Goal: Communication & Community: Answer question/provide support

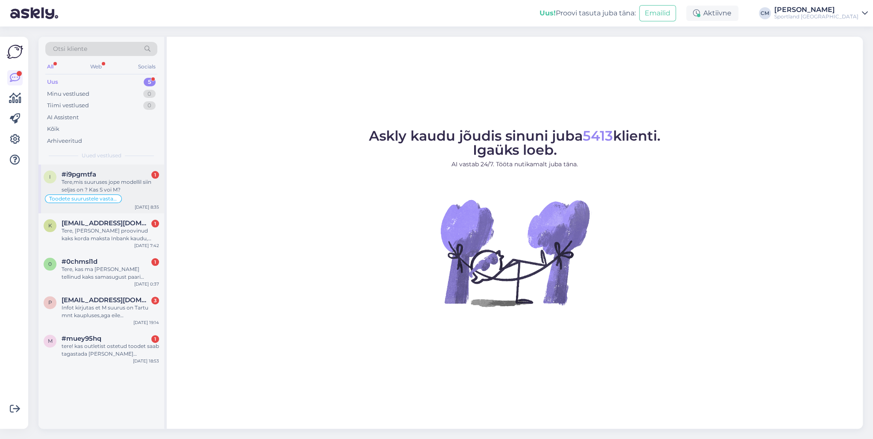
click at [130, 192] on div "Tere,mis suuruses jope modellil siin seljas on ? Kas S voi M?" at bounding box center [111, 185] width 98 height 15
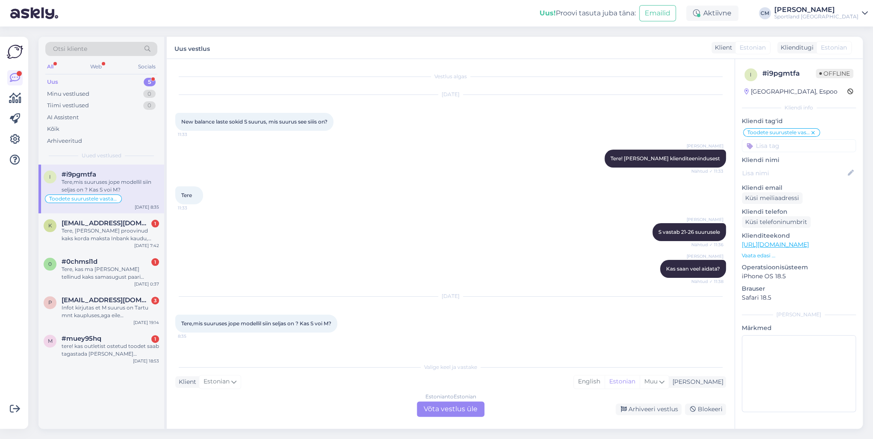
scroll to position [45, 0]
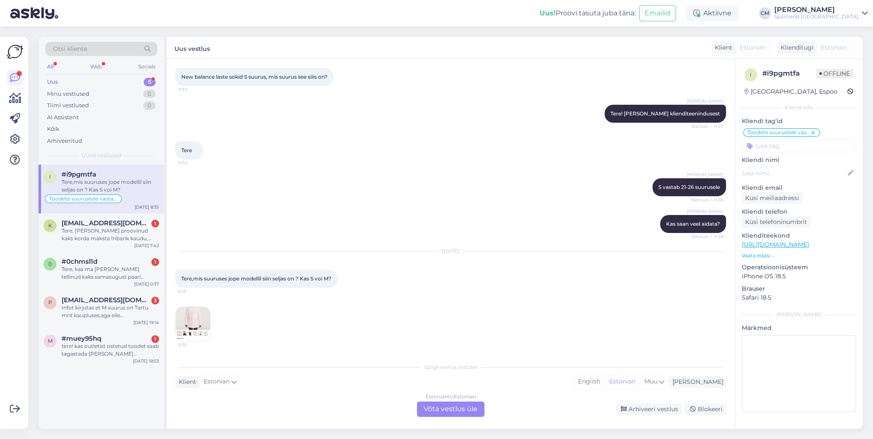
click at [451, 316] on div "Estonian to Estonian Võta vestlus üle" at bounding box center [451, 409] width 68 height 15
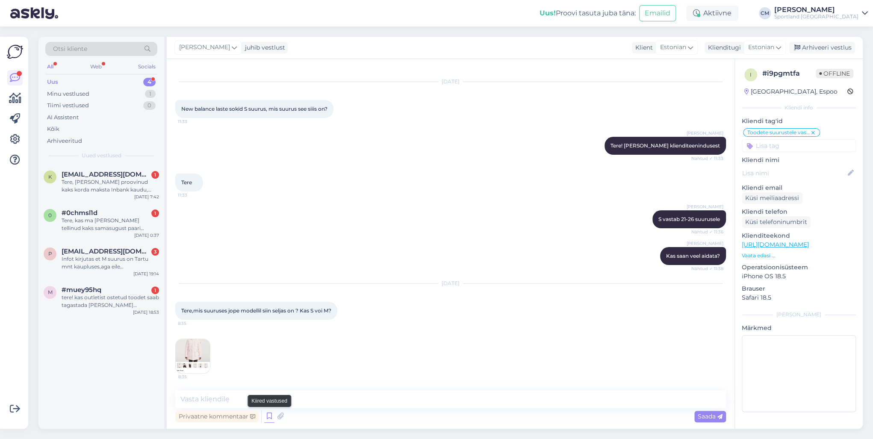
click at [268, 316] on icon at bounding box center [269, 416] width 10 height 13
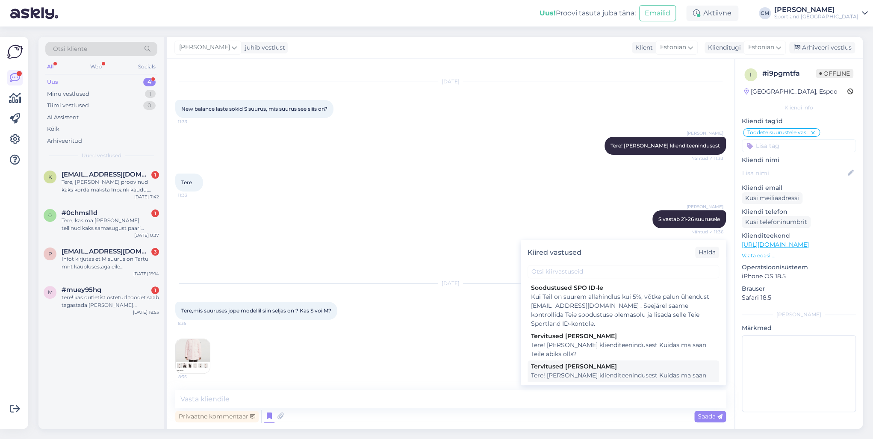
click at [561, 316] on div "Tervitused [PERSON_NAME]" at bounding box center [623, 366] width 185 height 9
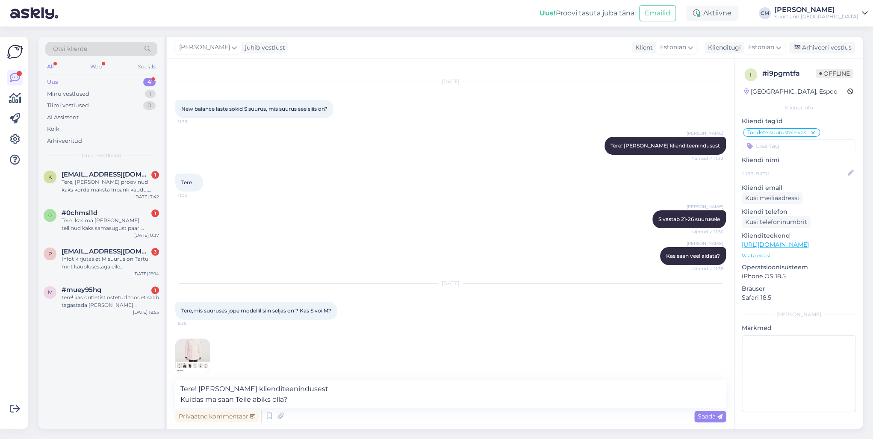
scroll to position [23, 0]
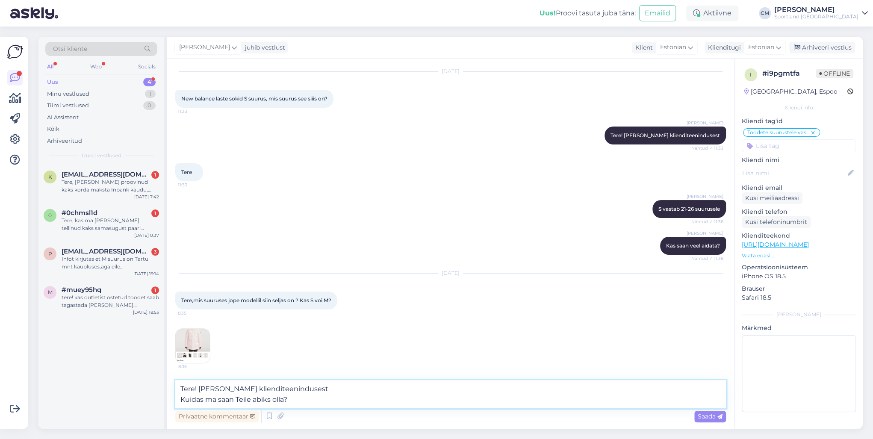
drag, startPoint x: 308, startPoint y: 411, endPoint x: 157, endPoint y: 404, distance: 151.5
click at [157, 316] on div "Otsi kliente All Web Socials Uus 4 Minu vestlused 1 Tiimi vestlused 0 AI Assist…" at bounding box center [450, 233] width 825 height 392
type textarea "Tere! [PERSON_NAME] klienditeenindusest"
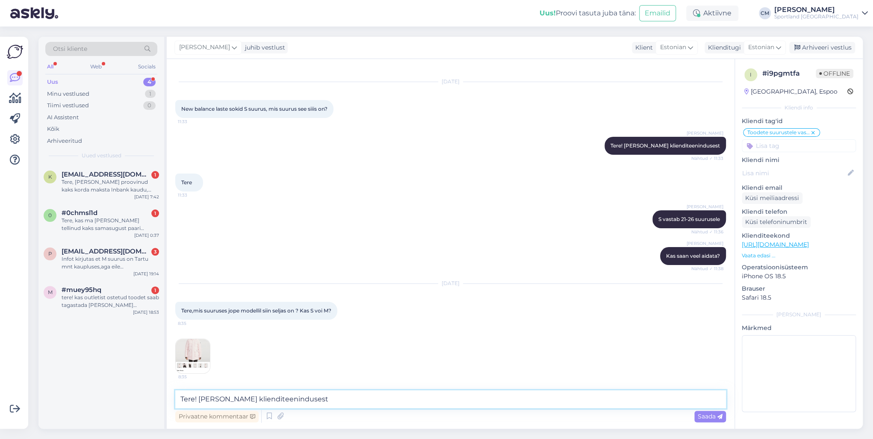
drag, startPoint x: 385, startPoint y: 403, endPoint x: 177, endPoint y: 402, distance: 208.7
click at [177, 316] on textarea "Tere! [PERSON_NAME] klienditeenindusest" at bounding box center [450, 399] width 551 height 18
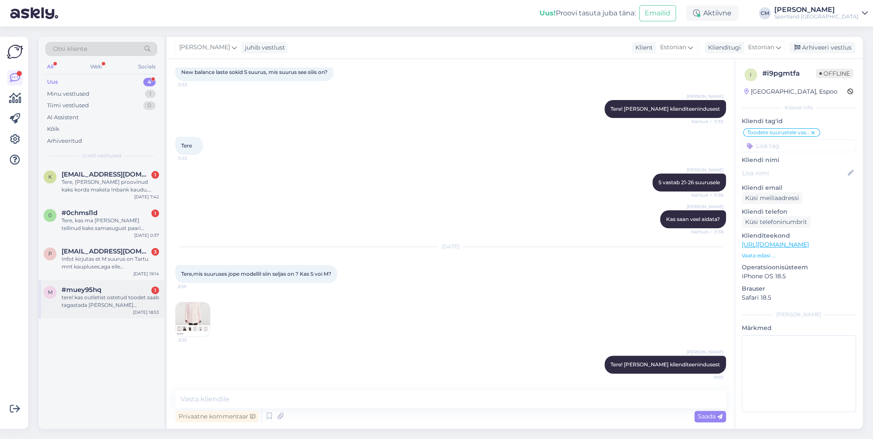
click at [97, 304] on div "tere! kas outletist ostetud toodet saab tagastada [PERSON_NAME] sportlandi kaup…" at bounding box center [111, 301] width 98 height 15
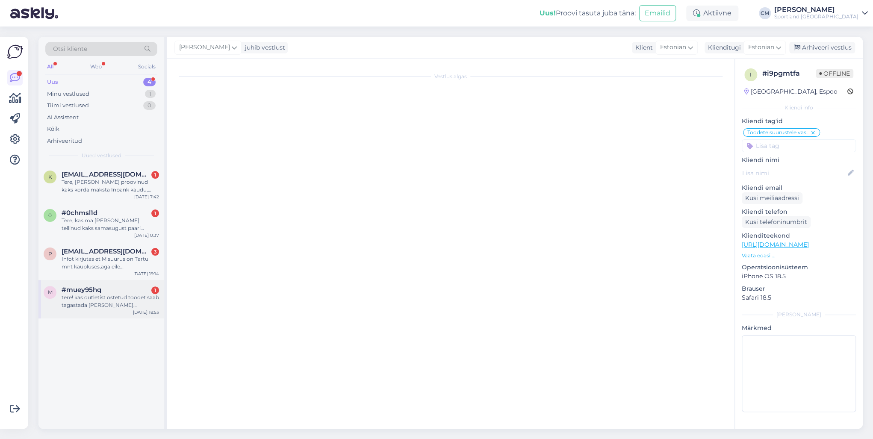
scroll to position [0, 0]
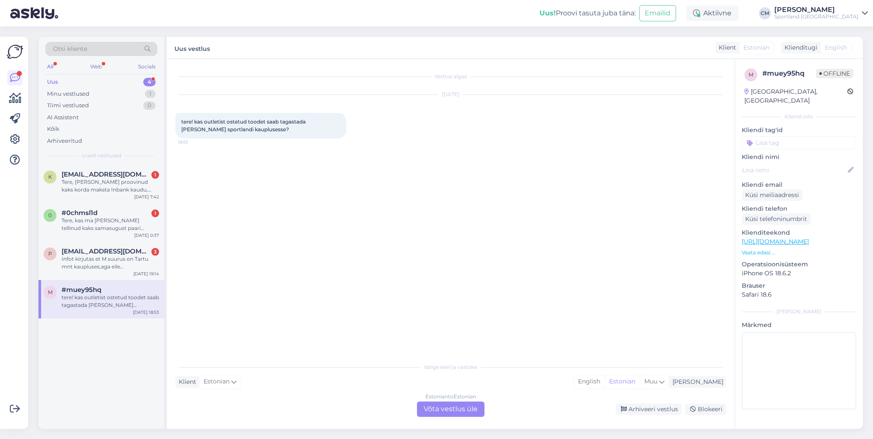
drag, startPoint x: 449, startPoint y: 411, endPoint x: 439, endPoint y: 407, distance: 10.3
click at [449, 316] on div "Estonian to Estonian Võta vestlus üle" at bounding box center [451, 409] width 68 height 15
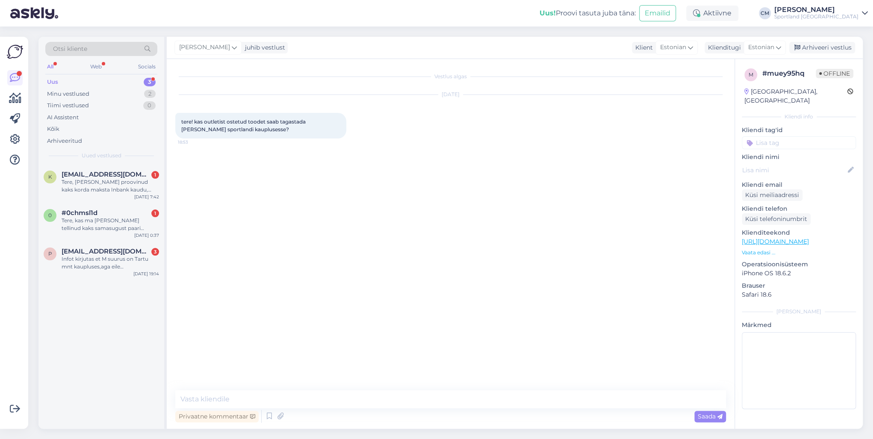
click at [397, 316] on textarea at bounding box center [450, 399] width 551 height 18
type textarea "Tere! [PERSON_NAME] klienditeenindusest"
click at [147, 262] on div "Infot kirjutas et M suurus on Tartu mnt kaupluses,aga eile [PERSON_NAME] polnud…" at bounding box center [111, 262] width 98 height 15
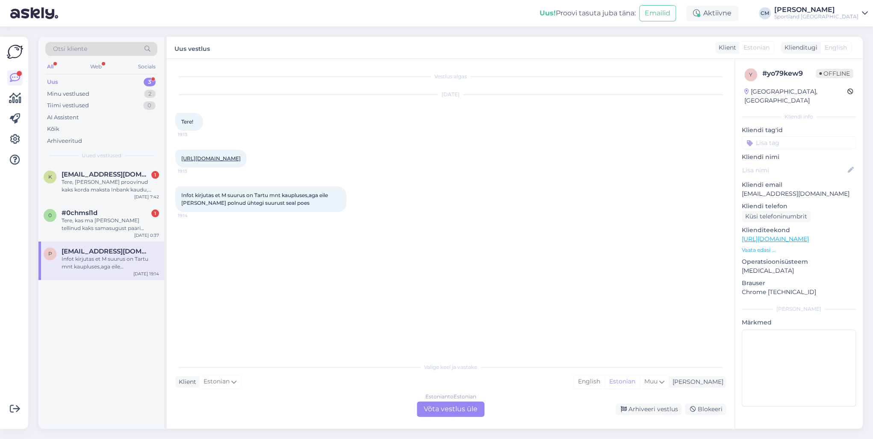
click at [433, 316] on div "Estonian to Estonian Võta vestlus üle" at bounding box center [451, 409] width 68 height 15
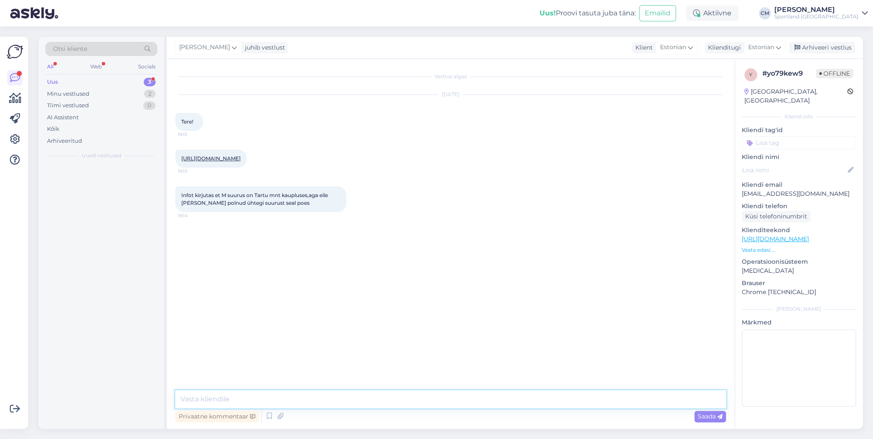
click at [392, 316] on textarea at bounding box center [450, 399] width 551 height 18
paste textarea "Tere! [PERSON_NAME] klienditeenindusest"
type textarea "Tere! [PERSON_NAME] klienditeenindusest"
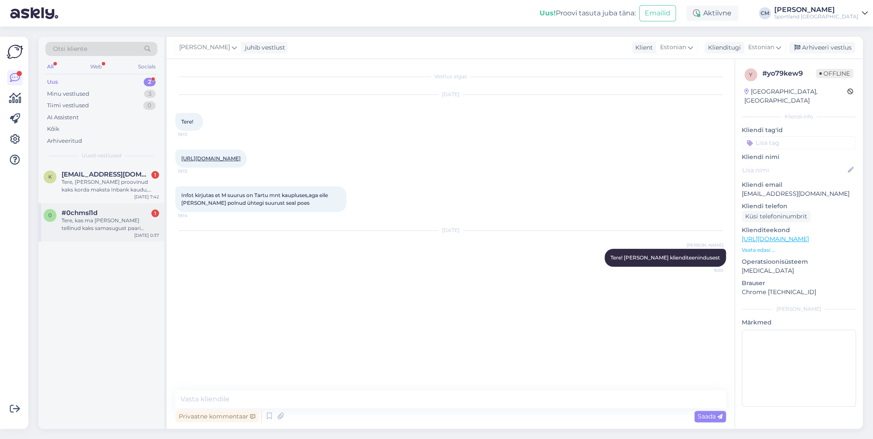
click at [95, 210] on span "#0chmsl1d" at bounding box center [80, 213] width 36 height 8
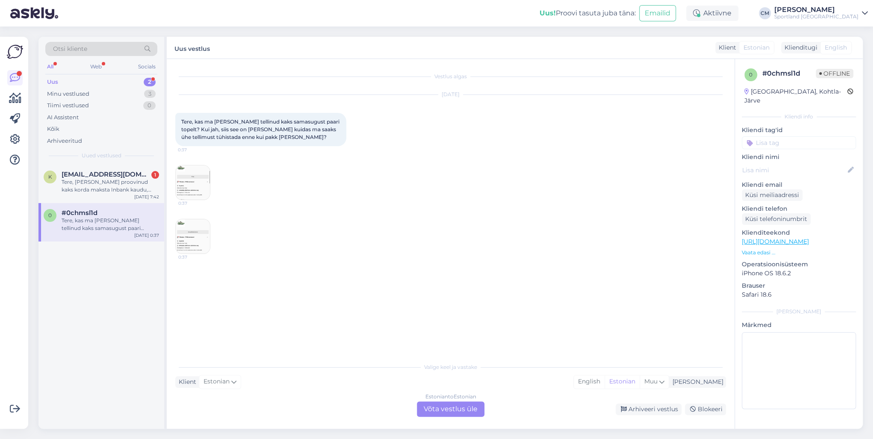
click at [419, 316] on div "Estonian to Estonian Võta vestlus üle" at bounding box center [451, 409] width 68 height 15
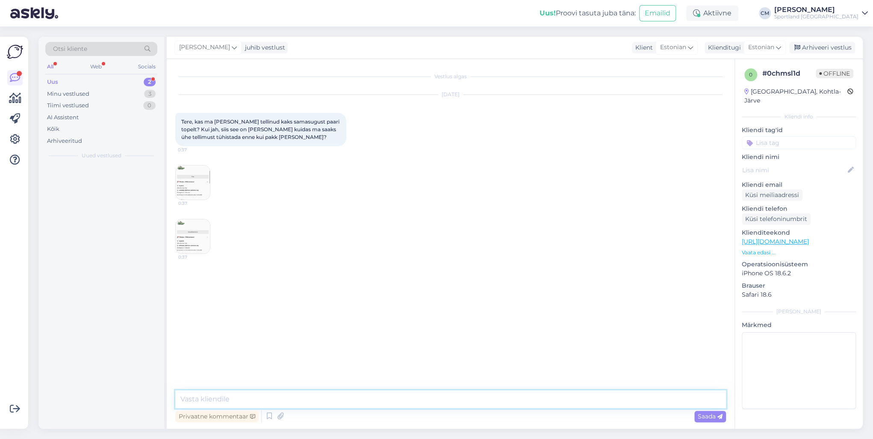
click at [403, 316] on textarea at bounding box center [450, 399] width 551 height 18
paste textarea "Tere! [PERSON_NAME] klienditeenindusest"
type textarea "Tere! [PERSON_NAME] klienditeenindusest"
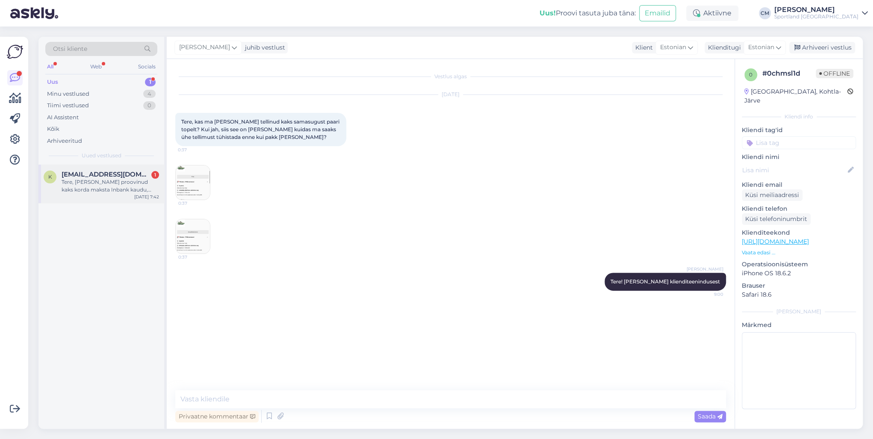
click at [137, 192] on div "Tere, olen proovinud kaks korda maksta Inbank kaudu, kuid ei lase" at bounding box center [111, 185] width 98 height 15
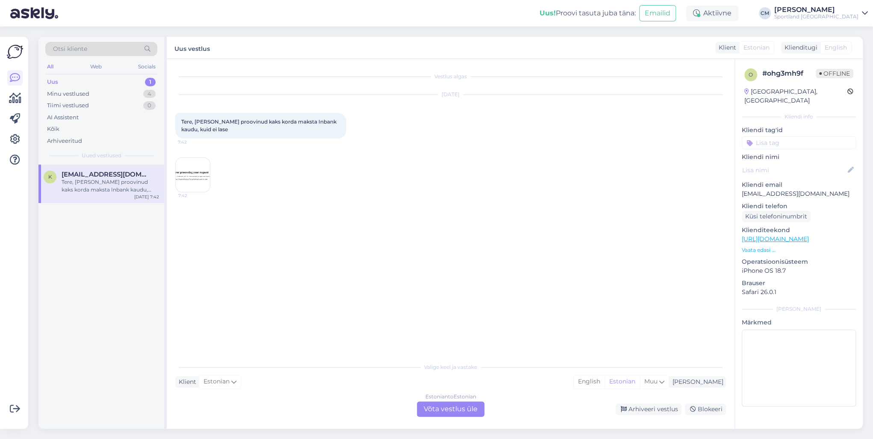
click at [467, 316] on div "Estonian to Estonian Võta vestlus üle" at bounding box center [451, 409] width 68 height 15
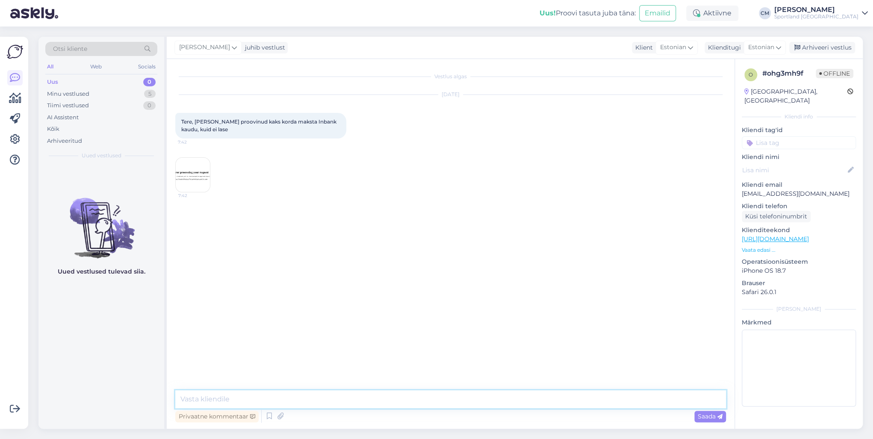
click at [395, 316] on textarea at bounding box center [450, 399] width 551 height 18
paste textarea "Tere! [PERSON_NAME] klienditeenindusest"
type textarea "Tere! [PERSON_NAME] klienditeenindusest"
click at [205, 173] on img at bounding box center [193, 175] width 34 height 34
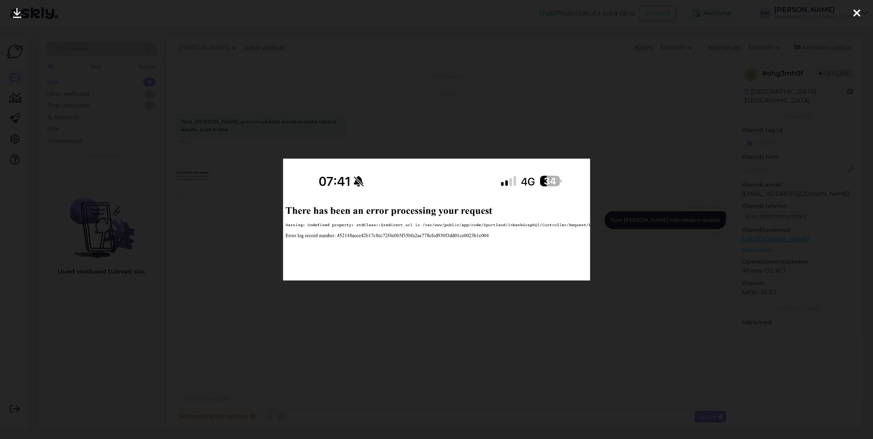
click at [208, 194] on div at bounding box center [436, 219] width 873 height 439
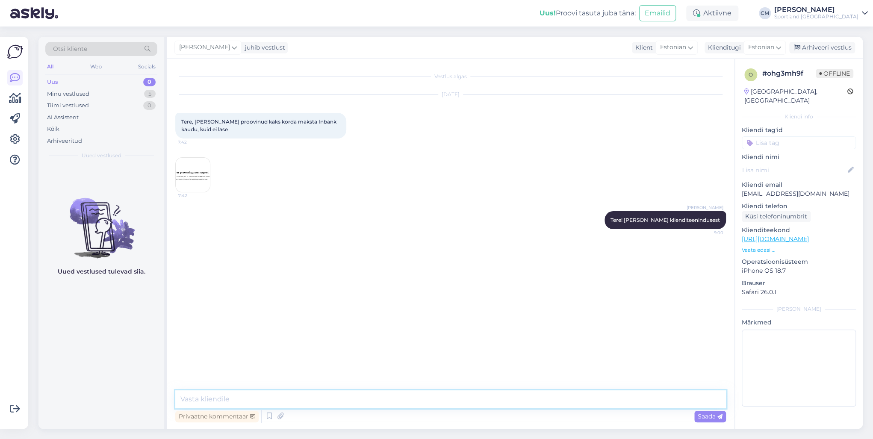
click at [403, 316] on textarea at bounding box center [450, 399] width 551 height 18
type textarea "K"
type textarea "Palume kasutada ostu vormistamisel teist seadet või veebibrauserit."
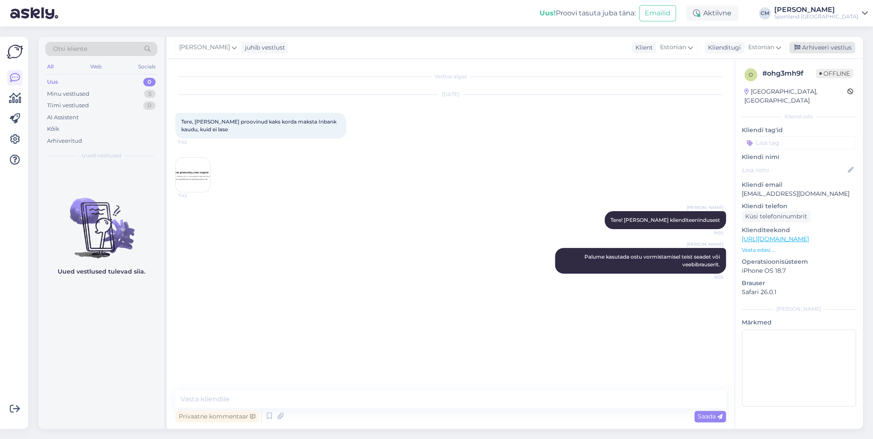
click at [654, 51] on div "Arhiveeri vestlus" at bounding box center [823, 48] width 66 height 12
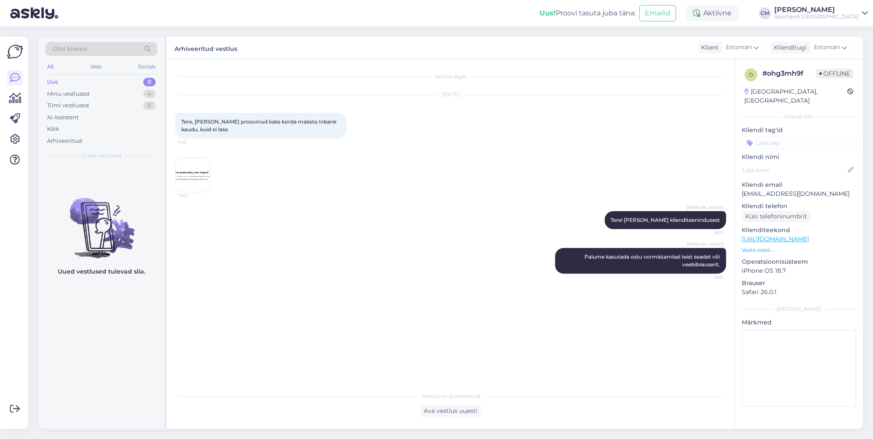
click at [654, 136] on input at bounding box center [799, 142] width 114 height 13
type input "probl"
click at [654, 173] on span "Probleem tellimuse esitamisega" at bounding box center [799, 175] width 68 height 5
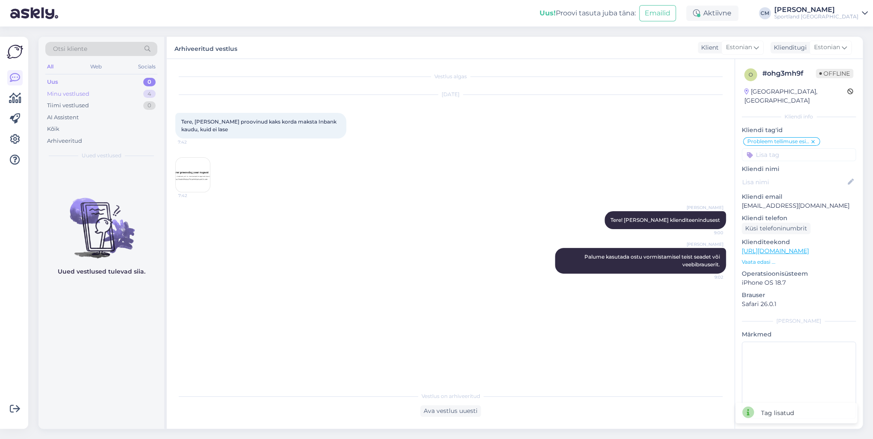
click at [130, 98] on div "Minu vestlused 4" at bounding box center [101, 94] width 112 height 12
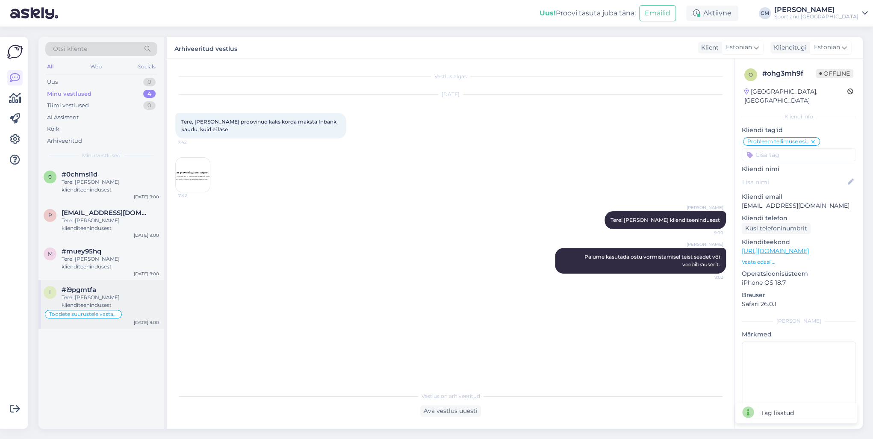
click at [113, 290] on div "#i9pgmtfa" at bounding box center [111, 290] width 98 height 8
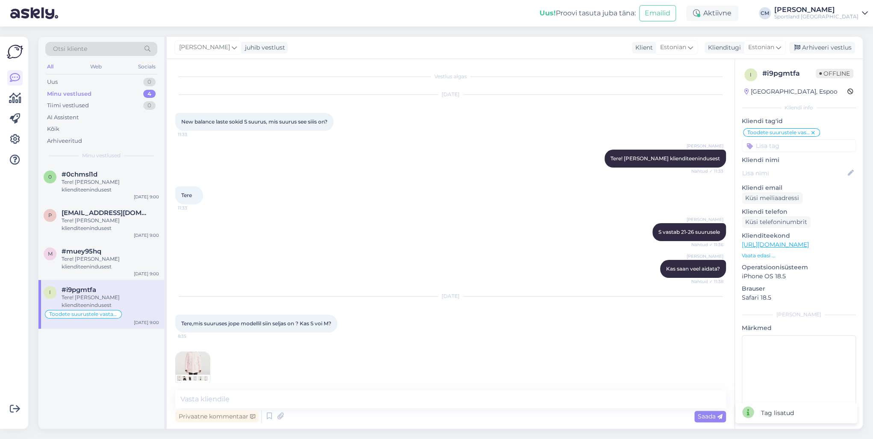
scroll to position [50, 0]
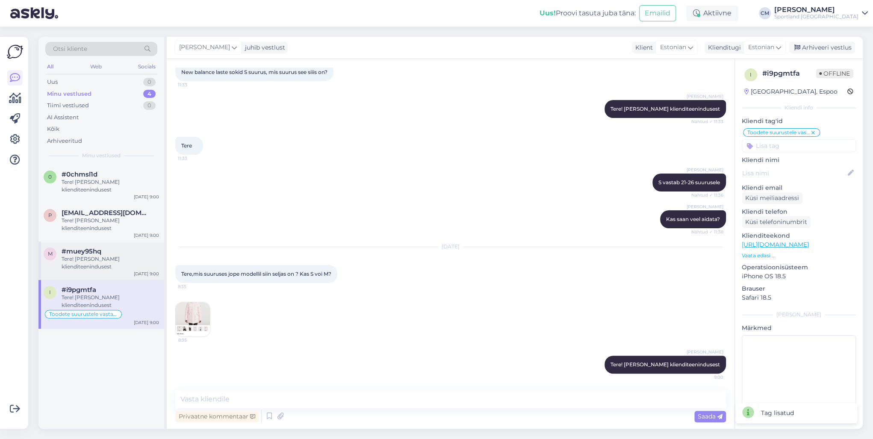
click at [119, 273] on div "m #muey95hq Tere! Olen Carmen klienditeenindusest Oct 7 9:00" at bounding box center [101, 261] width 126 height 38
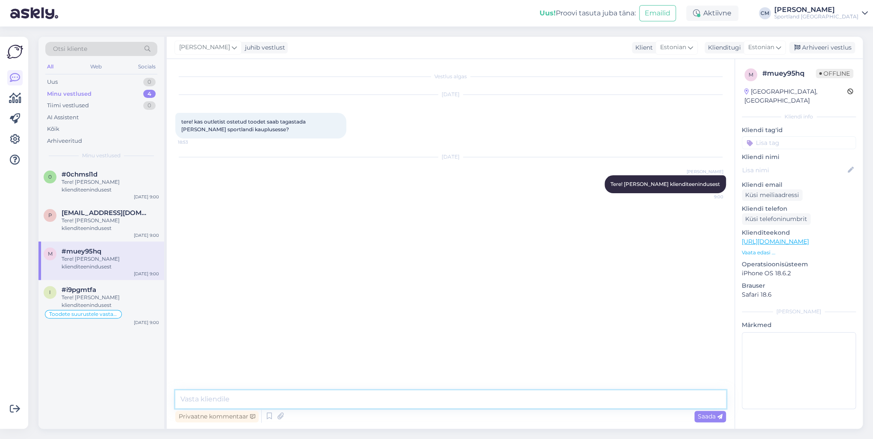
click at [242, 316] on textarea at bounding box center [450, 399] width 551 height 18
type textarea "Kauplusest ostetud tooteid ei ole võimalik tagastada, kuid on võimalik ümber va…"
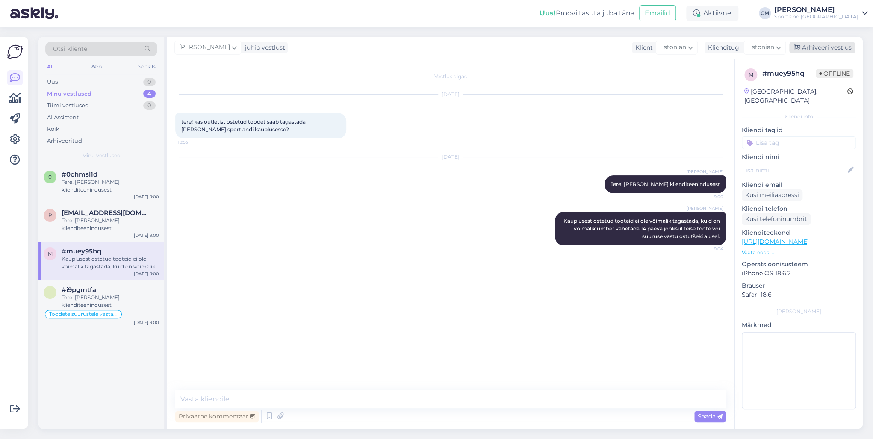
click at [654, 52] on div "Arhiveeri vestlus" at bounding box center [823, 48] width 66 height 12
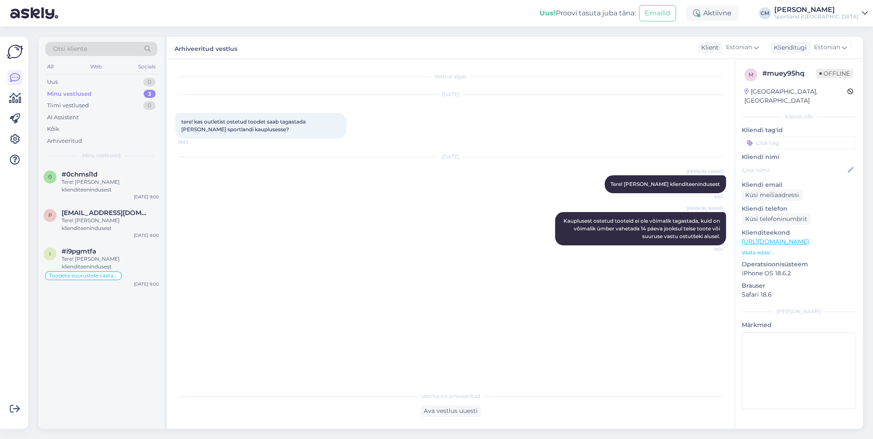
click at [654, 136] on input at bounding box center [799, 142] width 114 height 13
type input "tagasta"
drag, startPoint x: 781, startPoint y: 164, endPoint x: 787, endPoint y: 158, distance: 8.2
click at [654, 158] on div "Tagastamine (kauplus) Tagastamine (e-pood)" at bounding box center [799, 171] width 114 height 34
click at [654, 163] on span "Tagastamine (kauplus)" at bounding box center [799, 165] width 58 height 5
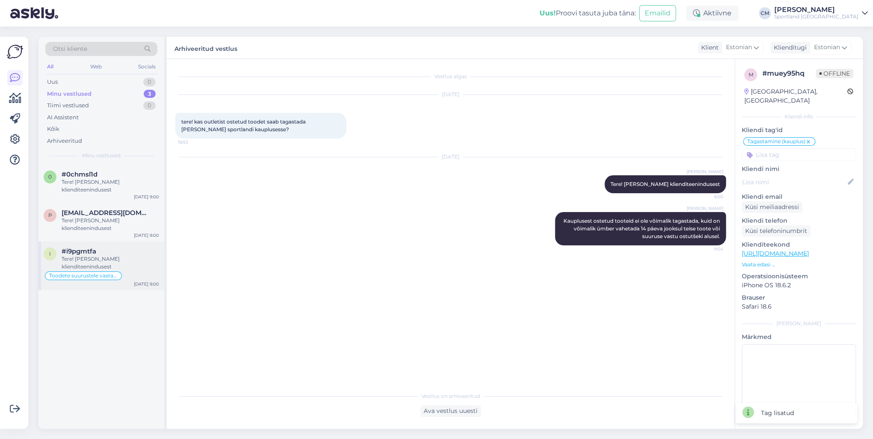
click at [102, 278] on div "Toodete suurustele vastavus (suurustetabelid)" at bounding box center [83, 276] width 77 height 9
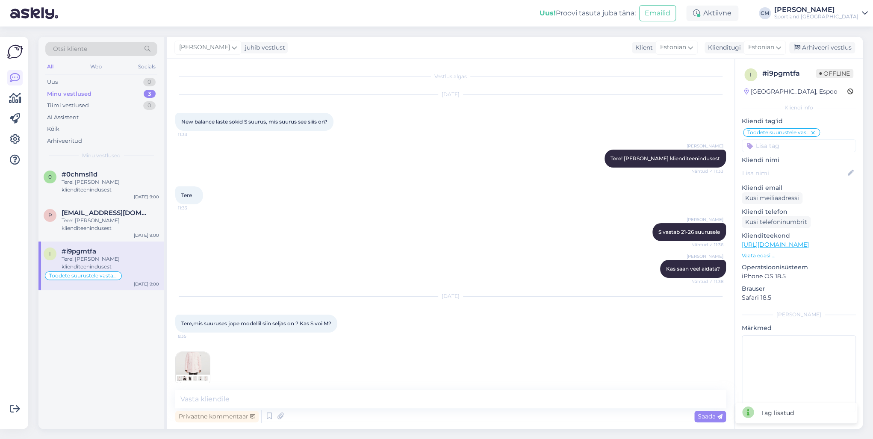
scroll to position [50, 0]
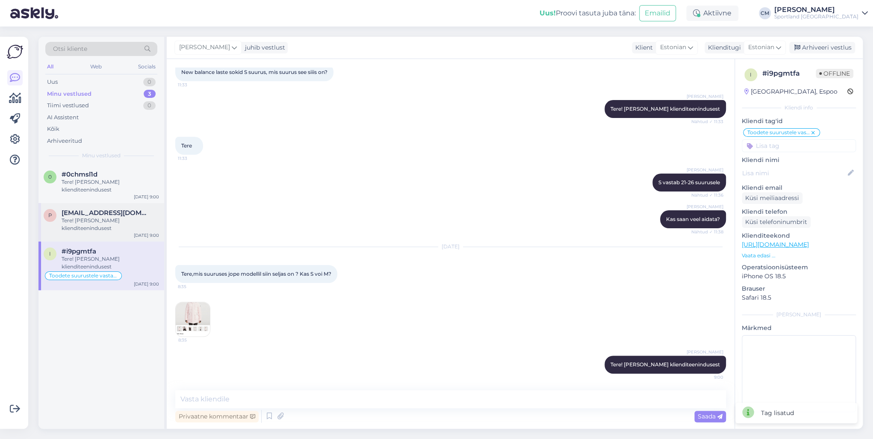
click at [126, 226] on div "Tere! [PERSON_NAME] klienditeenindusest" at bounding box center [111, 224] width 98 height 15
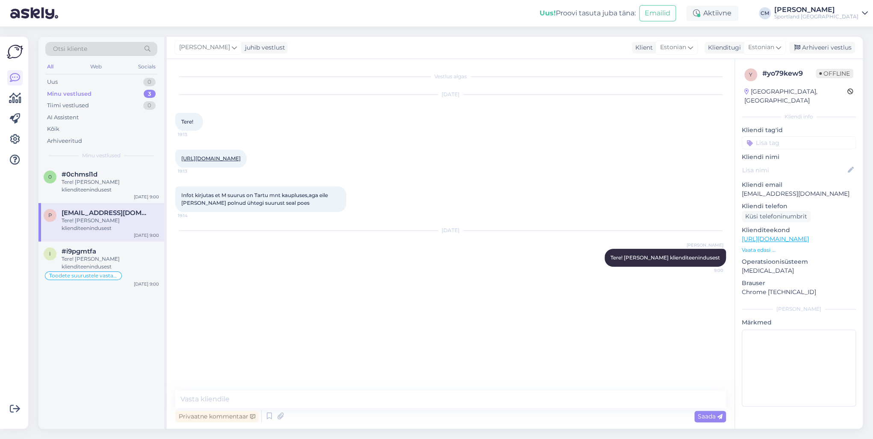
click at [234, 162] on link "[URL][DOMAIN_NAME]" at bounding box center [210, 158] width 59 height 6
click at [276, 316] on textarea at bounding box center [450, 399] width 551 height 18
type textarea "Kas küsisite saadavuse kohta ka kaupluse teenindajalt?"
click at [654, 45] on icon at bounding box center [798, 48] width 6 height 6
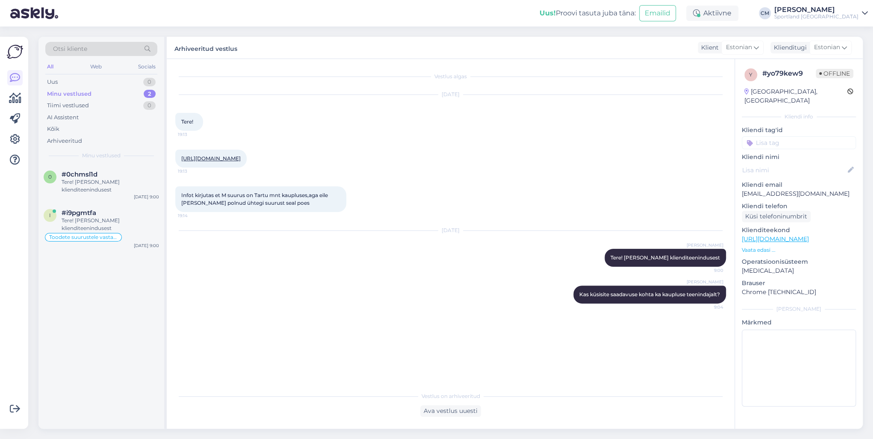
drag, startPoint x: 802, startPoint y: 144, endPoint x: 802, endPoint y: 137, distance: 6.4
click at [654, 153] on p "Kliendi nimi" at bounding box center [799, 157] width 114 height 9
click at [654, 136] on input at bounding box center [799, 142] width 114 height 13
type input "saada"
click at [654, 173] on span "Toote saadavus" at bounding box center [799, 175] width 40 height 5
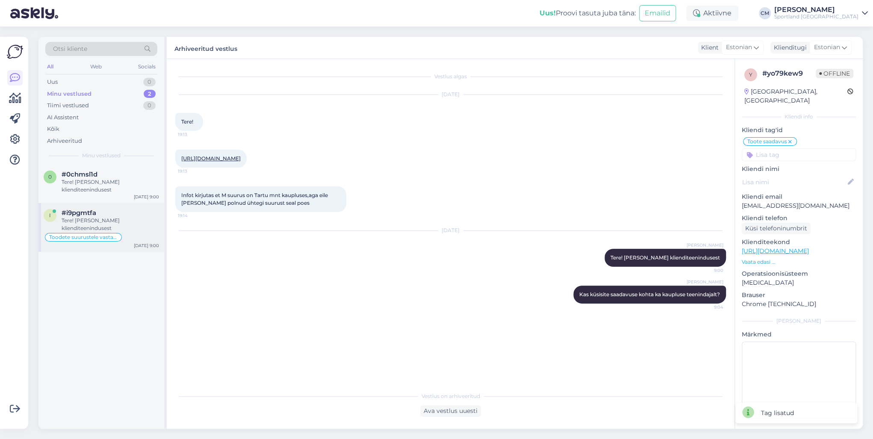
click at [133, 216] on div "#i9pgmtfa" at bounding box center [111, 213] width 98 height 8
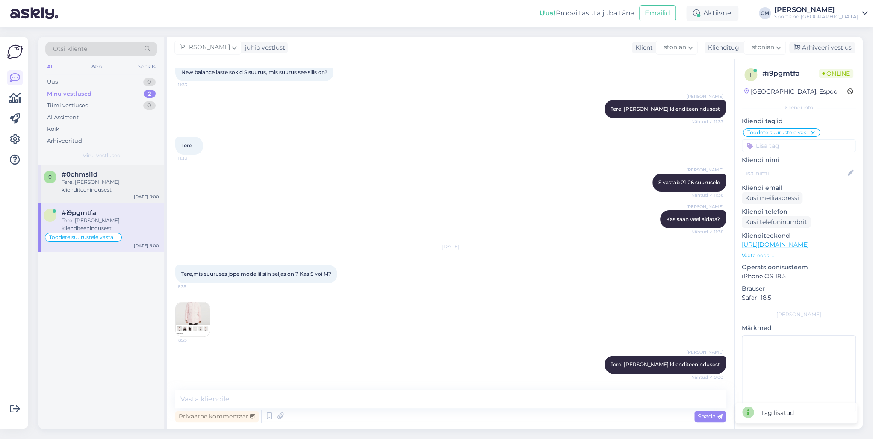
click at [123, 199] on div "0 #0chmsl1d Tere! Olen Carmen klienditeenindusest Oct 7 9:00" at bounding box center [101, 184] width 126 height 38
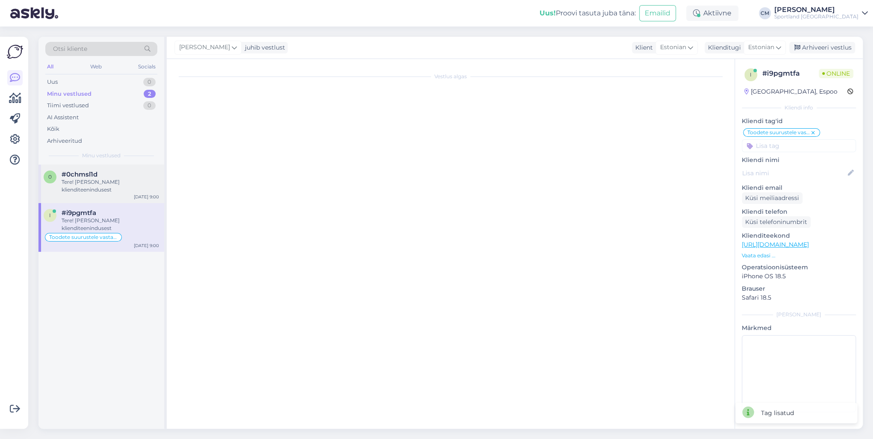
scroll to position [0, 0]
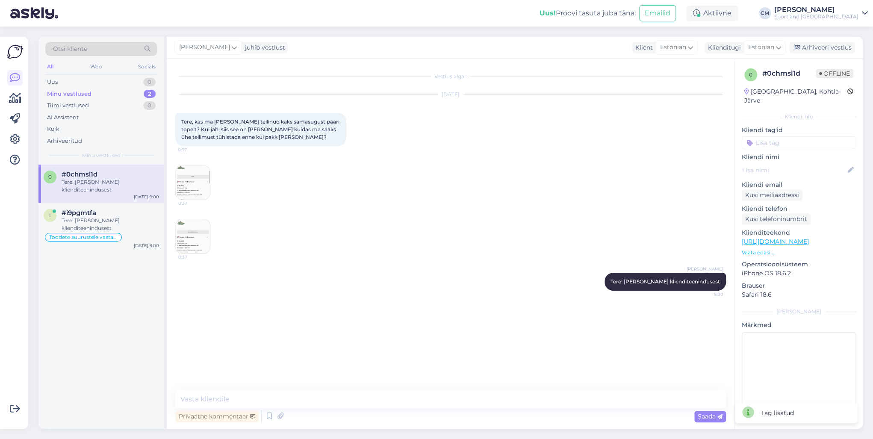
click at [192, 172] on img at bounding box center [193, 183] width 34 height 34
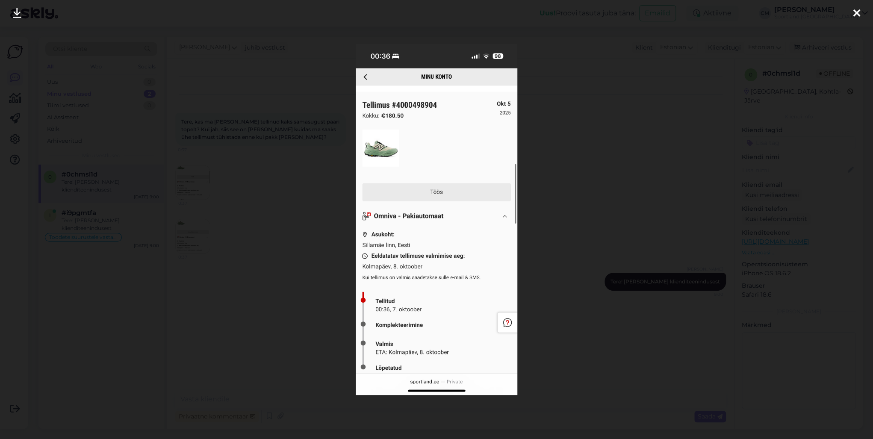
click at [287, 185] on div at bounding box center [436, 219] width 873 height 439
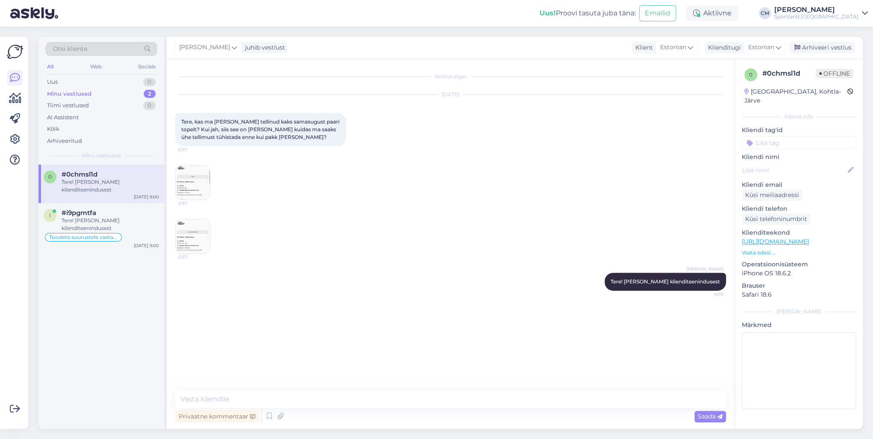
click at [198, 228] on img at bounding box center [193, 236] width 34 height 34
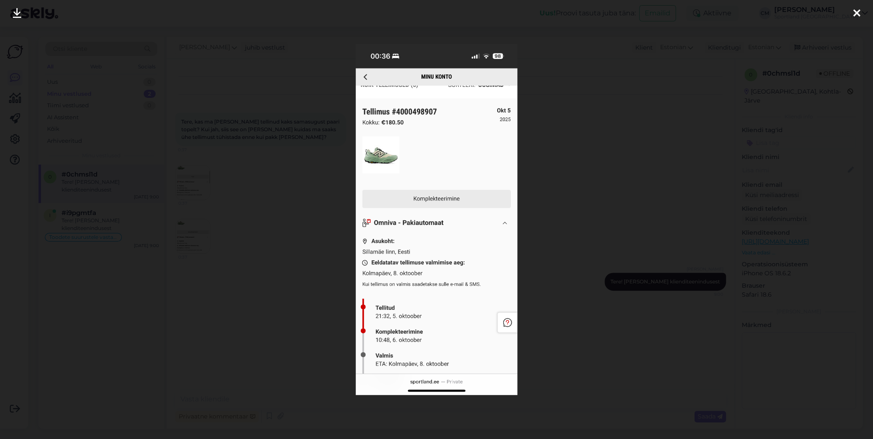
click at [209, 216] on div at bounding box center [436, 219] width 873 height 439
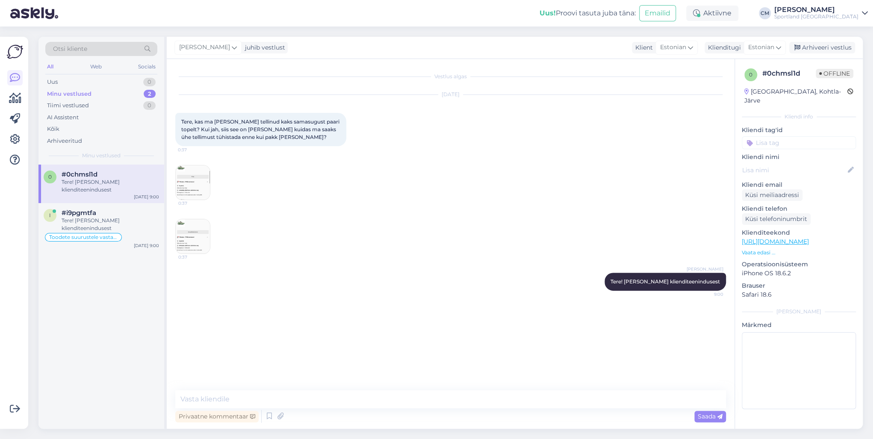
click at [183, 196] on img at bounding box center [193, 183] width 34 height 34
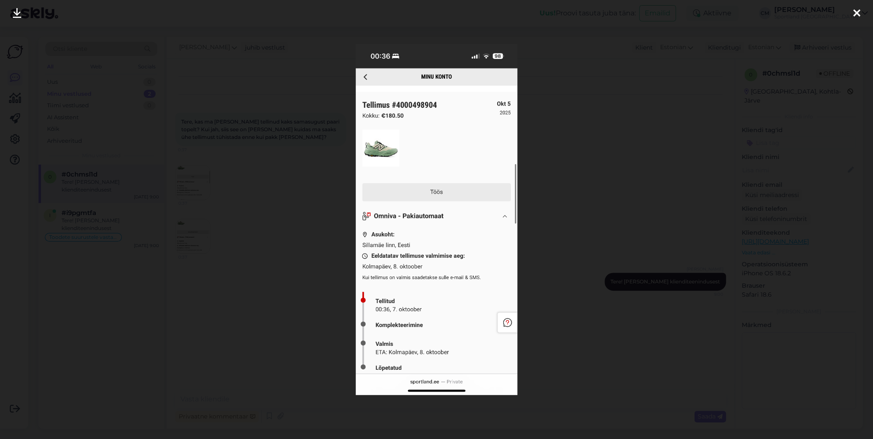
click at [291, 201] on div at bounding box center [436, 219] width 873 height 439
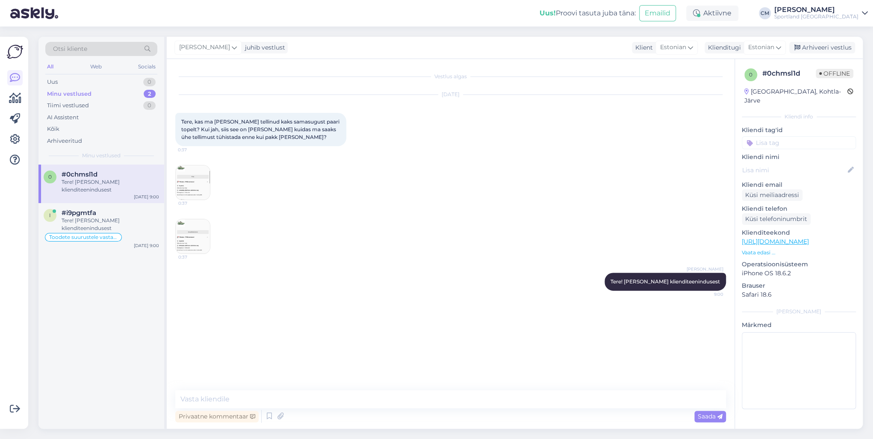
click at [206, 243] on img at bounding box center [193, 236] width 34 height 34
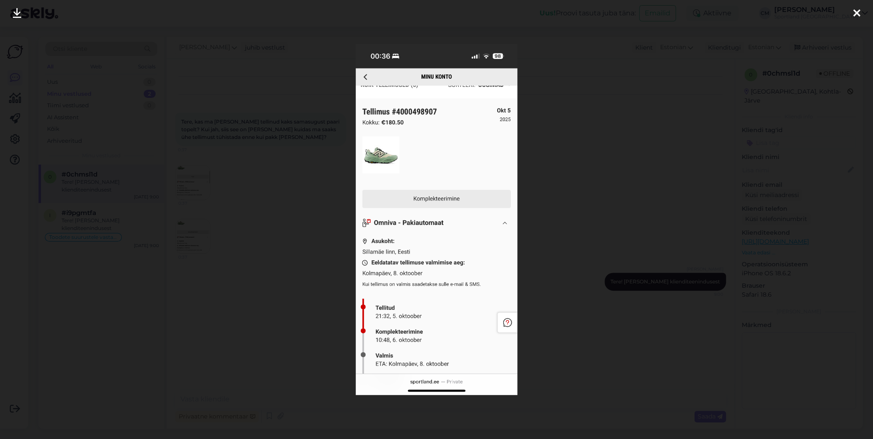
click at [281, 198] on div at bounding box center [436, 219] width 873 height 439
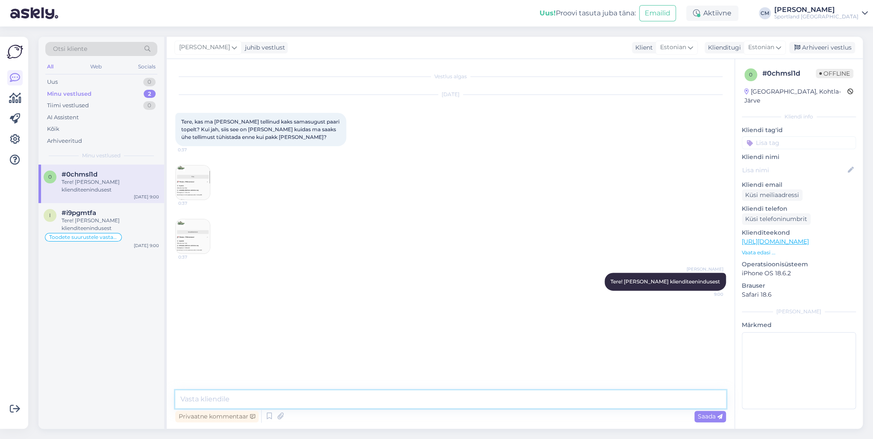
click at [275, 316] on textarea at bounding box center [450, 399] width 551 height 18
paste textarea "4000498907"
type textarea "4000498907 see tellimus õnnestus, teine tellimus ei läinud läbi."
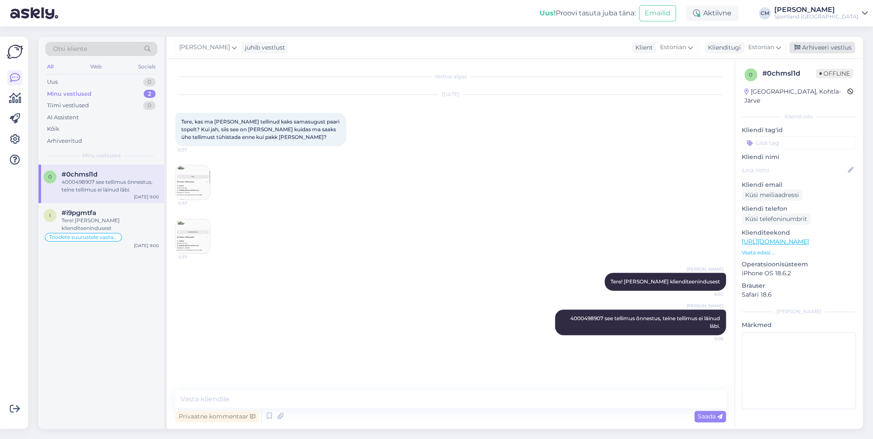
click at [654, 45] on div "Arhiveeri vestlus" at bounding box center [823, 48] width 66 height 12
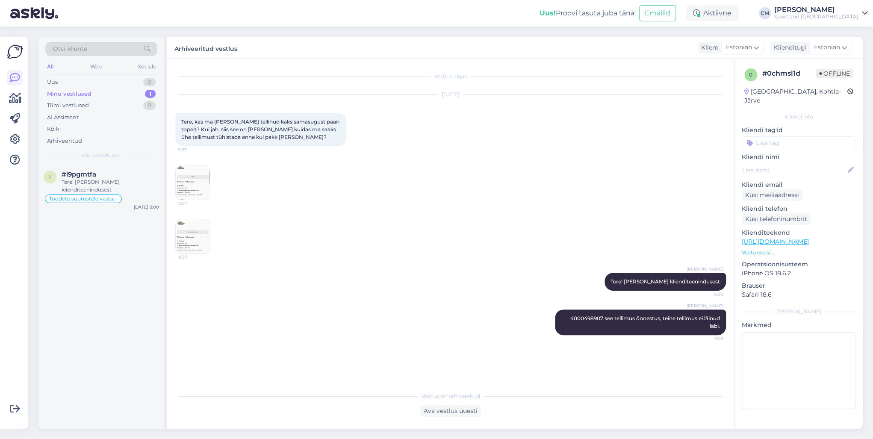
click at [654, 126] on div "Kliendi tag'id Võidu lunastamine Vaba aeg Vaata saadavust - leitavus Üritused U…" at bounding box center [799, 138] width 114 height 24
click at [654, 136] on input at bounding box center [799, 142] width 114 height 13
type input "tell"
click at [654, 161] on div "Tellimuse [PERSON_NAME] info" at bounding box center [799, 165] width 77 height 9
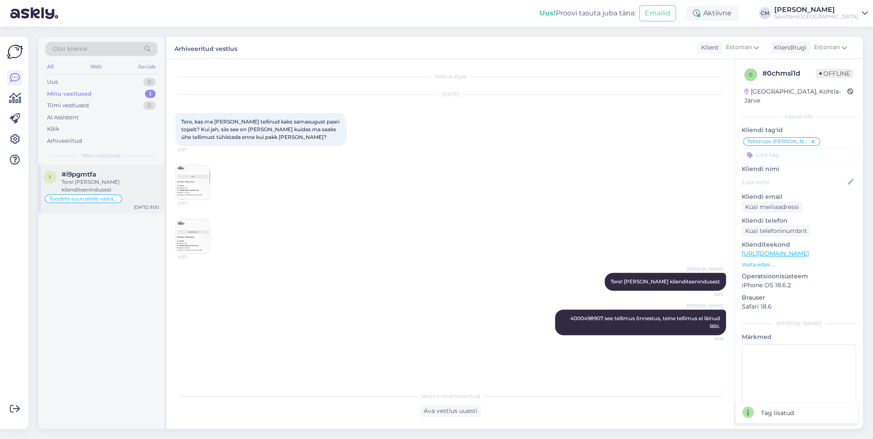
click at [80, 174] on span "#i9pgmtfa" at bounding box center [79, 175] width 35 height 8
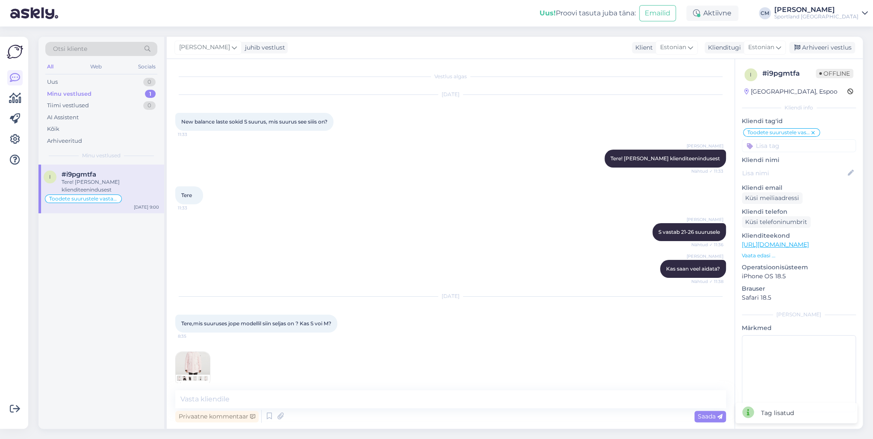
scroll to position [50, 0]
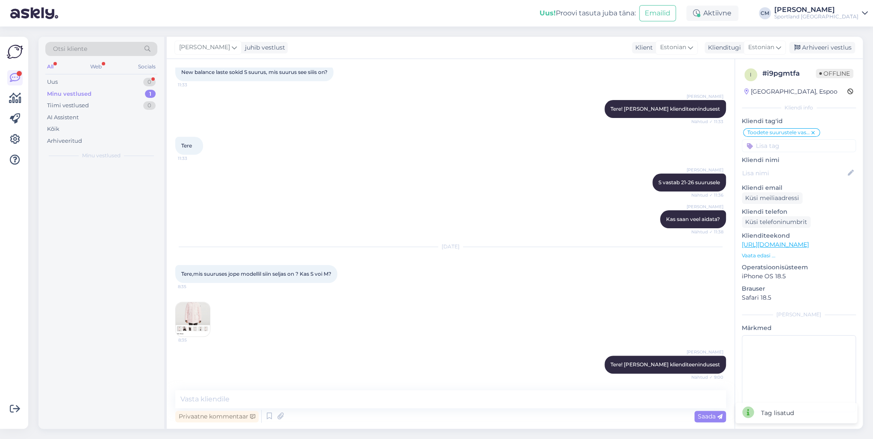
click at [194, 305] on img at bounding box center [193, 319] width 34 height 34
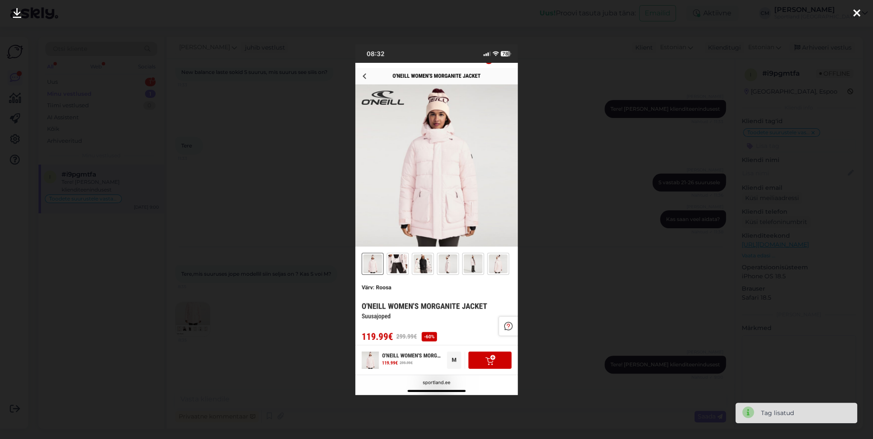
click at [253, 280] on div at bounding box center [436, 219] width 873 height 439
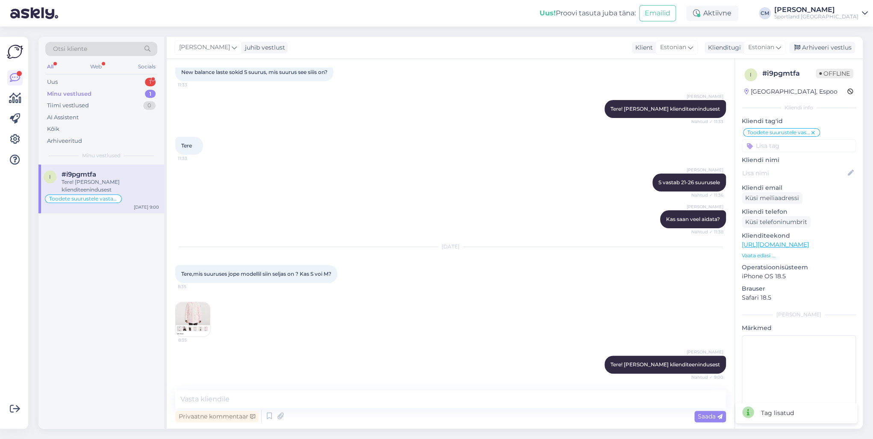
click at [144, 88] on div "Minu vestlused 1" at bounding box center [101, 94] width 112 height 12
click at [152, 80] on div "1" at bounding box center [150, 82] width 11 height 9
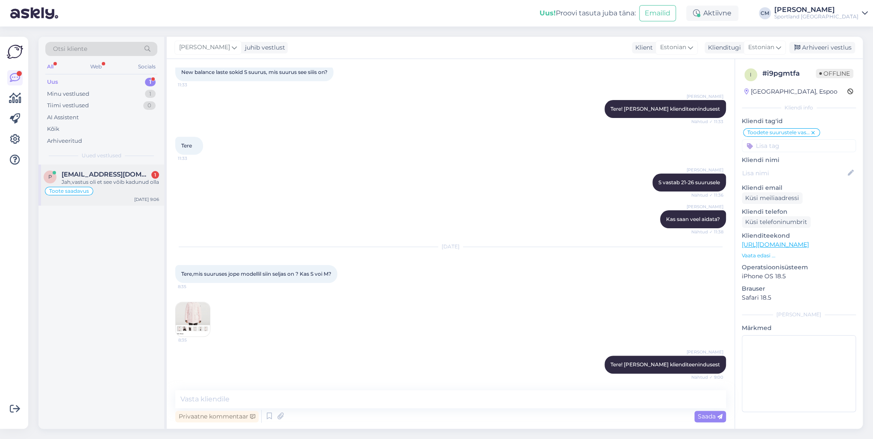
click at [143, 195] on div "Toote saadavus" at bounding box center [101, 191] width 115 height 10
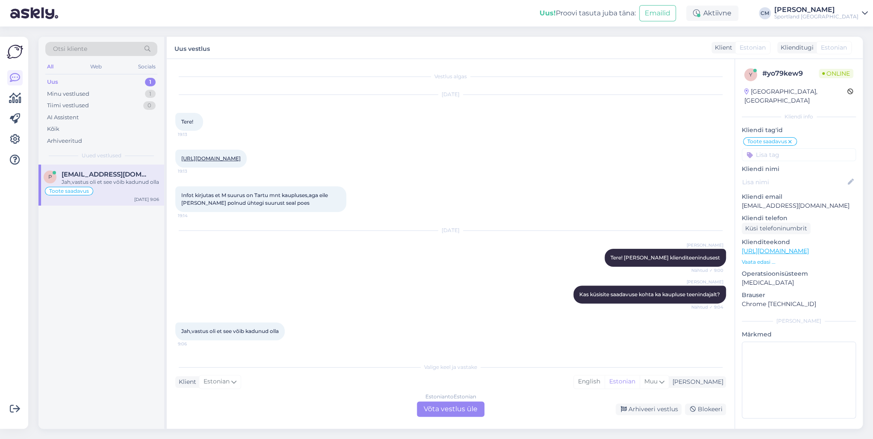
click at [441, 316] on div "Vestlus algas Oct 6 2025 Tere! 19:13 https://sportland.ee/product/ua_w_cgi_down…" at bounding box center [451, 244] width 568 height 370
click at [436, 316] on div "Estonian to Estonian Võta vestlus üle" at bounding box center [451, 409] width 68 height 15
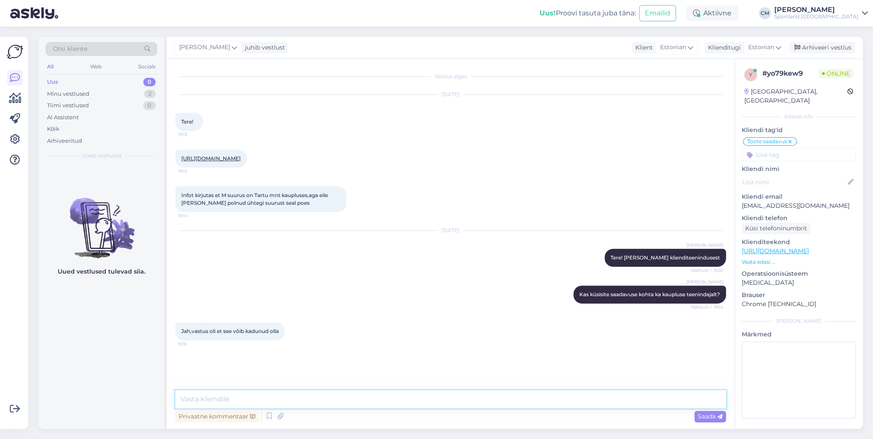
click at [383, 316] on textarea at bounding box center [450, 399] width 551 height 18
type textarea "U"
click at [240, 162] on link "[URL][DOMAIN_NAME]" at bounding box center [210, 158] width 59 height 6
click at [330, 316] on textarea at bounding box center [450, 399] width 551 height 18
click at [329, 316] on textarea "Uurin saadavuse kaupluselt üle, kas soovite et edastan teile ka vastuse?" at bounding box center [450, 399] width 551 height 18
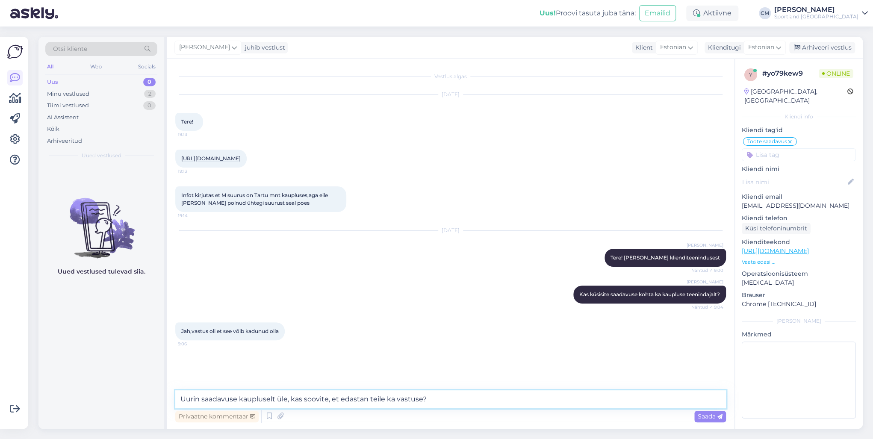
click at [291, 316] on textarea "Uurin saadavuse kaupluselt üle, kas soovite, et edastan teile ka vastuse?" at bounding box center [450, 399] width 551 height 18
click at [433, 316] on textarea "Uurin saadavuse kaupluselt üle, kas soovite, et edastan teile ka vastuse?" at bounding box center [450, 399] width 551 height 18
click at [289, 316] on textarea "Uurin saadavuse kaupluselt üle, kas soovite, et edastan teile ka vastuse?" at bounding box center [450, 399] width 551 height 18
click at [524, 316] on textarea "Uurin saadavuse kaupluselt üle, et parandada siis e-poe laoseis. Kas soovite, e…" at bounding box center [450, 399] width 551 height 18
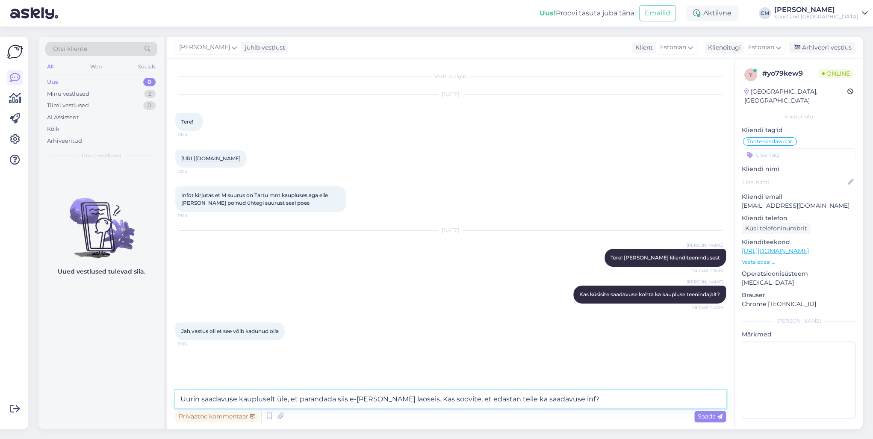
type textarea "Uurin saadavuse kaupluselt üle, et parandada siis e-[PERSON_NAME] laoseis. Kas …"
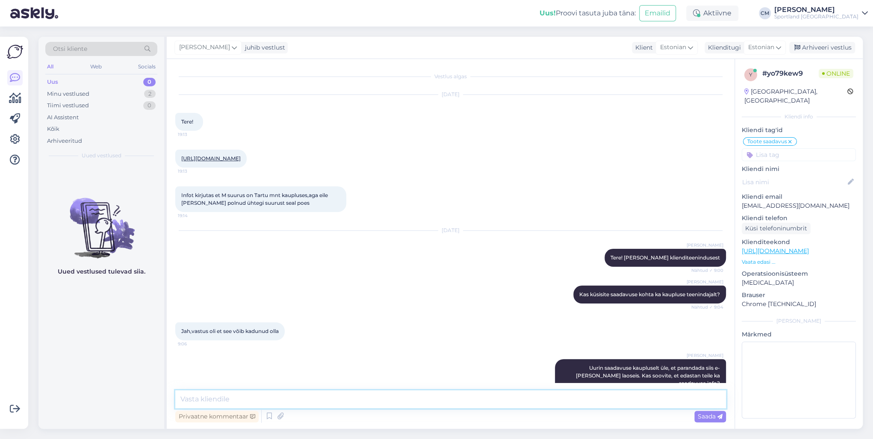
scroll to position [19, 0]
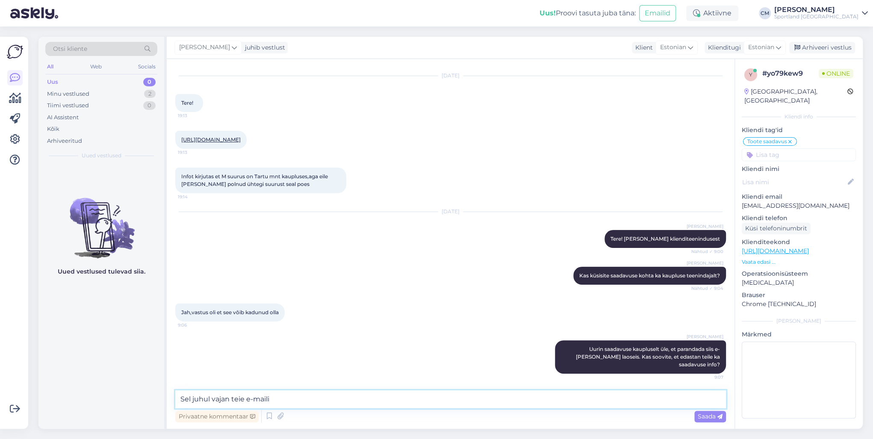
type textarea "Sel juhul vajan teie e-maili."
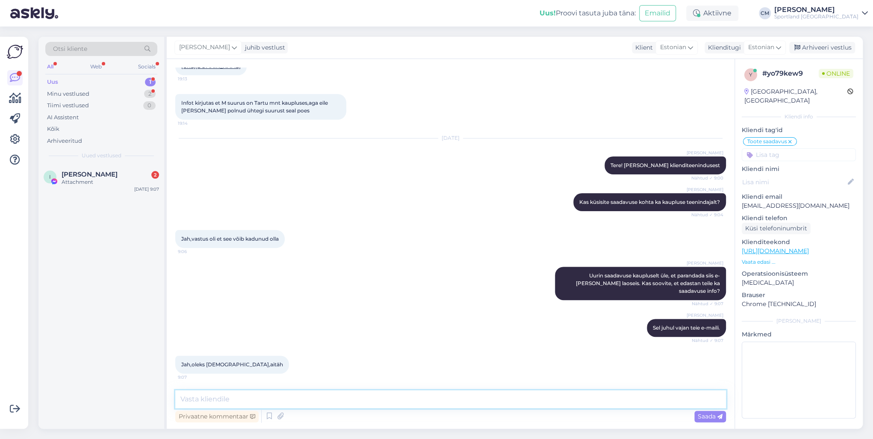
scroll to position [129, 0]
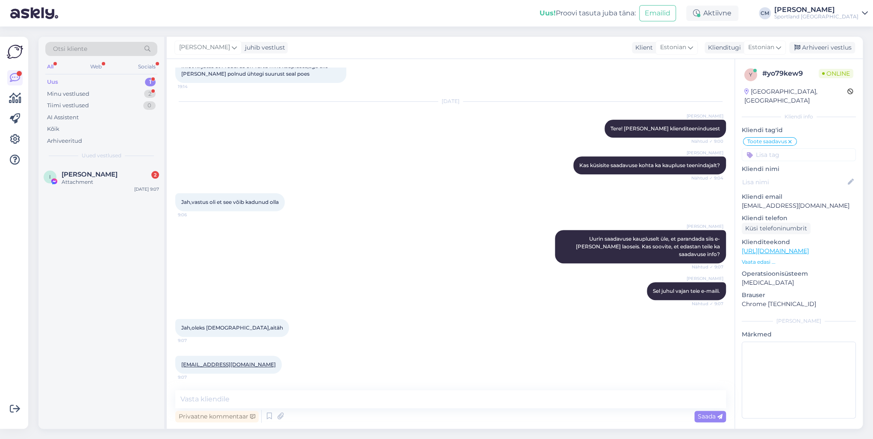
click at [133, 82] on div "Uus 1" at bounding box center [101, 82] width 112 height 12
click at [124, 185] on div "Attachment" at bounding box center [111, 182] width 98 height 8
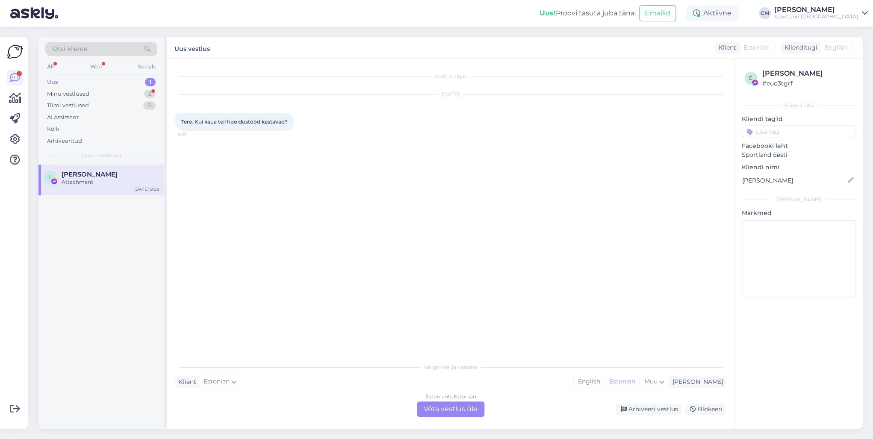
click at [450, 316] on div "Estonian to Estonian" at bounding box center [451, 397] width 51 height 8
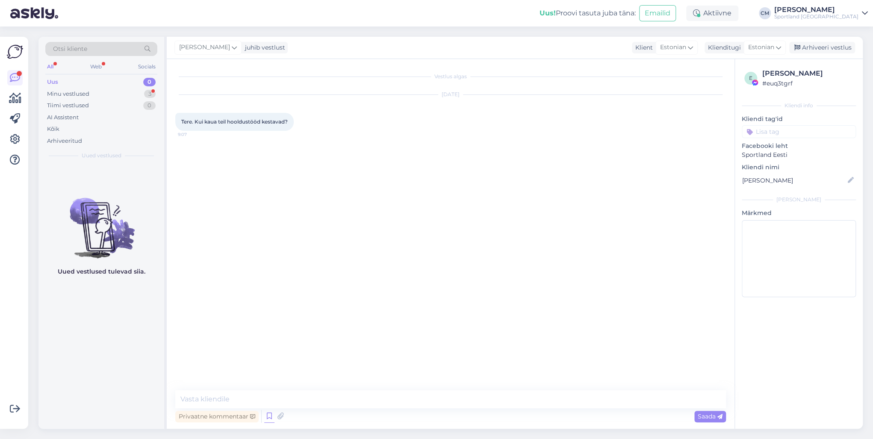
click at [270, 316] on icon at bounding box center [269, 416] width 10 height 13
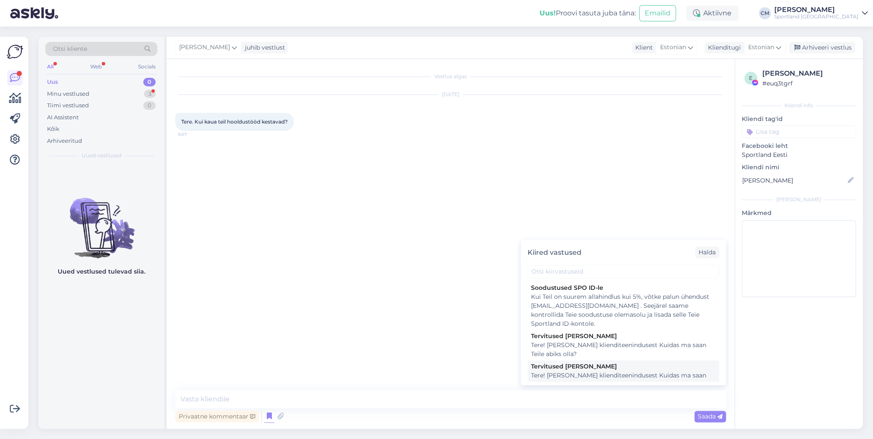
click at [547, 316] on div "Tere! [PERSON_NAME] klienditeenindusest Kuidas ma saan Teile abiks olla?" at bounding box center [623, 380] width 185 height 18
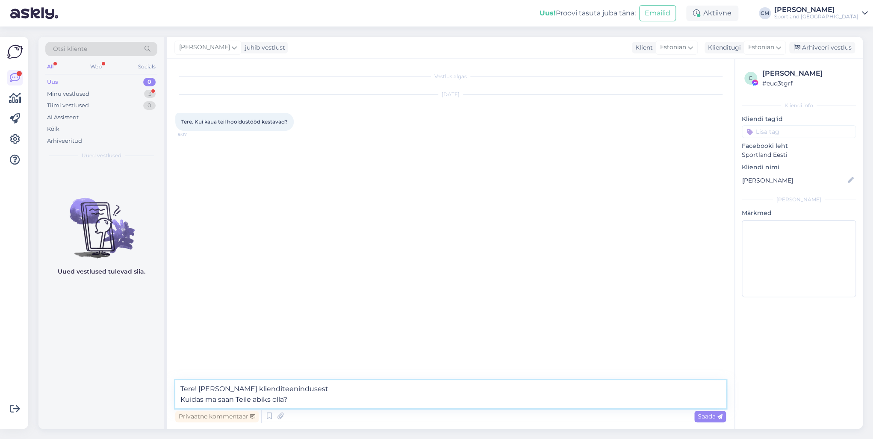
drag, startPoint x: 346, startPoint y: 397, endPoint x: 177, endPoint y: 395, distance: 168.5
click at [177, 316] on textarea "Tere! [PERSON_NAME] klienditeenindusest Kuidas ma saan Teile abiks olla?" at bounding box center [450, 394] width 551 height 28
type textarea "Tere! [PERSON_NAME] klienditeenindusest"
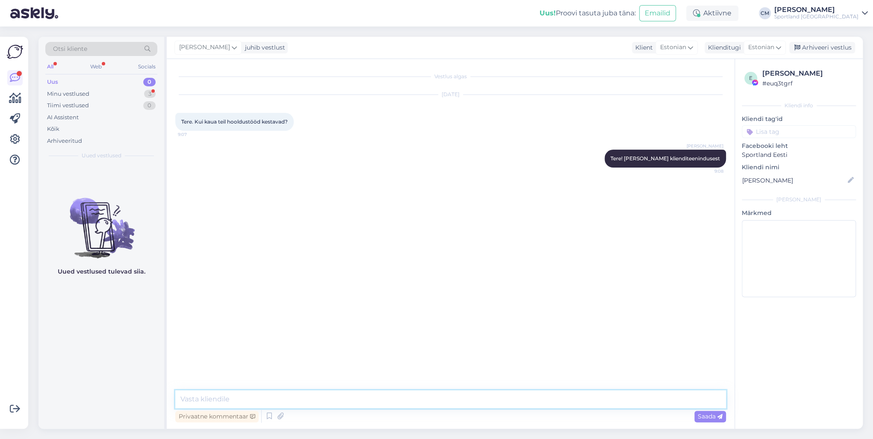
click at [262, 316] on textarea at bounding box center [450, 399] width 551 height 18
type textarea "Mis hooldustööd te täpsemalt silmas peate?"
click at [136, 97] on div "Minu vestlused 3" at bounding box center [101, 94] width 112 height 12
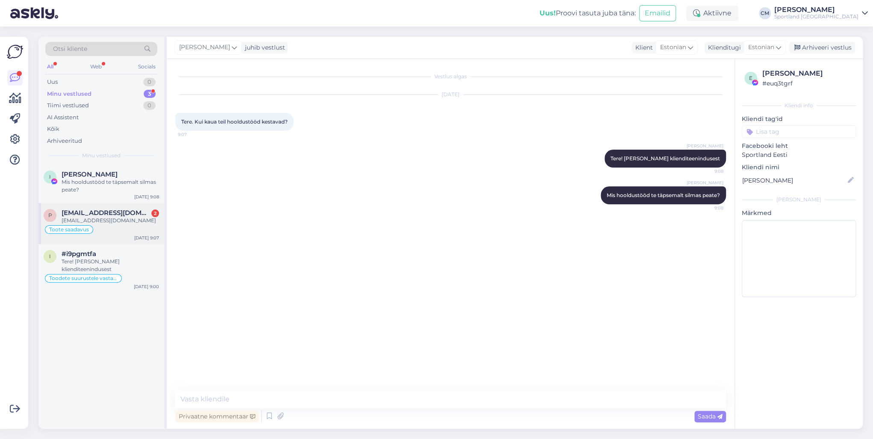
click at [115, 217] on div "[EMAIL_ADDRESS][DOMAIN_NAME]" at bounding box center [111, 221] width 98 height 8
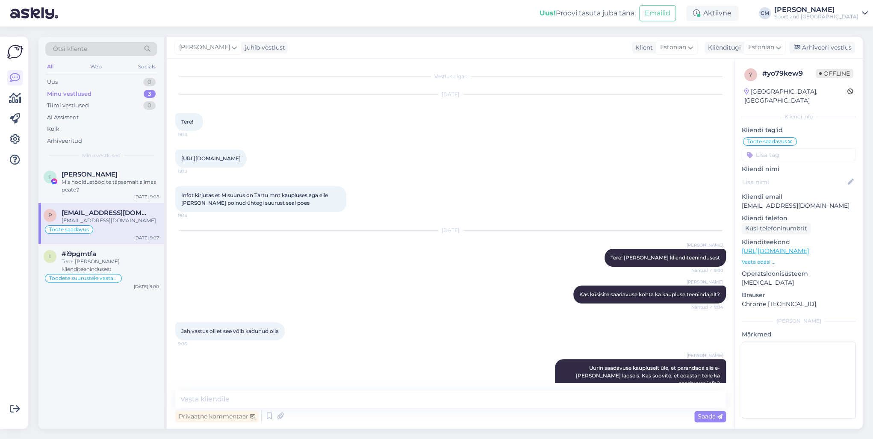
scroll to position [129, 0]
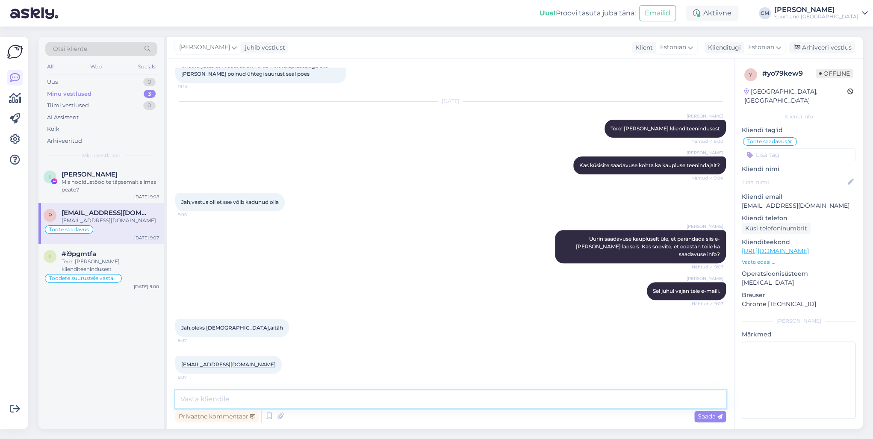
click at [255, 316] on textarea at bounding box center [450, 399] width 551 height 18
type textarea "Täname, uurime [PERSON_NAME]."
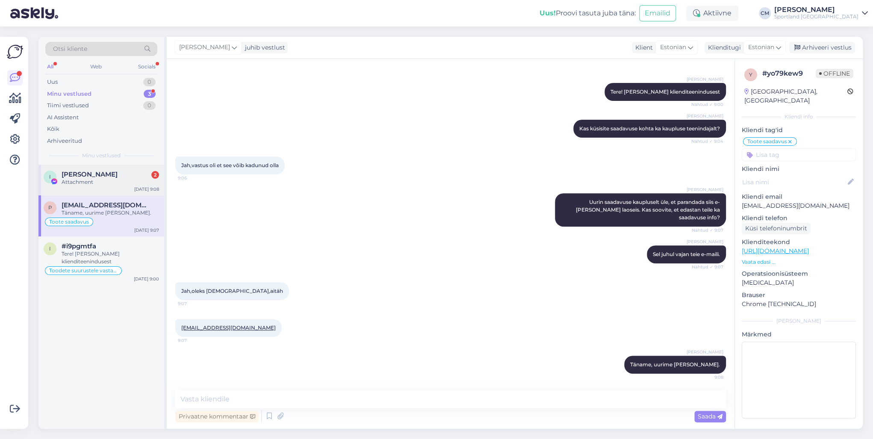
click at [129, 181] on div "Attachment" at bounding box center [111, 182] width 98 height 8
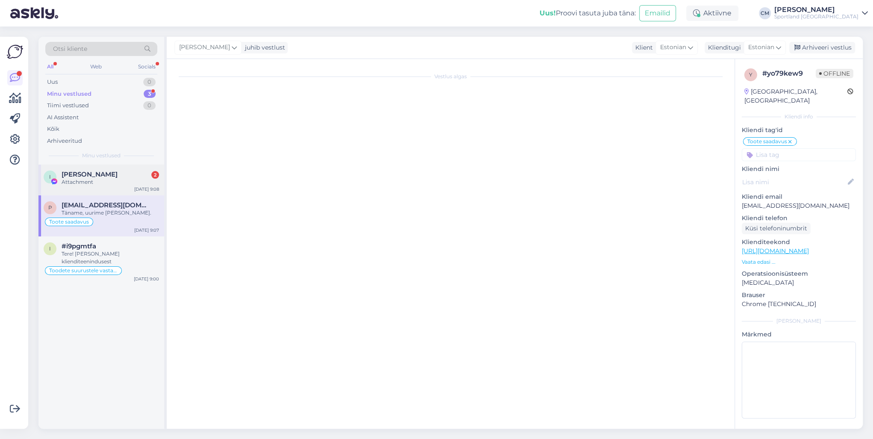
scroll to position [0, 0]
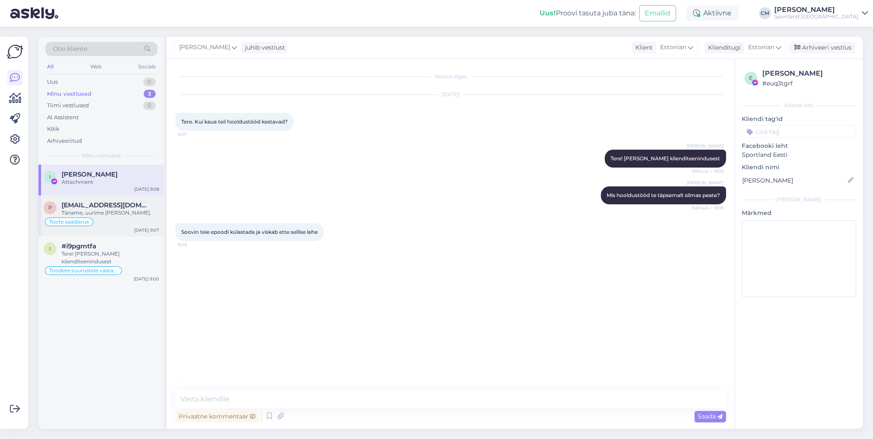
click at [117, 210] on div "Täname, uurime [PERSON_NAME]." at bounding box center [111, 213] width 98 height 8
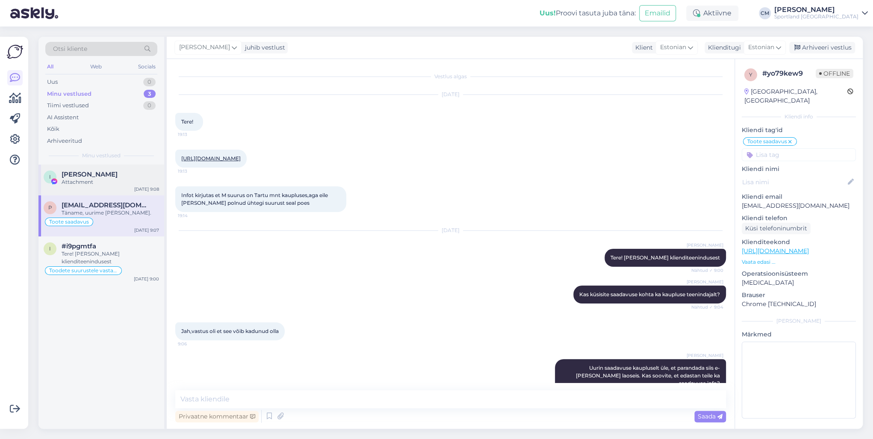
scroll to position [166, 0]
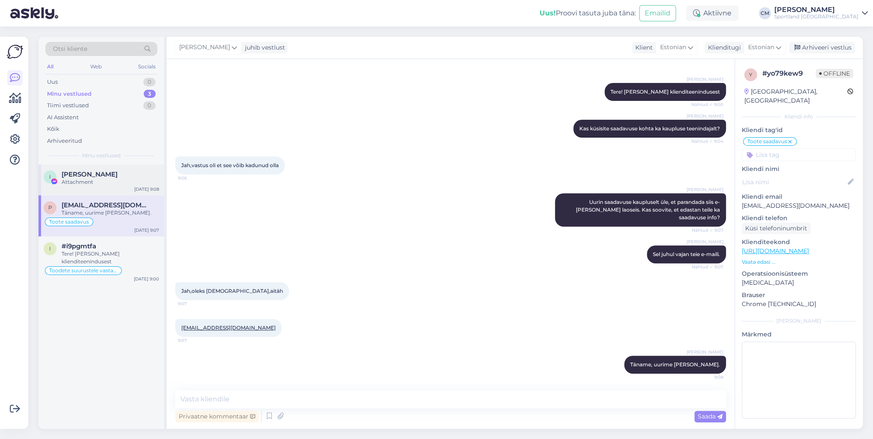
click at [120, 193] on div "I [PERSON_NAME] Attachment [DATE] 9:08" at bounding box center [101, 180] width 126 height 31
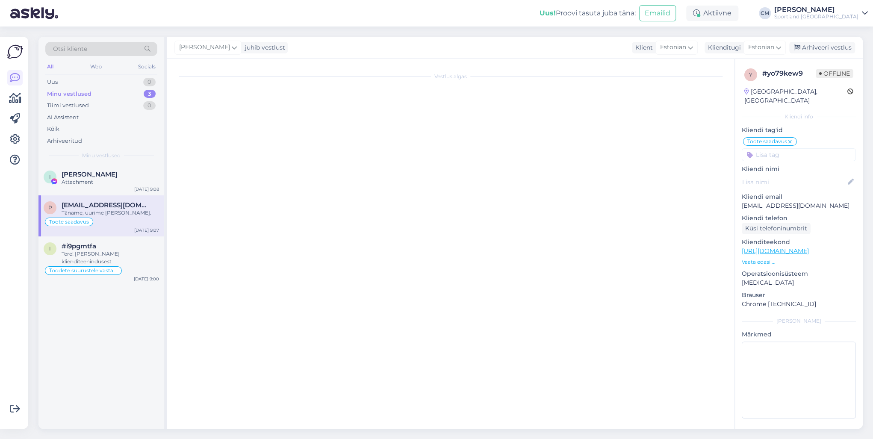
scroll to position [0, 0]
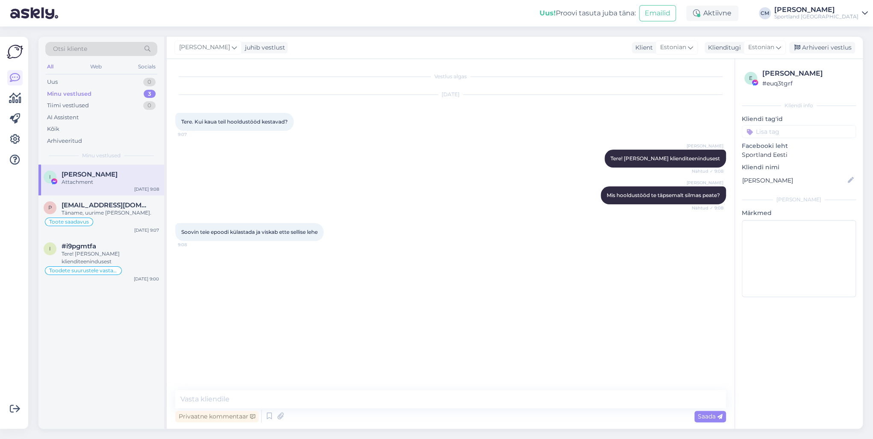
click at [233, 250] on div "Soovin teie epoodi külastada ja viskab ette sellise lehe 9:08" at bounding box center [450, 232] width 551 height 37
click at [204, 267] on div "Vestlus algas [DATE] Tere. Kui kaua teil hooldustööd kestavad? 9:07 [PERSON_NAM…" at bounding box center [454, 225] width 559 height 315
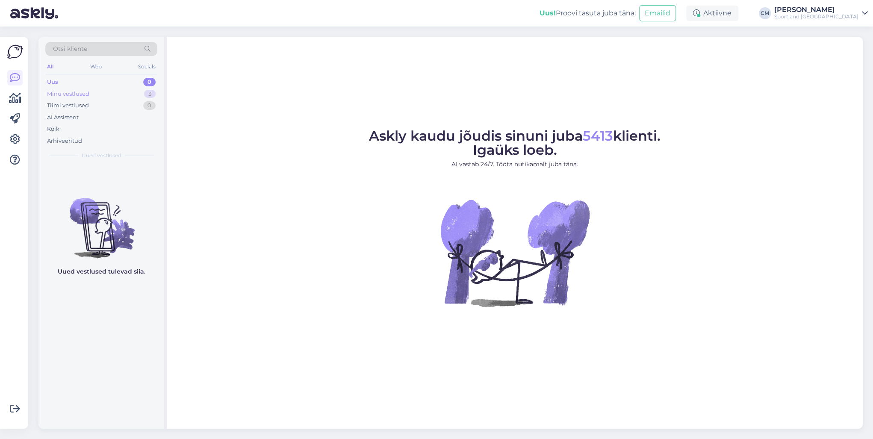
click at [145, 88] on div "Minu vestlused 3" at bounding box center [101, 94] width 112 height 12
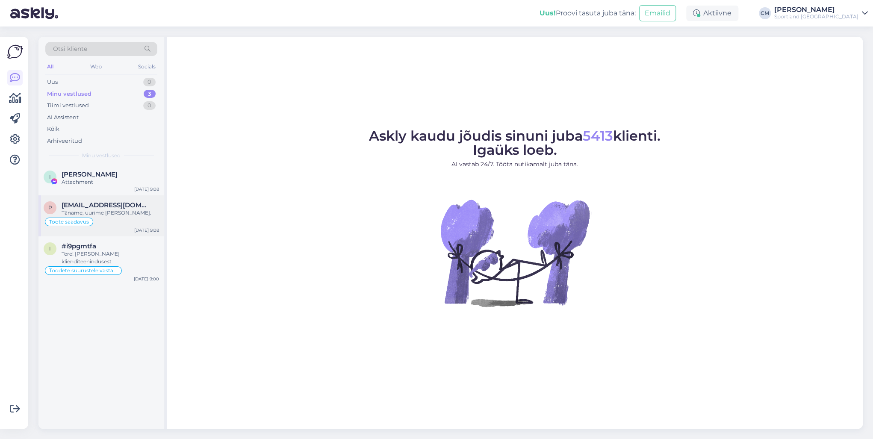
click at [114, 198] on div "p [EMAIL_ADDRESS][DOMAIN_NAME] Täname, uurime [PERSON_NAME]. Toote saadavus [DA…" at bounding box center [101, 215] width 126 height 41
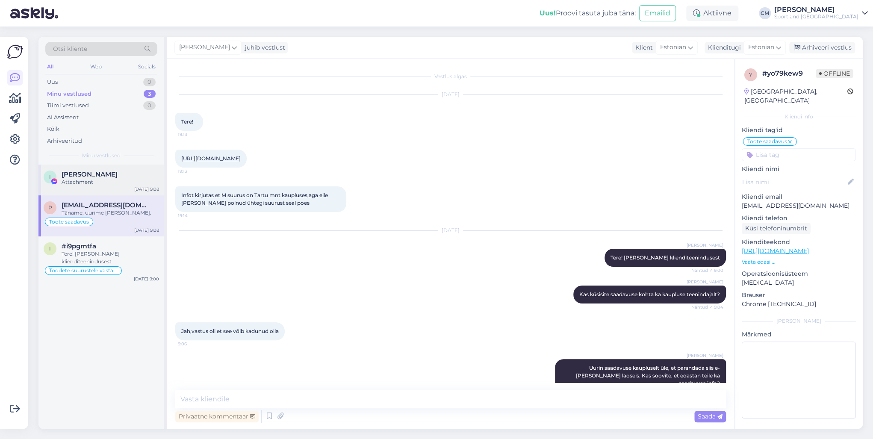
scroll to position [166, 0]
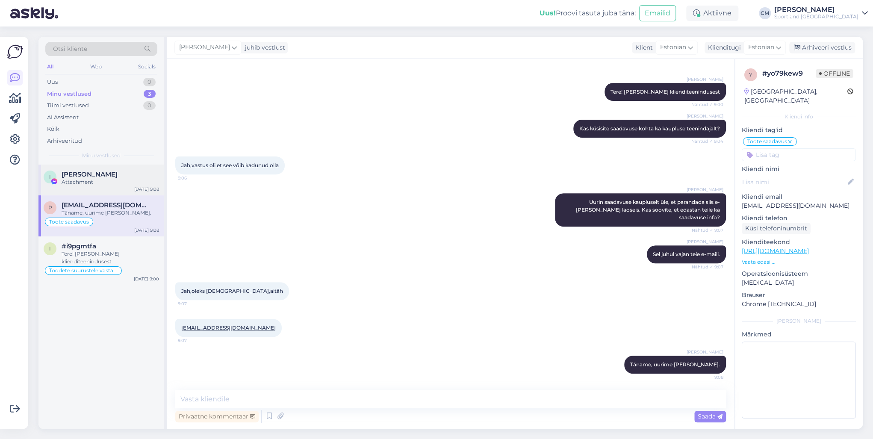
click at [116, 189] on div "I [PERSON_NAME] Attachment [DATE] 9:08" at bounding box center [101, 180] width 126 height 31
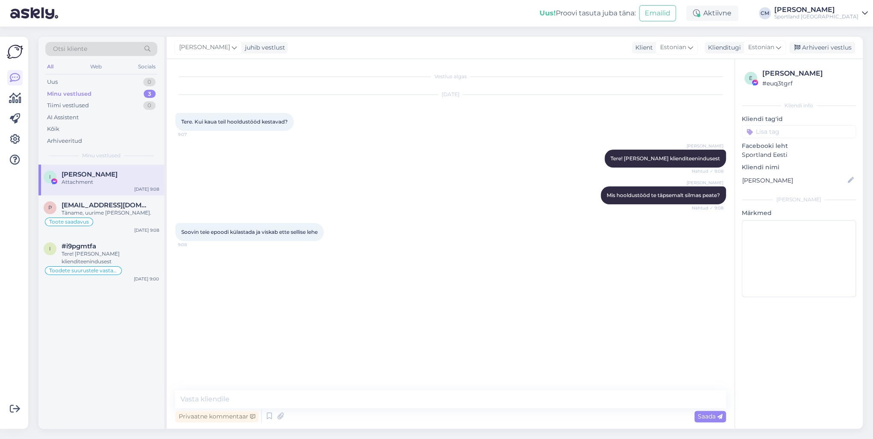
scroll to position [0, 0]
click at [225, 260] on div "Vestlus algas [DATE] Tere. Kui kaua teil hooldustööd kestavad? 9:07 [PERSON_NAM…" at bounding box center [454, 225] width 559 height 315
click at [224, 401] on textarea at bounding box center [450, 399] width 551 height 18
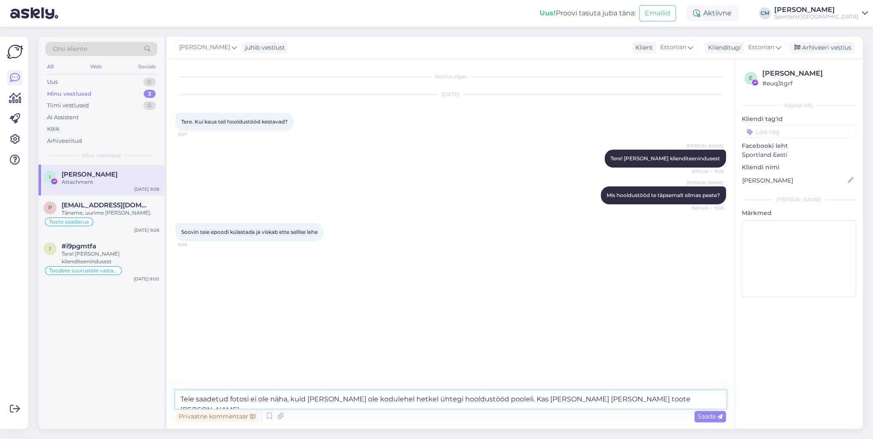
type textarea "Teie saadetud fotosi ei ole näha, kuid [PERSON_NAME] ole kodulehel hetkel ühteg…"
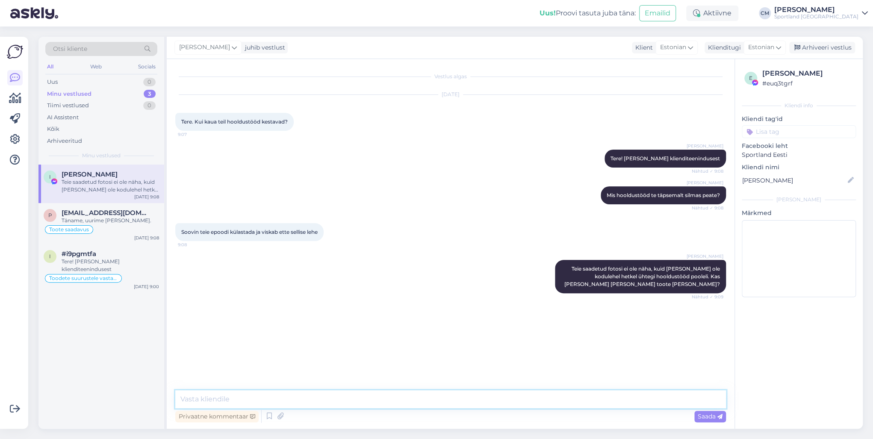
click at [221, 397] on textarea at bounding box center [450, 399] width 551 height 18
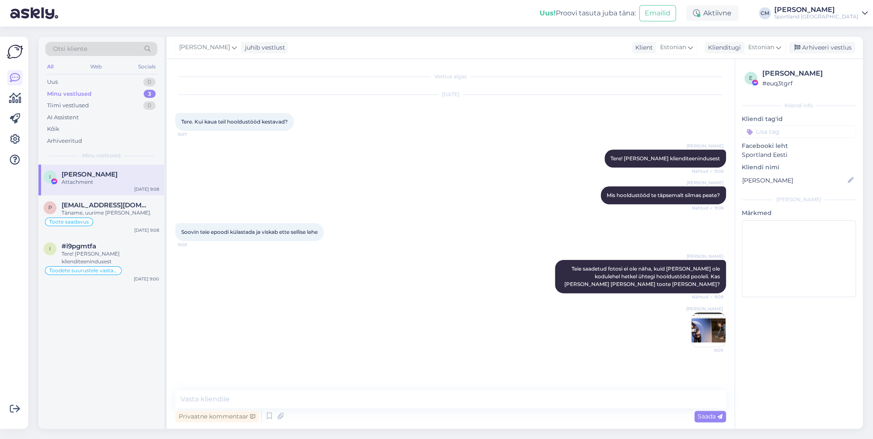
click at [696, 332] on img at bounding box center [709, 330] width 34 height 34
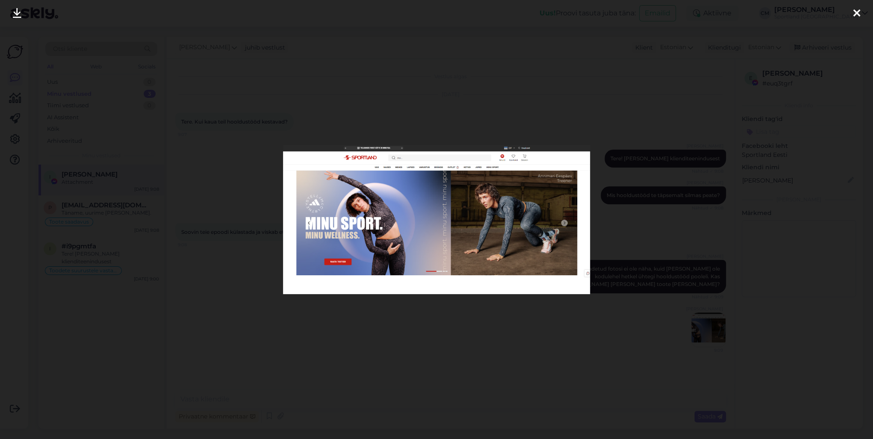
click at [388, 328] on div at bounding box center [436, 219] width 873 height 439
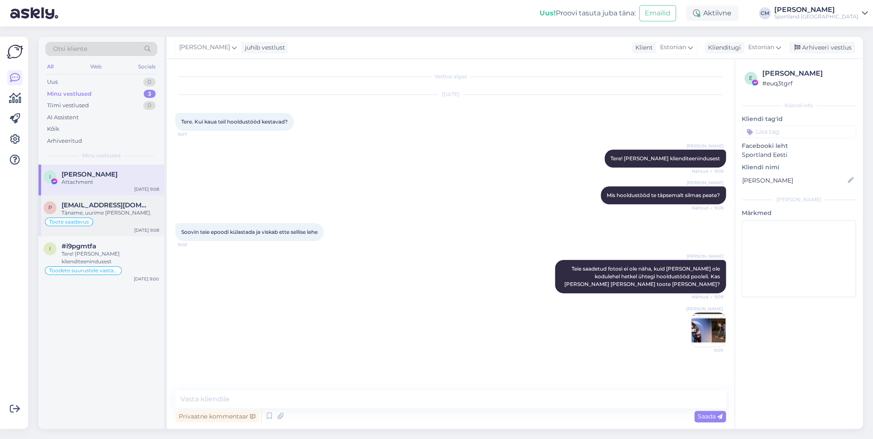
click at [124, 211] on div "Täname, uurime [PERSON_NAME]." at bounding box center [111, 213] width 98 height 8
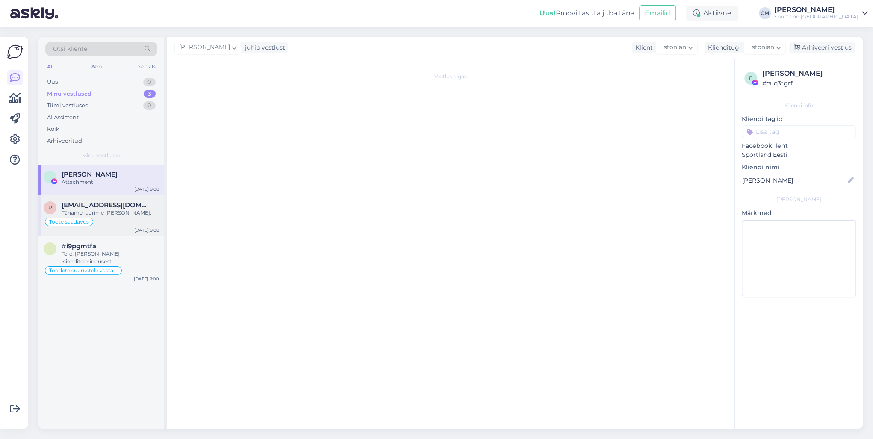
scroll to position [166, 0]
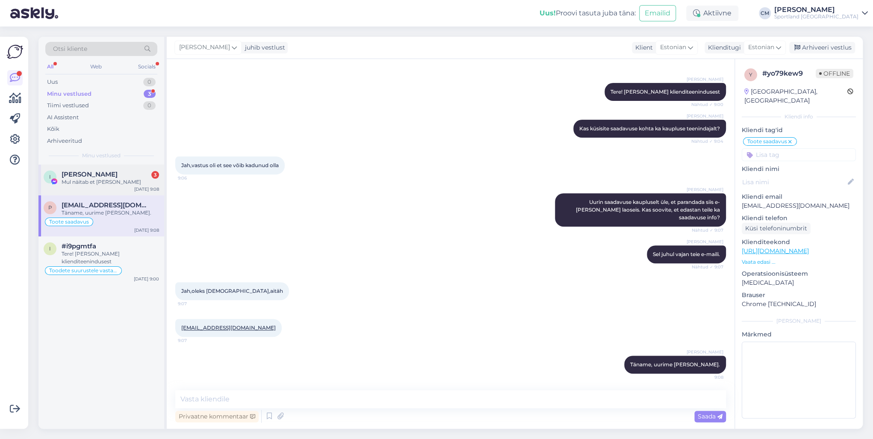
click at [114, 169] on div "I [PERSON_NAME] 3 Mul näitab et [PERSON_NAME] [DATE] 9:08" at bounding box center [101, 180] width 126 height 31
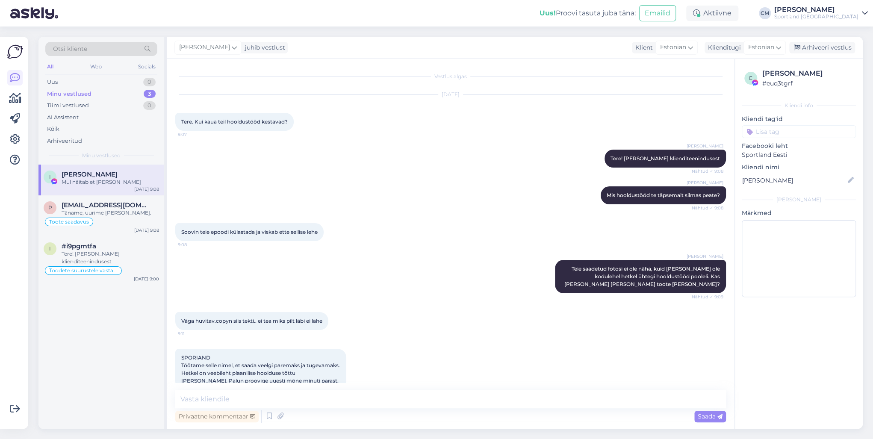
scroll to position [61, 0]
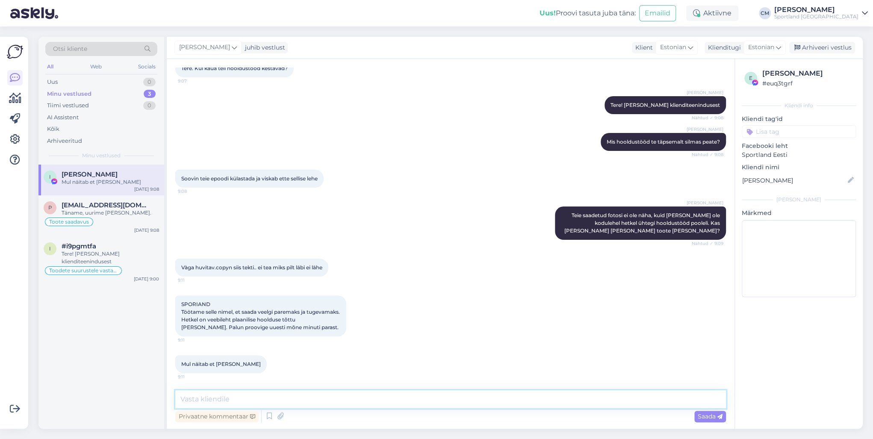
click at [240, 402] on textarea at bounding box center [450, 399] width 551 height 18
click at [184, 399] on textarea "Proovige kaustada [PERSON_NAME] muud seadet või teist veebibrauserit." at bounding box center [450, 399] width 551 height 18
type textarea "Palun proovige kaustada [PERSON_NAME] muud seadet või teist veebibrauserit."
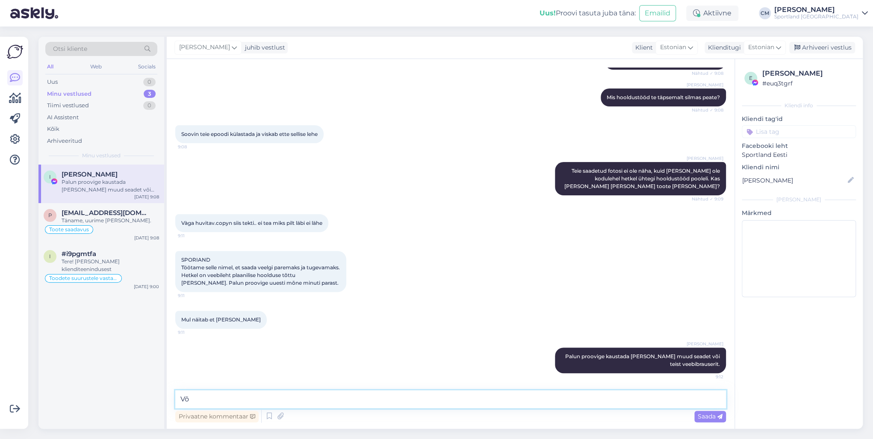
type textarea "V"
click at [115, 234] on div "Toote saadavus" at bounding box center [101, 230] width 115 height 10
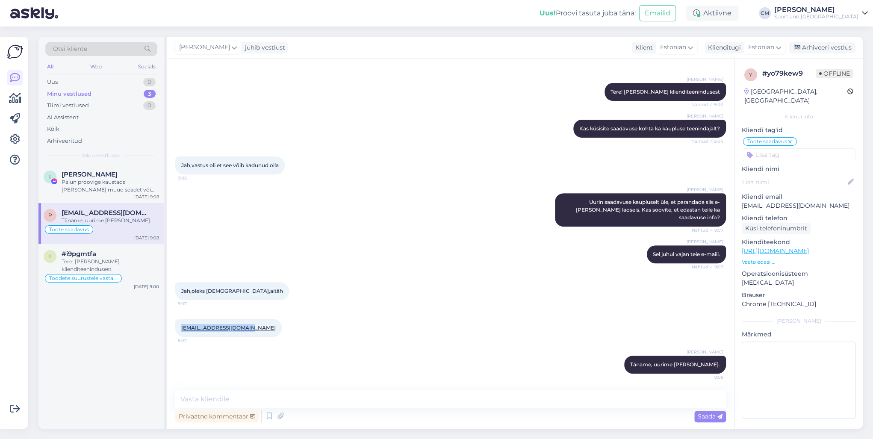
drag, startPoint x: 250, startPoint y: 328, endPoint x: 176, endPoint y: 329, distance: 74.0
click at [176, 329] on div "[EMAIL_ADDRESS][DOMAIN_NAME] 9:07" at bounding box center [228, 328] width 106 height 18
copy link "[EMAIL_ADDRESS][DOMAIN_NAME]"
click at [794, 42] on div "Arhiveeri vestlus" at bounding box center [823, 48] width 66 height 12
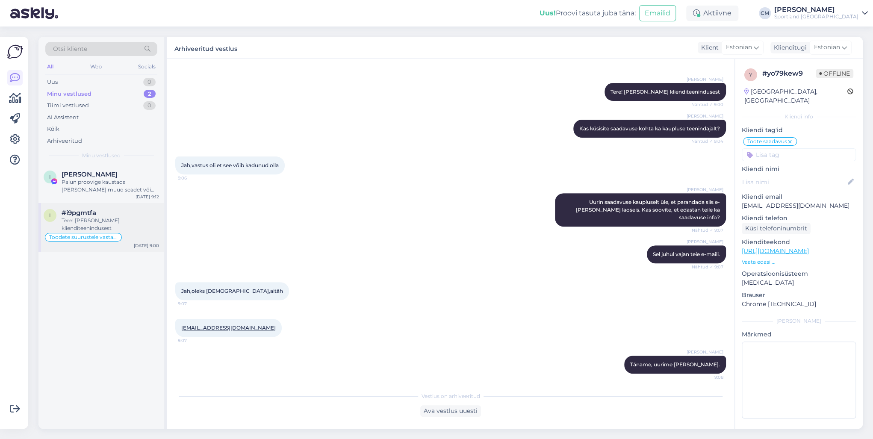
click at [94, 219] on div "Tere! [PERSON_NAME] klienditeenindusest" at bounding box center [111, 224] width 98 height 15
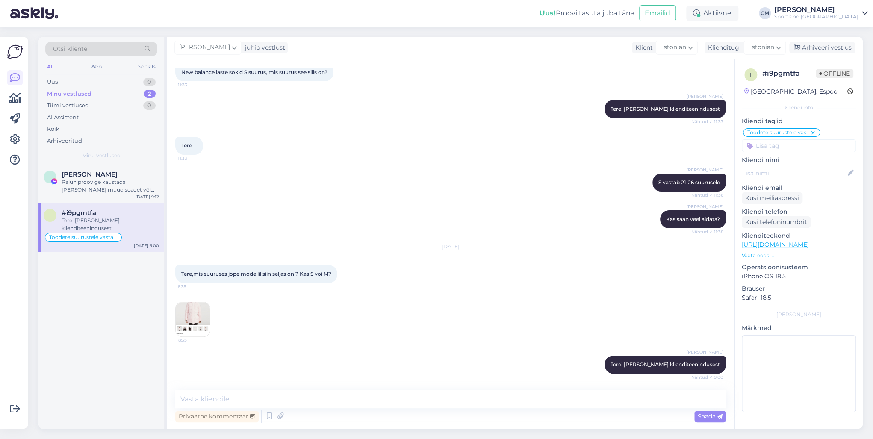
click at [205, 310] on img at bounding box center [193, 319] width 34 height 34
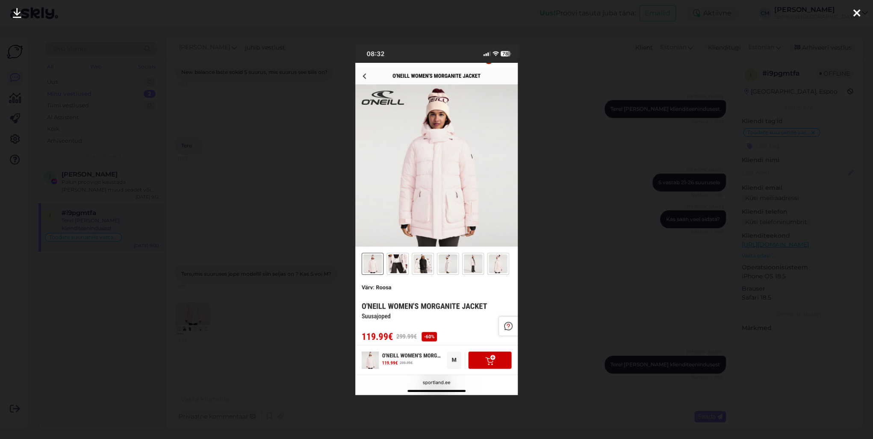
click at [259, 277] on div at bounding box center [436, 219] width 873 height 439
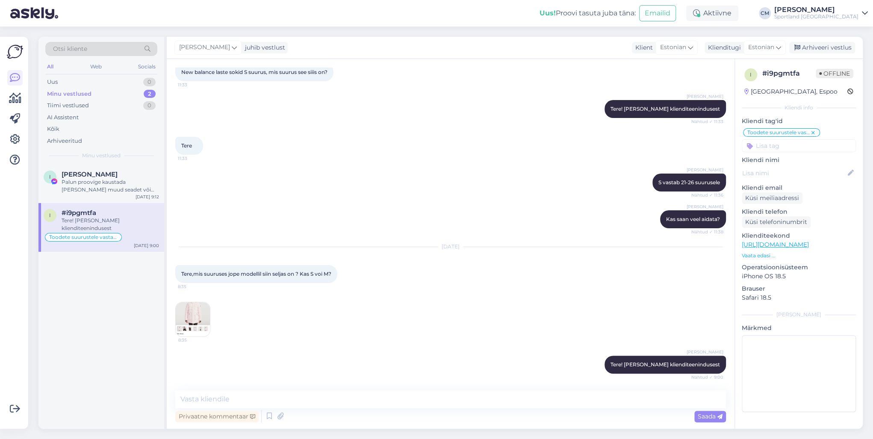
click at [767, 255] on p "Vaata edasi ..." at bounding box center [799, 256] width 114 height 8
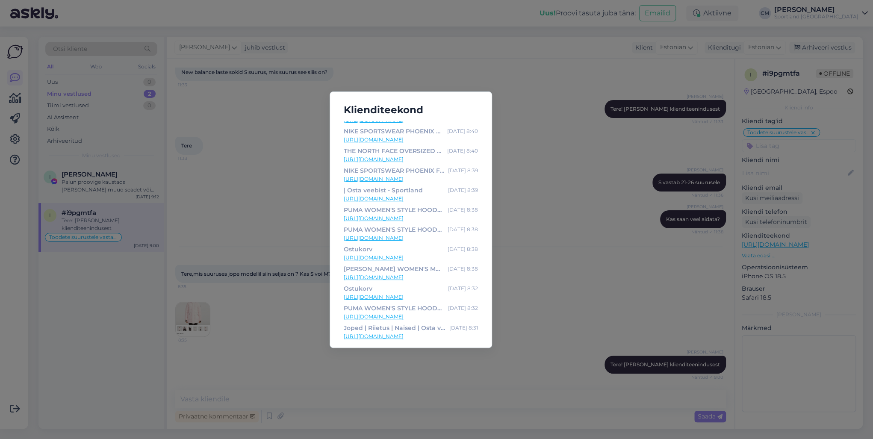
scroll to position [68, 0]
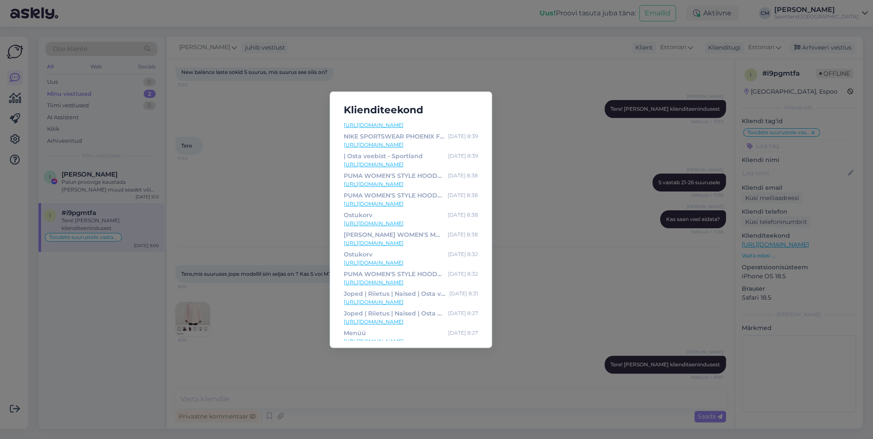
click at [420, 260] on link "[URL][DOMAIN_NAME]" at bounding box center [411, 263] width 134 height 8
click at [285, 234] on div "Klienditeekond Sportland | Eesti suurim spordipoodide [PERSON_NAME] [DATE] 9:04…" at bounding box center [436, 219] width 873 height 439
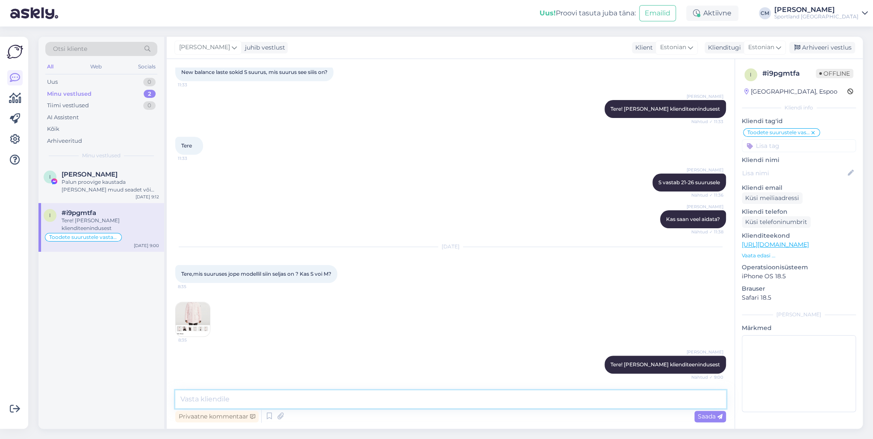
click at [298, 393] on textarea at bounding box center [450, 399] width 551 height 18
click at [186, 319] on img at bounding box center [193, 319] width 34 height 34
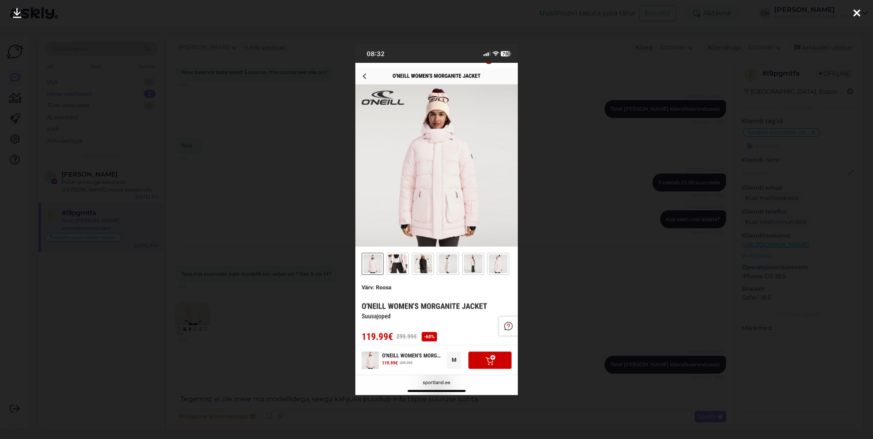
click at [273, 275] on div at bounding box center [436, 219] width 873 height 439
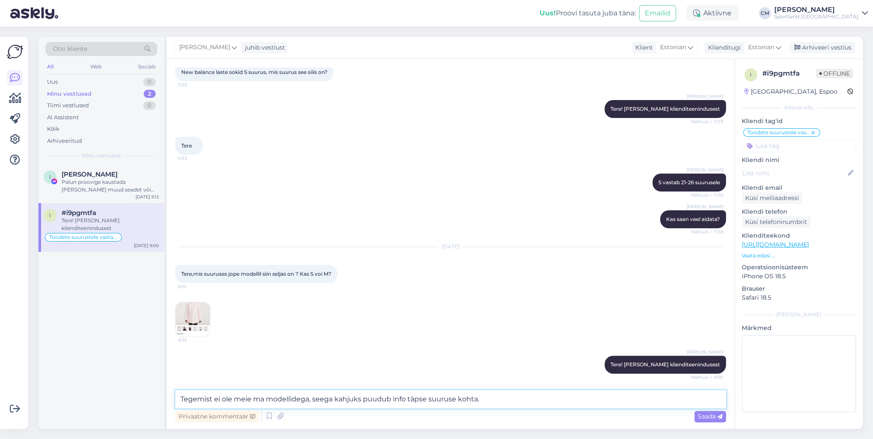
click at [517, 402] on textarea "Tegemist ei ole meie ma modellidega, seega kahjuks puudub info täpse suuruse ko…" at bounding box center [450, 399] width 551 height 18
click at [255, 400] on textarea "Tegemist ei ole meie ma modellidega, seega kahjuks puudub info täpse suuruse ko…" at bounding box center [450, 399] width 551 height 18
type textarea "Tegemist ei ole meie oma modellidega, seega kahjuks puudub info täpse suuruse k…"
click at [544, 395] on textarea "Tegemist ei ole meie oma modellidega, seega kahjuks puudub info täpse suuruse k…" at bounding box center [450, 399] width 551 height 18
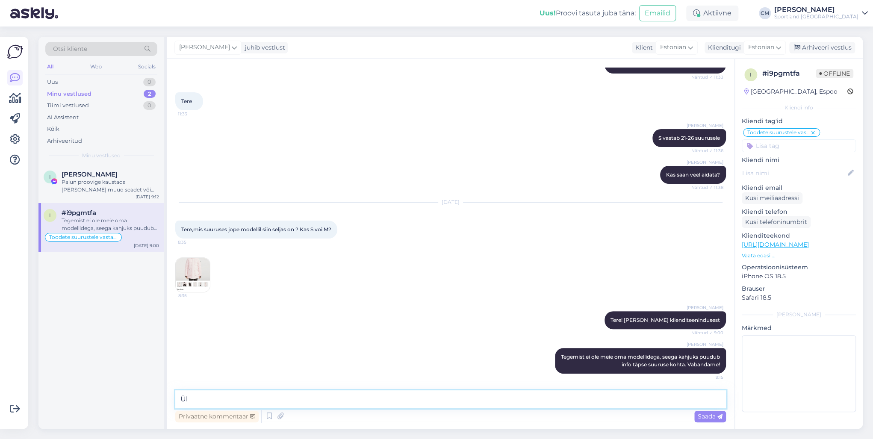
type textarea "Ü"
type textarea "Toote mudelit tundes ütleks, et toode vastab suurusele, kui [PERSON_NAME] siis …"
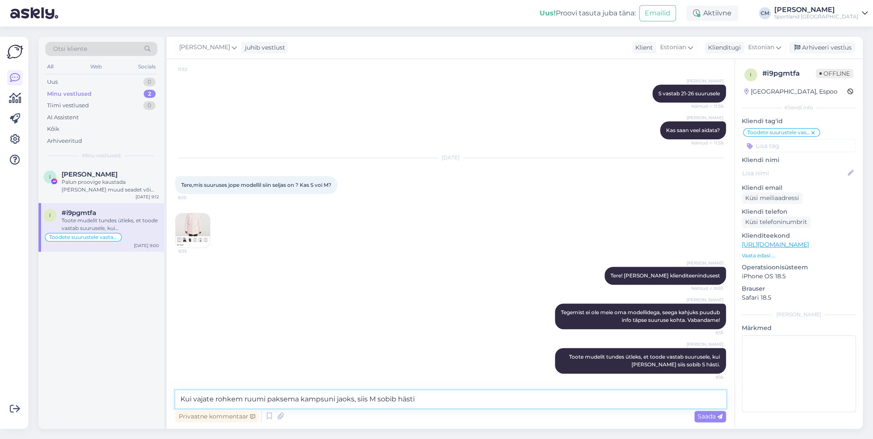
type textarea "Kui vajate rohkem ruumi paksema kampsuni jaoks, siis M sobib hästi."
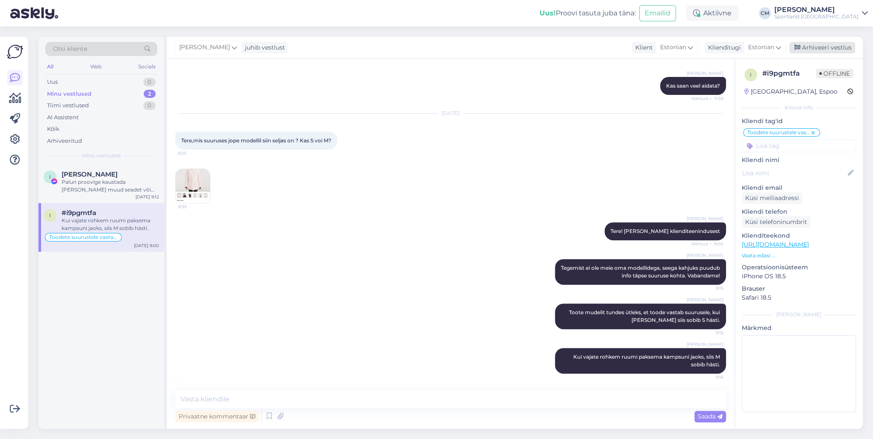
click at [825, 50] on div "Arhiveeri vestlus" at bounding box center [823, 48] width 66 height 12
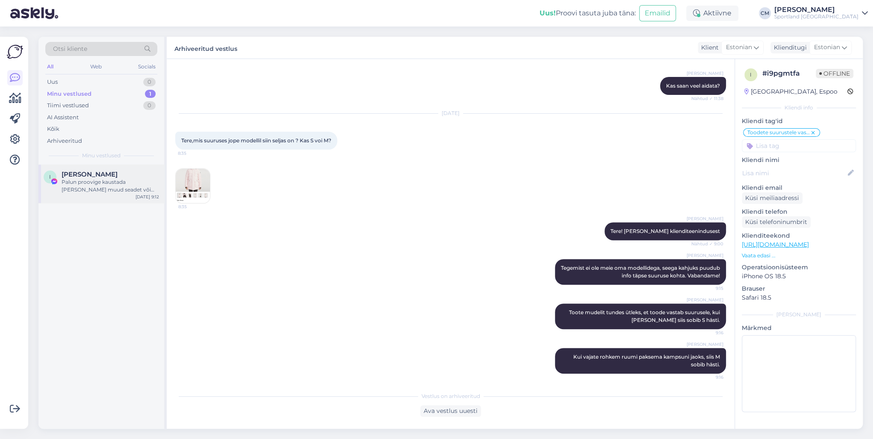
click at [122, 197] on div "I [PERSON_NAME] [PERSON_NAME] proovige kaustada [PERSON_NAME] muud seadet või t…" at bounding box center [101, 184] width 126 height 38
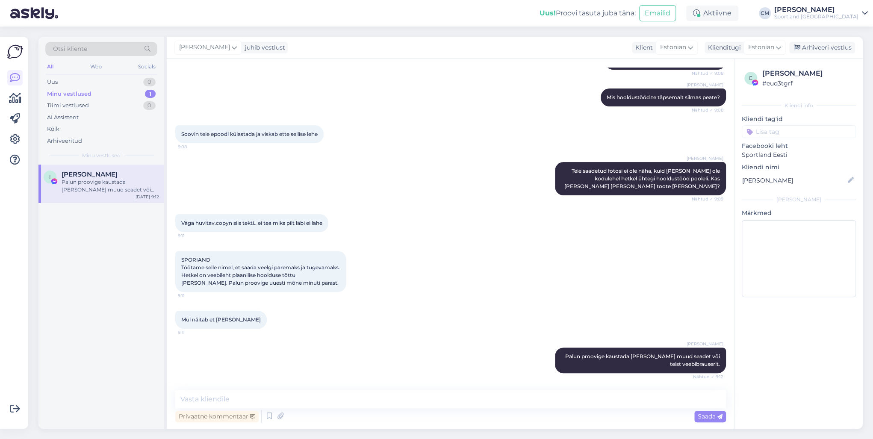
scroll to position [105, 0]
click at [832, 47] on div "Arhiveeri vestlus" at bounding box center [823, 48] width 66 height 12
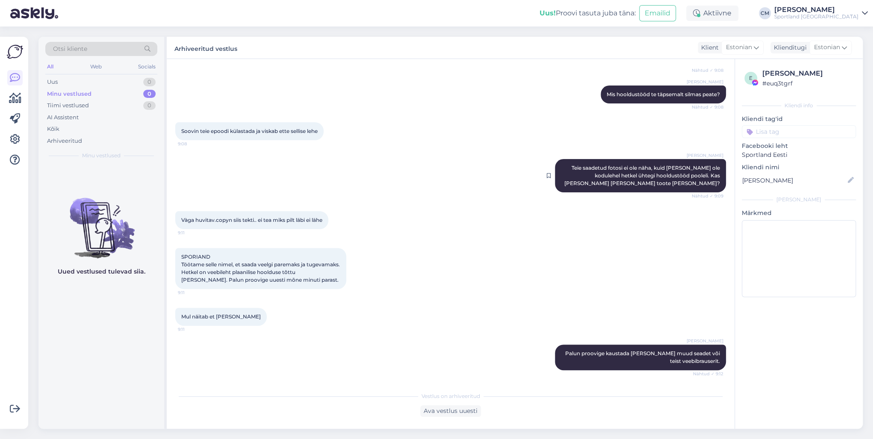
scroll to position [108, 0]
click at [794, 129] on input at bounding box center [799, 131] width 114 height 13
type input "tehn"
click at [784, 163] on span "E-[PERSON_NAME] tehniline info" at bounding box center [799, 164] width 68 height 5
click at [137, 80] on div "Uus 1" at bounding box center [101, 82] width 112 height 12
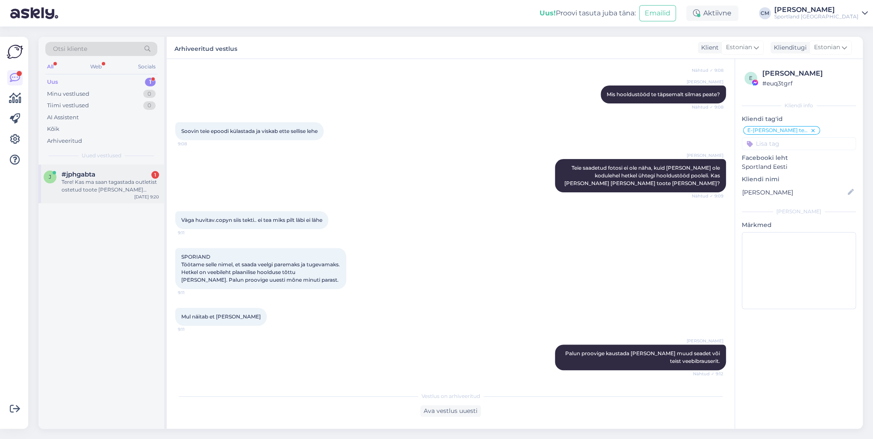
click at [114, 182] on div "Tere! Kas ma saan tagastada outletist ostetud toote [PERSON_NAME] outleti või s…" at bounding box center [111, 185] width 98 height 15
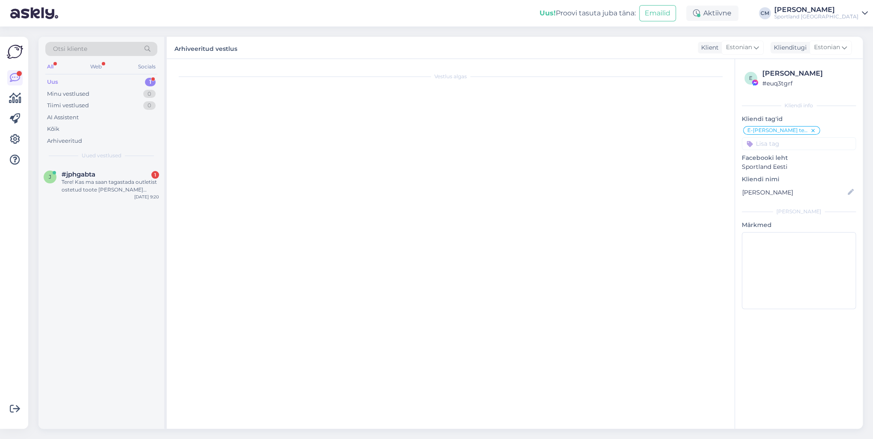
scroll to position [0, 0]
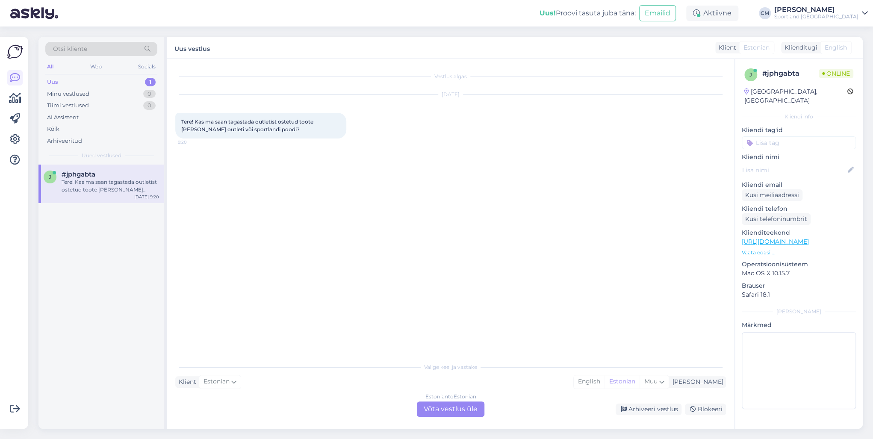
click at [429, 405] on div "Estonian to Estonian Võta vestlus üle" at bounding box center [451, 409] width 68 height 15
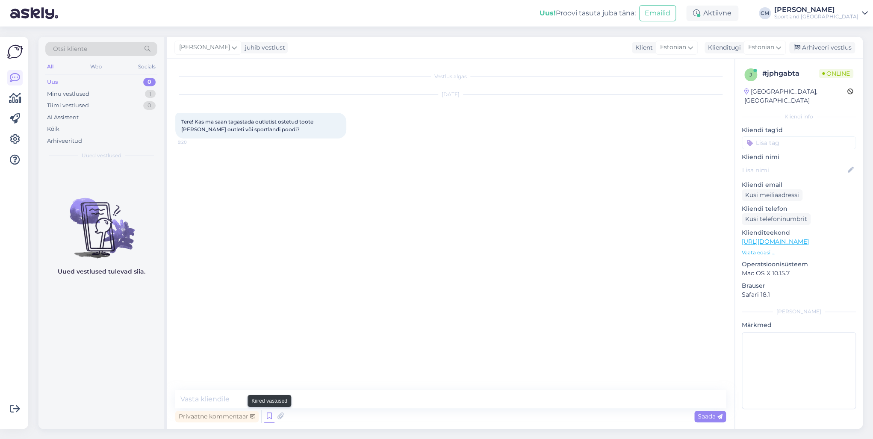
click at [271, 417] on icon at bounding box center [269, 416] width 10 height 13
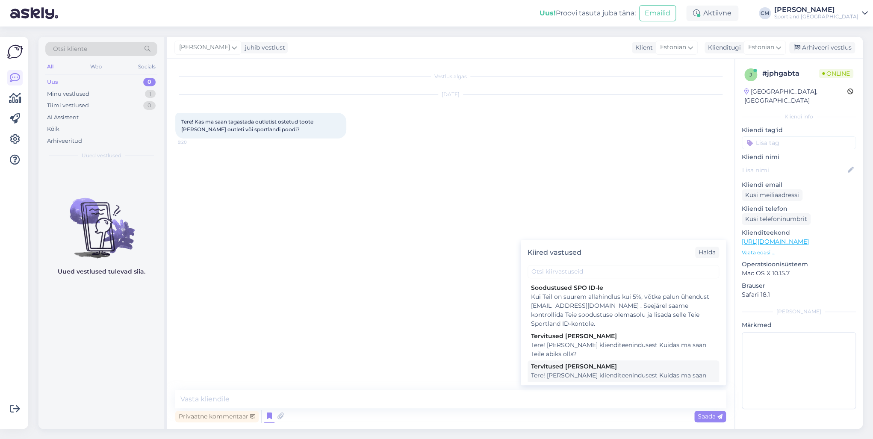
click at [543, 370] on div "Tervitused [PERSON_NAME]" at bounding box center [623, 366] width 185 height 9
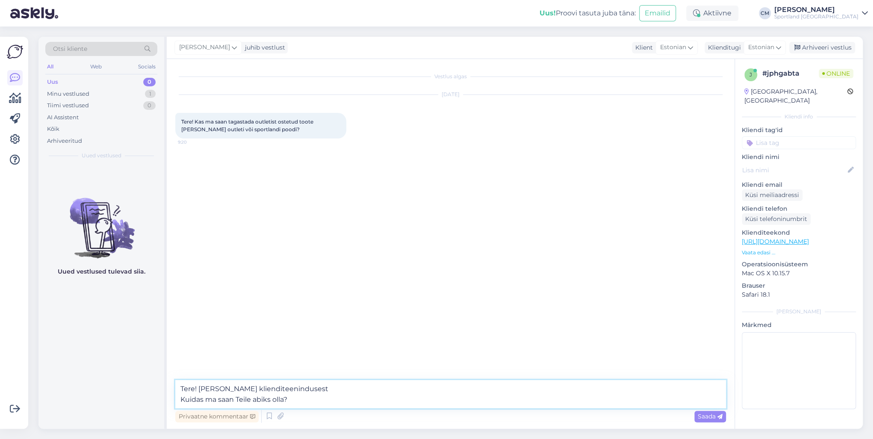
drag, startPoint x: 324, startPoint y: 400, endPoint x: 149, endPoint y: 401, distance: 174.9
click at [149, 401] on div "Otsi kliente All Web Socials Uus 0 Minu vestlused 1 Tiimi vestlused 0 AI Assist…" at bounding box center [450, 233] width 825 height 392
type textarea "Tere! [PERSON_NAME] klienditeenindusest"
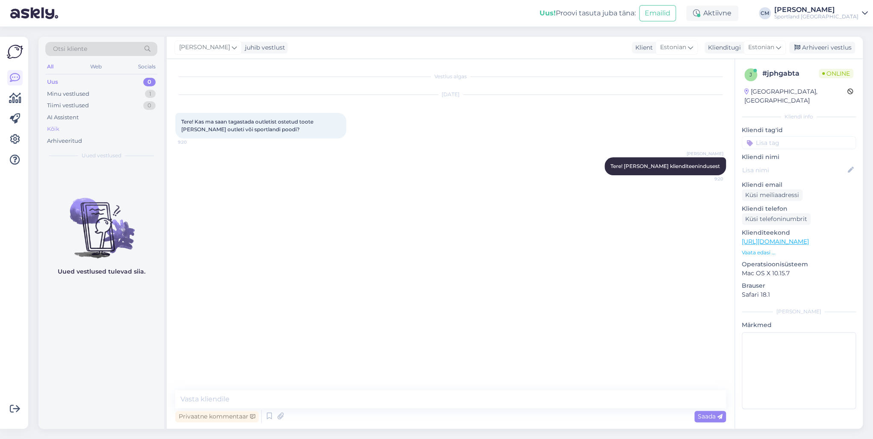
click at [86, 130] on div "Kõik" at bounding box center [101, 129] width 112 height 12
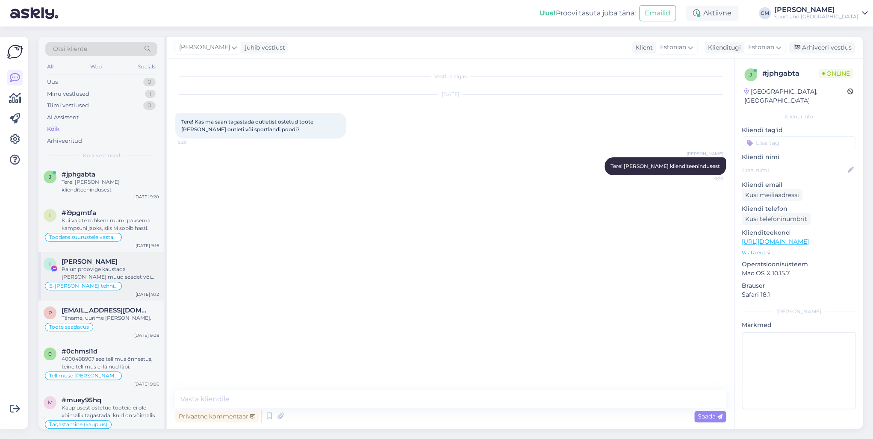
scroll to position [34, 0]
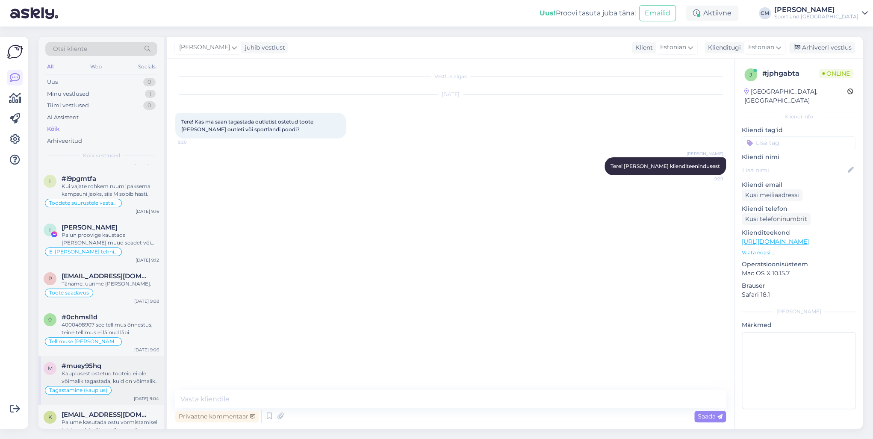
click at [115, 370] on div "Kauplusest ostetud tooteid ei ole võimalik tagastada, kuid on võimalik ümber va…" at bounding box center [111, 377] width 98 height 15
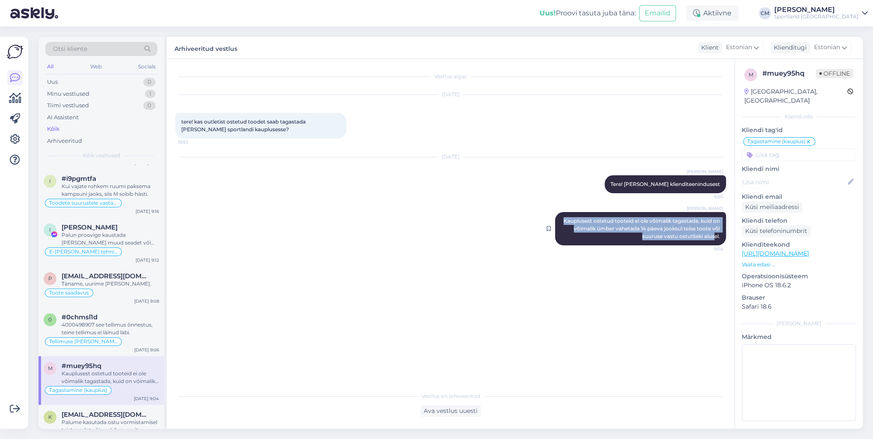
drag, startPoint x: 562, startPoint y: 220, endPoint x: 715, endPoint y: 237, distance: 154.5
click at [715, 237] on span "Kauplusest ostetud tooteid ei ole võimalik tagastada, kuid on võimalik ümber va…" at bounding box center [643, 229] width 158 height 22
click at [721, 237] on div "[PERSON_NAME] Kauplusest ostetud tooteid ei ole võimalik tagastada, kuid on või…" at bounding box center [640, 228] width 171 height 33
drag, startPoint x: 721, startPoint y: 237, endPoint x: 560, endPoint y: 218, distance: 161.9
click at [560, 218] on div "[PERSON_NAME] Kauplusest ostetud tooteid ei ole võimalik tagastada, kuid on või…" at bounding box center [640, 228] width 171 height 33
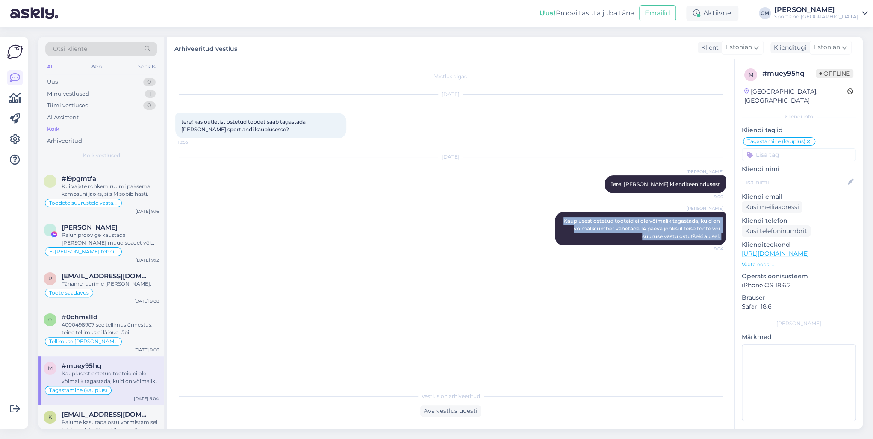
copy div "Kauplusest ostetud tooteid ei ole võimalik tagastada, kuid on võimalik ümber va…"
click at [120, 197] on div "Kui vajate rohkem ruumi paksema kampsuni jaoks, siis M sobib hästi." at bounding box center [111, 190] width 98 height 15
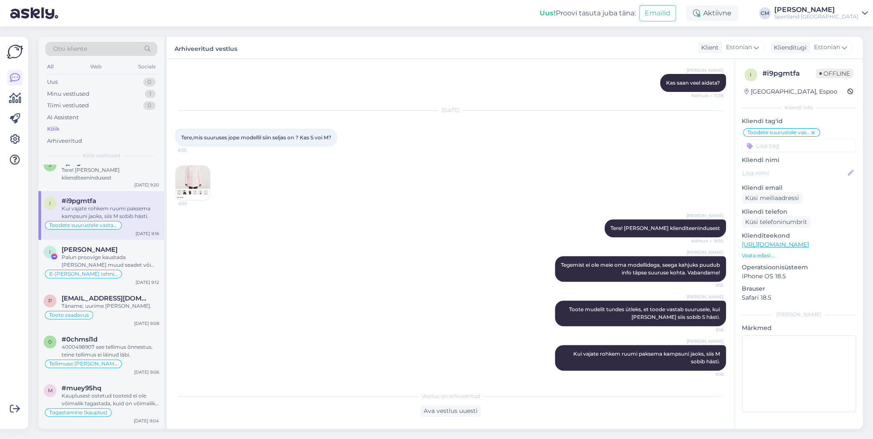
scroll to position [0, 0]
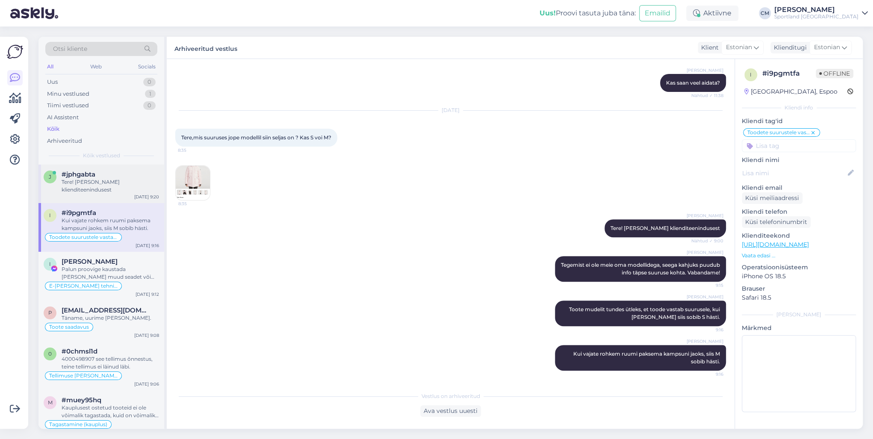
click at [121, 195] on div "j #jphgabta Tere! [PERSON_NAME] klienditeenindusest [DATE] 9:20" at bounding box center [101, 184] width 126 height 38
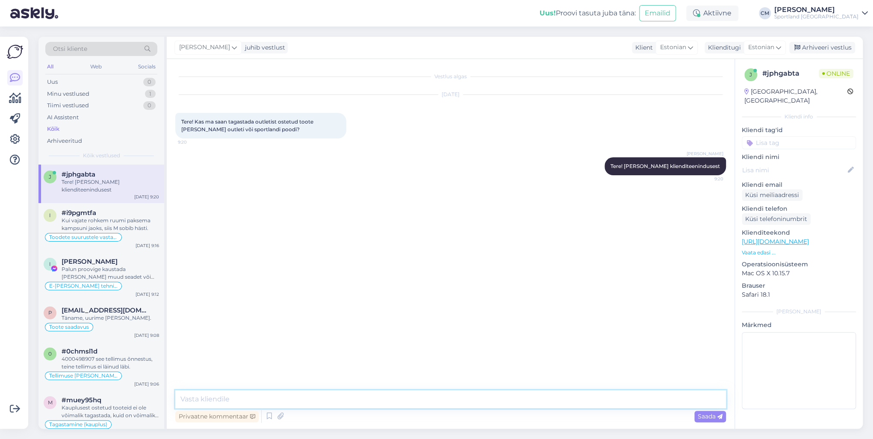
click at [407, 396] on textarea at bounding box center [450, 399] width 551 height 18
paste textarea "Kauplusest ostetud tooteid ei ole võimalik tagastada, kuid on võimalik ümber va…"
type textarea "Kauplusest ostetud tooteid ei ole võimalik tagastada, kuid on võimalik ümber va…"
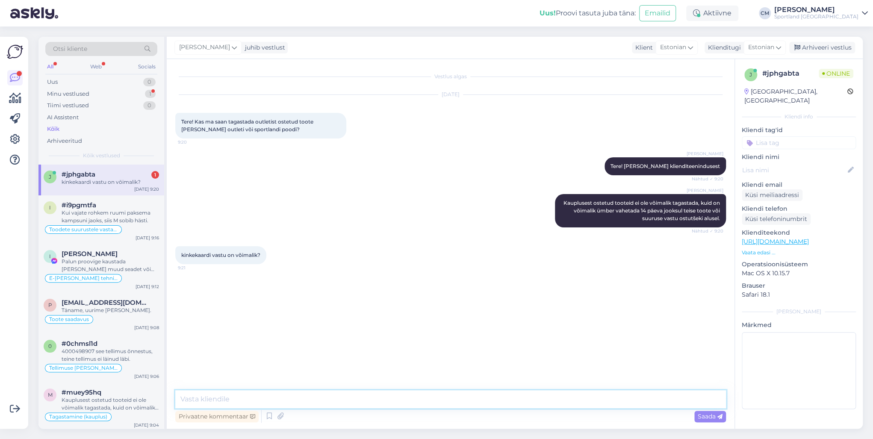
click at [407, 401] on textarea at bounding box center [450, 399] width 551 height 18
type textarea "E"
drag, startPoint x: 193, startPoint y: 399, endPoint x: 169, endPoint y: 397, distance: 24.0
click at [169, 397] on div "Vestlus algas [DATE] Tere! Kas ma saan tagastada outletist ostetud toote [PERSO…" at bounding box center [451, 244] width 568 height 370
type textarea "Ainult teise toote (toodete) või teise suuruse vastu. Vabandame!"
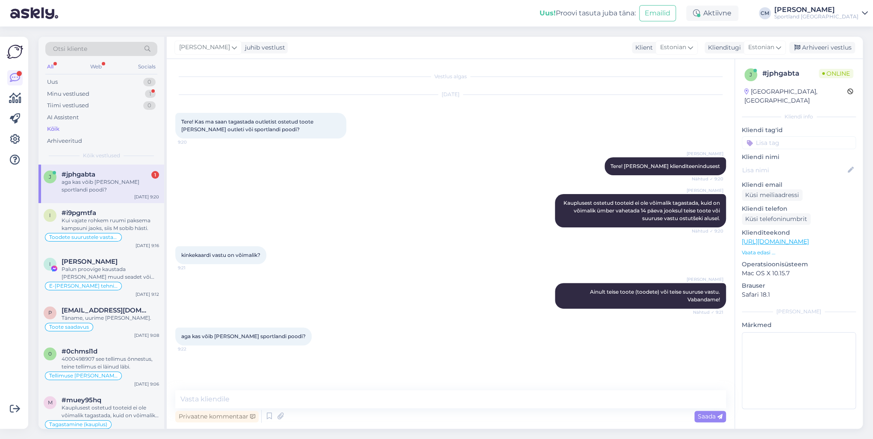
click at [145, 179] on div "aga kas võib [PERSON_NAME] sportlandi poodi?" at bounding box center [111, 185] width 98 height 15
click at [241, 399] on textarea at bounding box center [450, 399] width 551 height 18
type textarea "J"
click at [358, 371] on div "Vestlus algas [DATE] Tere! Kas ma saan tagastada outletist ostetud toote [PERSO…" at bounding box center [454, 225] width 559 height 315
click at [342, 398] on textarea at bounding box center [450, 399] width 551 height 18
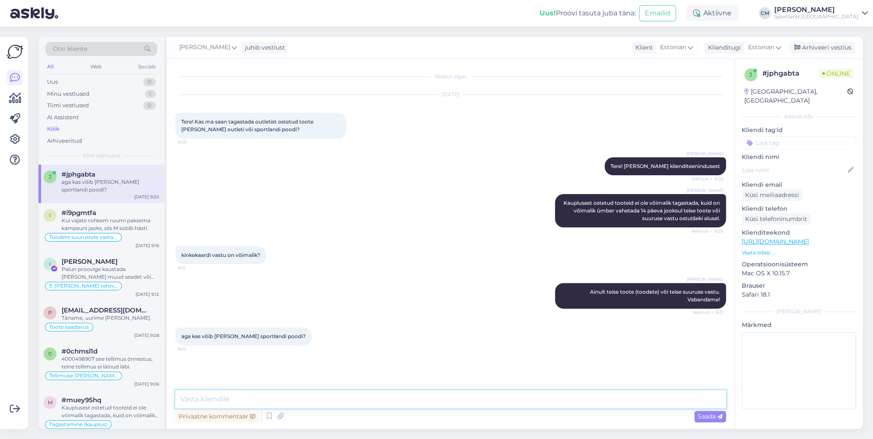
paste textarea "Outletist ostetud toodet ei saa tavakaupluses ümber vahetada. Ega ka vastupidi.…"
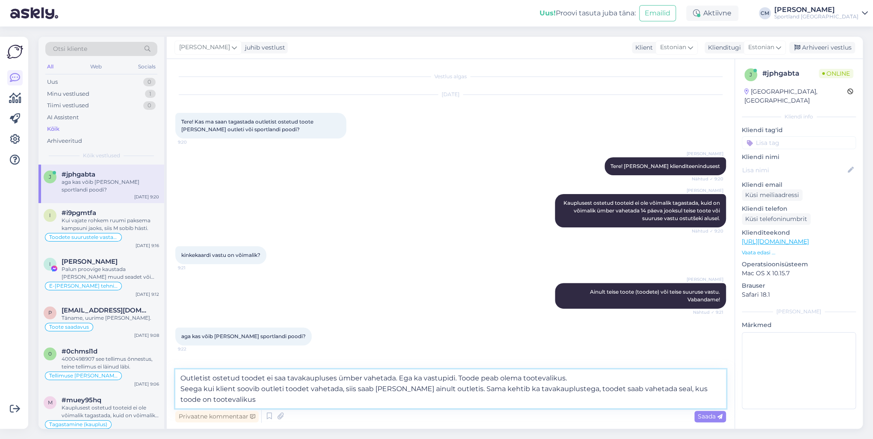
drag, startPoint x: 578, startPoint y: 378, endPoint x: 456, endPoint y: 375, distance: 121.5
click at [456, 375] on textarea "Outletist ostetud toodet ei saa tavakaupluses ümber vahetada. Ega ka vastupidi.…" at bounding box center [450, 389] width 551 height 39
drag, startPoint x: 251, startPoint y: 390, endPoint x: 186, endPoint y: 389, distance: 65.9
click at [186, 389] on textarea "Outletist ostetud toodet ei saa tavakaupluses ümber vahetada. Ega ka vastupidi.…" at bounding box center [450, 389] width 551 height 39
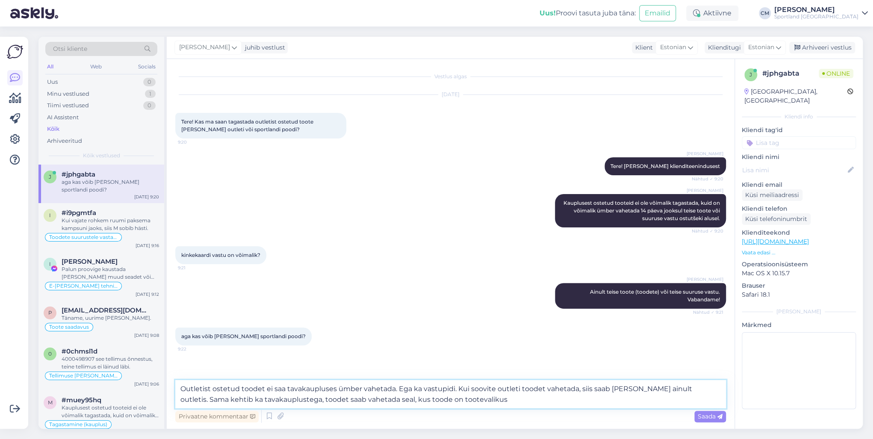
click at [664, 388] on textarea "Outletist ostetud toodet ei saa tavakaupluses ümber vahetada. Ega ka vastupidi.…" at bounding box center [450, 394] width 551 height 28
click at [689, 387] on textarea "Outletist ostetud toodet ei saa tavakaupluses ümber vahetada. Ega ka vastupidi.…" at bounding box center [450, 394] width 551 height 28
drag, startPoint x: 535, startPoint y: 400, endPoint x: 225, endPoint y: 402, distance: 310.1
click at [225, 402] on textarea "Outletist ostetud toodet ei saa tavakaupluses ümber vahetada. Ega ka vastupidi.…" at bounding box center [450, 394] width 551 height 28
click at [665, 390] on textarea "Outletist ostetud toodet ei saa tavakaupluses ümber vahetada. Ega ka vastupidi.…" at bounding box center [450, 394] width 551 height 28
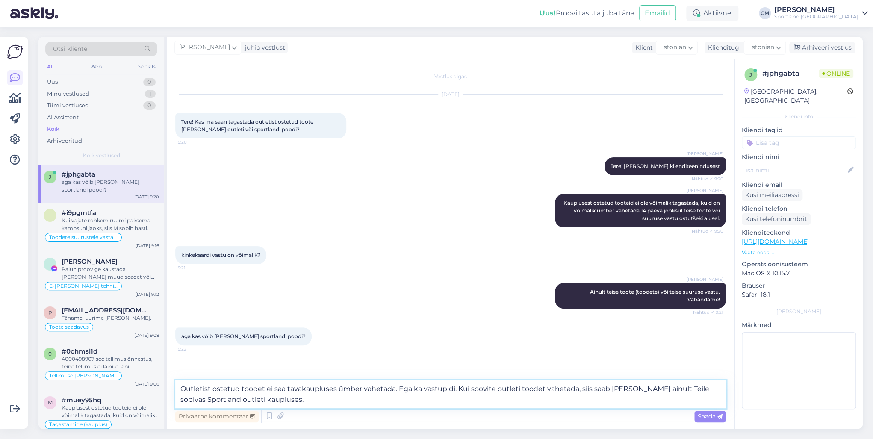
type textarea "Outletist ostetud toodet ei saa tavakaupluses ümber vahetada. Ega ka vastupidi.…"
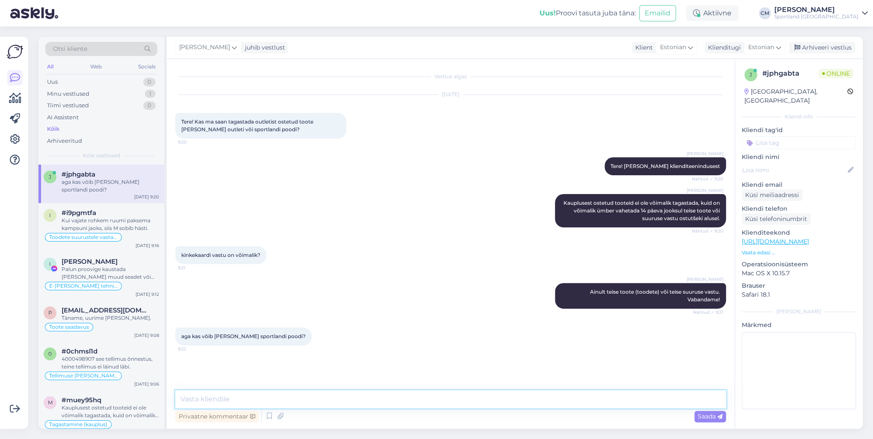
scroll to position [32, 0]
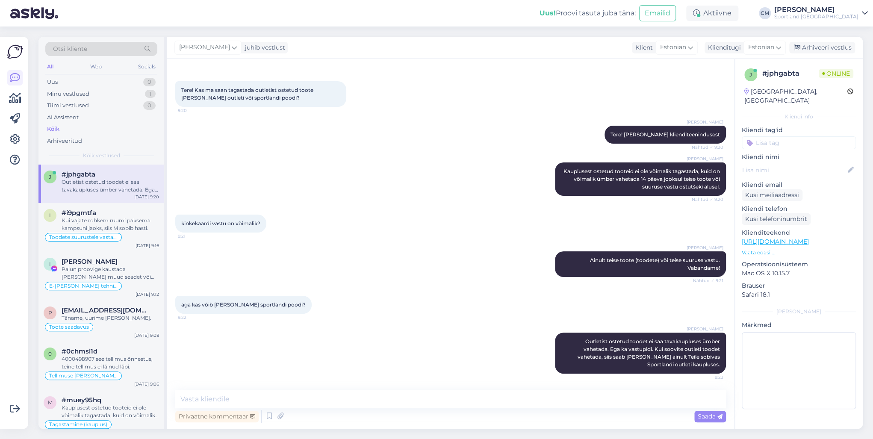
click at [299, 389] on div "Vestlus algas [DATE] Tere! Kas ma saan tagastada outletist ostetud toote [PERSO…" at bounding box center [451, 244] width 568 height 370
drag, startPoint x: 479, startPoint y: 356, endPoint x: 595, endPoint y: 274, distance: 141.4
click at [479, 356] on div "[PERSON_NAME] Outletist ostetud toodet ei saa tavakaupluses ümber vahetada. Ega…" at bounding box center [450, 353] width 551 height 60
click at [812, 46] on div "Arhiveeri vestlus" at bounding box center [823, 48] width 66 height 12
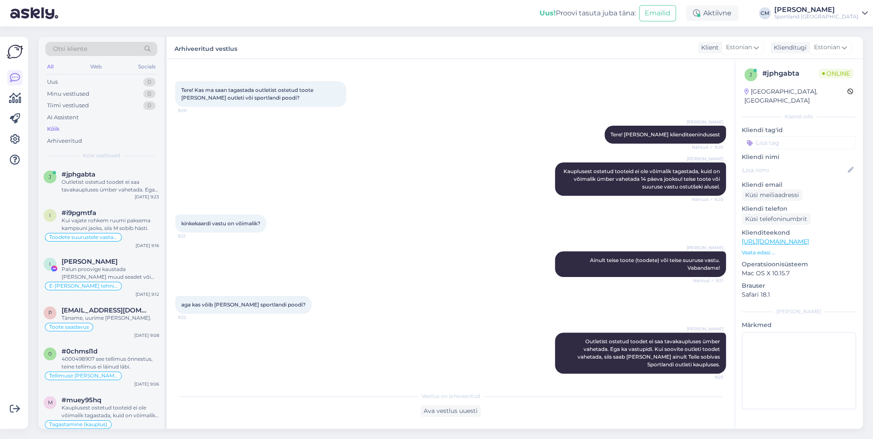
click at [806, 136] on input at bounding box center [799, 142] width 114 height 13
type input "tagasta"
click at [802, 163] on span "Tagastamine (kauplus)" at bounding box center [799, 165] width 58 height 5
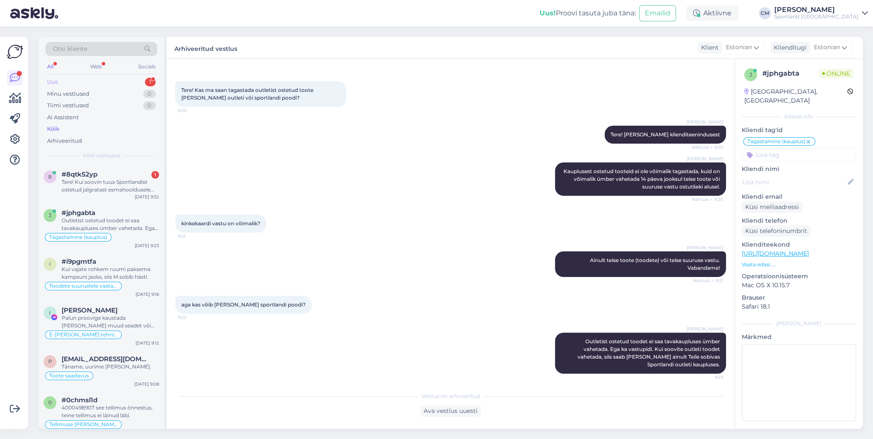
click at [137, 81] on div "Uus 1" at bounding box center [101, 82] width 112 height 12
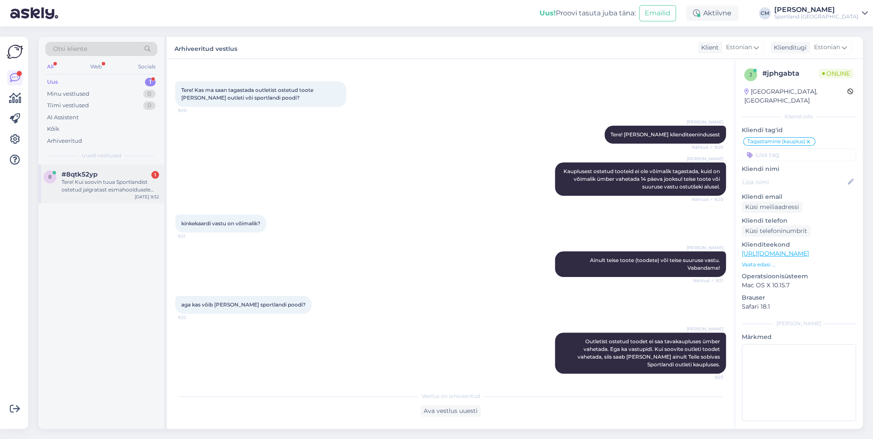
click at [101, 187] on div "Tere! Kui soovin tuua Sportlandist ostetud jalgratast esmahooldusele kas sellek…" at bounding box center [111, 185] width 98 height 15
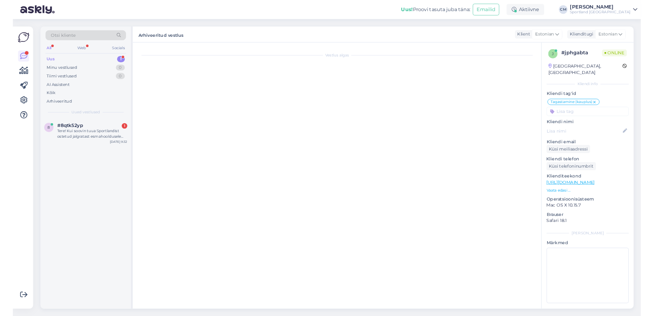
scroll to position [0, 0]
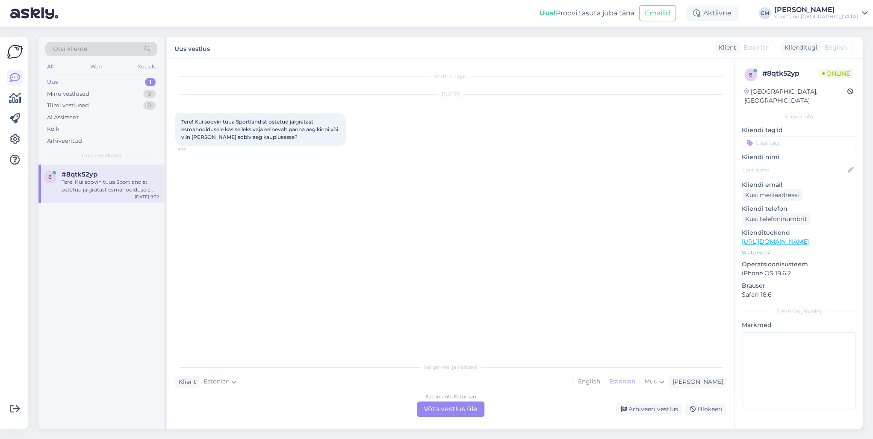
click at [453, 410] on div "Estonian to Estonian Võta vestlus üle" at bounding box center [451, 409] width 68 height 15
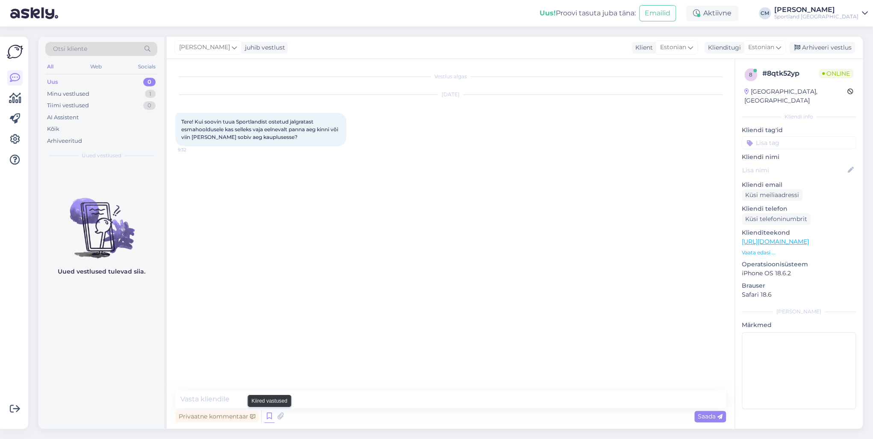
click at [267, 415] on icon at bounding box center [269, 416] width 10 height 13
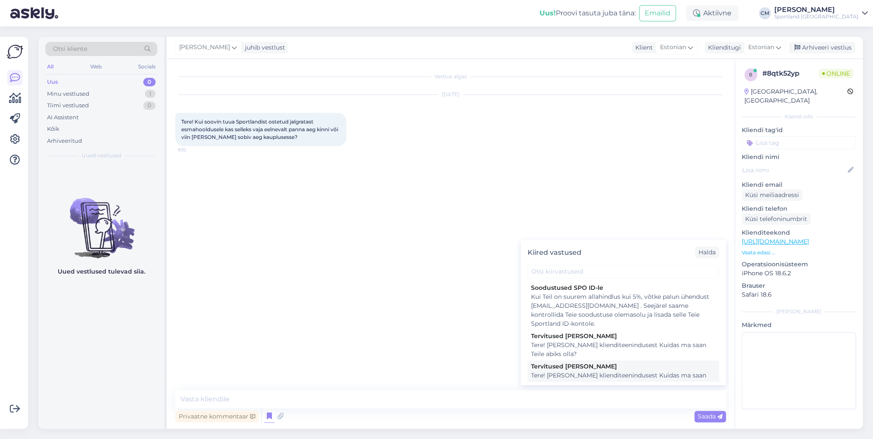
click at [578, 372] on div "Tere! [PERSON_NAME] klienditeenindusest Kuidas ma saan Teile abiks olla?" at bounding box center [623, 380] width 185 height 18
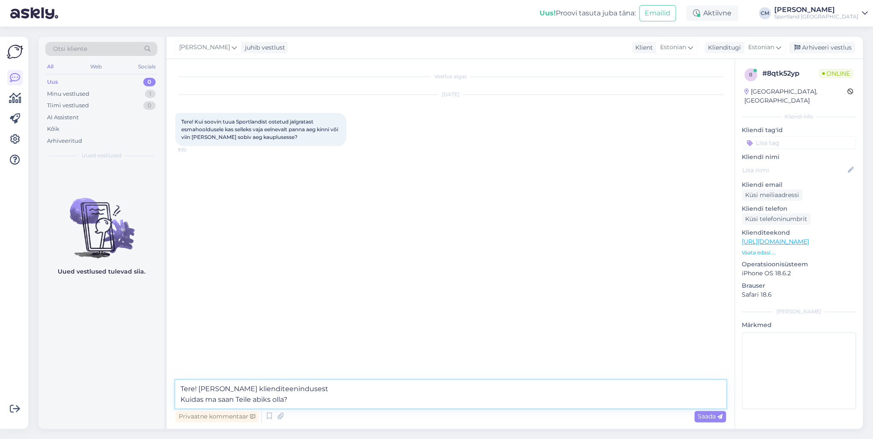
drag, startPoint x: 255, startPoint y: 403, endPoint x: 163, endPoint y: 404, distance: 92.0
click at [163, 404] on div "Otsi kliente All Web Socials Uus 0 Minu vestlused 1 Tiimi vestlused 0 AI Assist…" at bounding box center [450, 233] width 825 height 392
type textarea "Tere! [PERSON_NAME] klienditeenindusest"
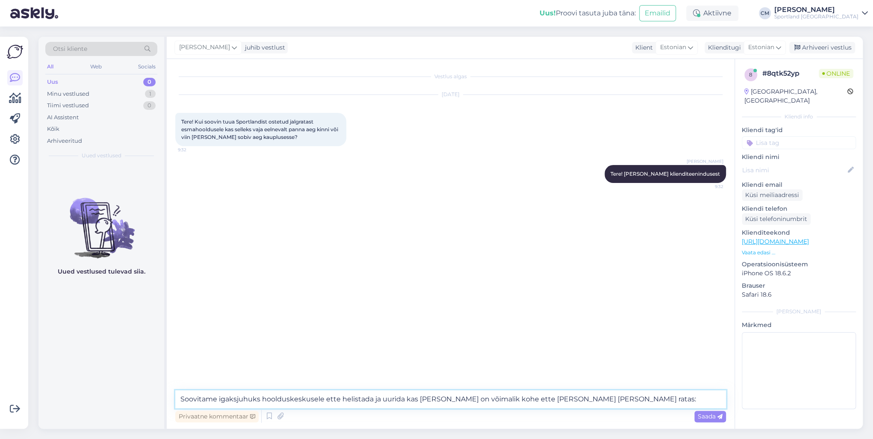
paste textarea "[URL][DOMAIN_NAME]"
type textarea "Soovitame igaksjuhuks hoolduskeskusele ette helistada ja uurida kas [PERSON_NAM…"
click at [677, 397] on textarea "Soovitame igaksjuhuks hoolduskeskusele ette helistada ja uurida kas [PERSON_NAM…" at bounding box center [450, 399] width 551 height 18
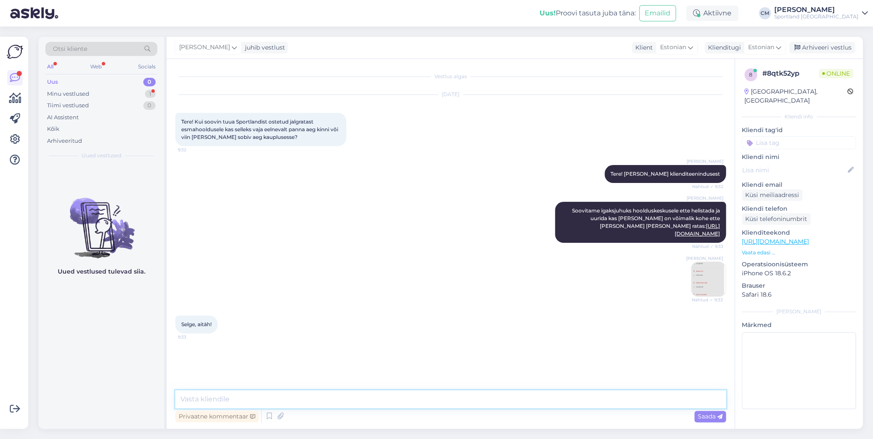
click at [210, 397] on textarea at bounding box center [450, 399] width 551 height 18
type textarea "Kas hetkel saan veel aidata? :)"
click at [802, 136] on input at bounding box center [799, 142] width 114 height 13
type input "rata"
click at [792, 163] on span "Ratas" at bounding box center [799, 165] width 15 height 5
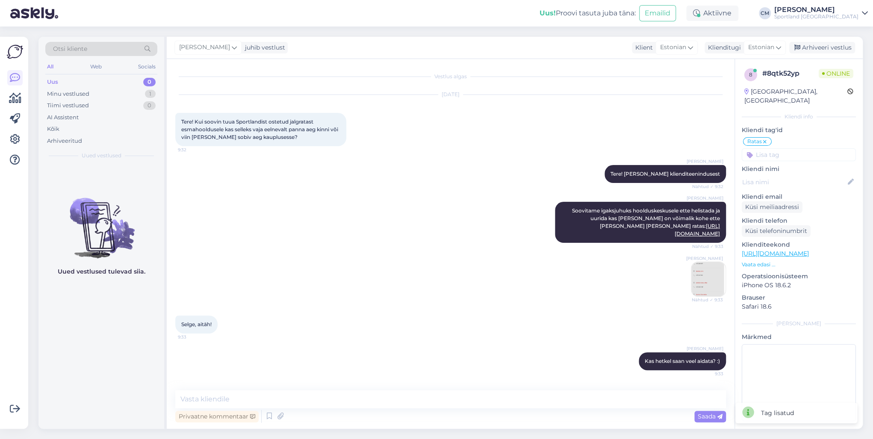
click at [784, 151] on input at bounding box center [799, 154] width 114 height 13
type input "hoold"
click at [795, 175] on span "Hooldus" at bounding box center [799, 177] width 22 height 5
click at [801, 42] on div "Arhiveeri vestlus" at bounding box center [823, 48] width 66 height 12
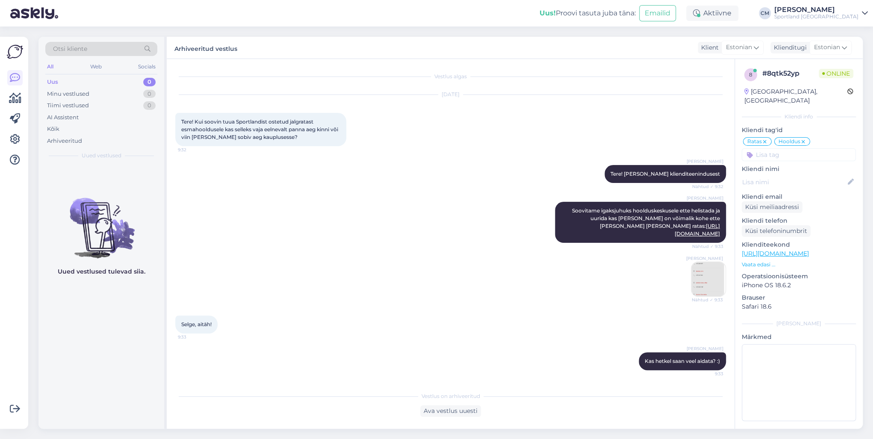
drag, startPoint x: 470, startPoint y: 327, endPoint x: 451, endPoint y: 325, distance: 19.7
click at [470, 327] on div "Selge, aitäh! 9:33" at bounding box center [450, 324] width 551 height 37
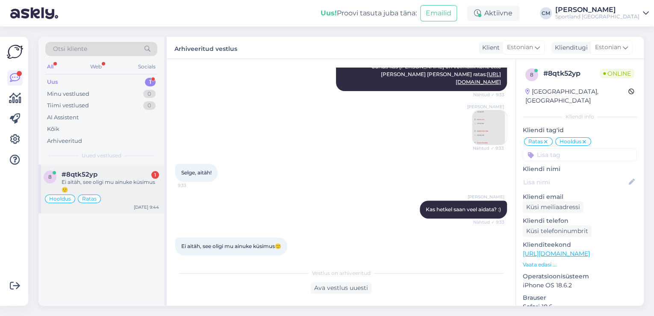
click at [103, 197] on div "Hooldus Ratas" at bounding box center [101, 199] width 115 height 10
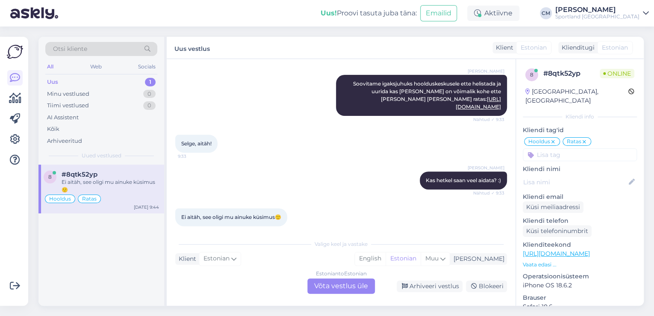
click at [348, 278] on div "Estonian to Estonian Võta vestlus üle" at bounding box center [342, 285] width 68 height 15
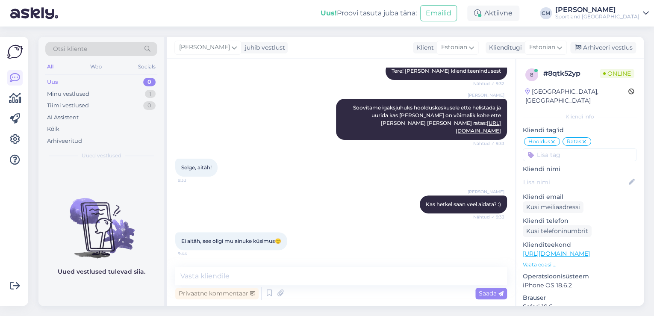
scroll to position [95, 0]
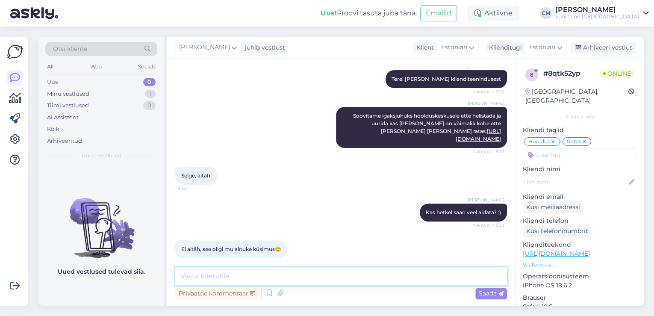
click at [341, 277] on textarea at bounding box center [341, 276] width 332 height 18
type textarea "Hästi, ilusat päeva Teile!"
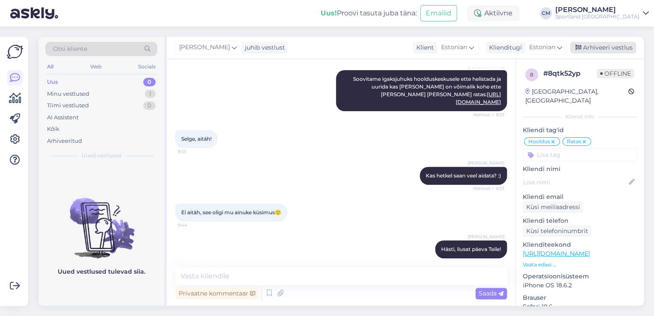
click at [599, 42] on div "Arhiveeri vestlus" at bounding box center [604, 48] width 66 height 12
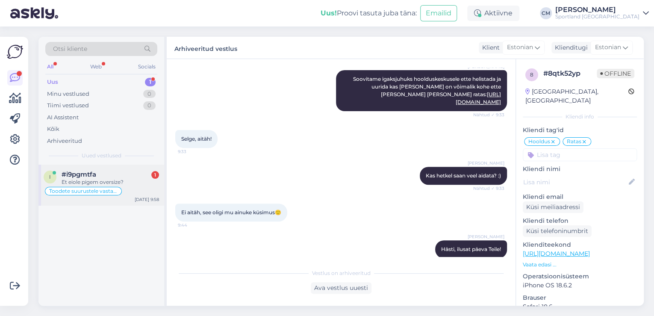
click at [142, 176] on div "#i9pgmtfa 1" at bounding box center [111, 175] width 98 height 8
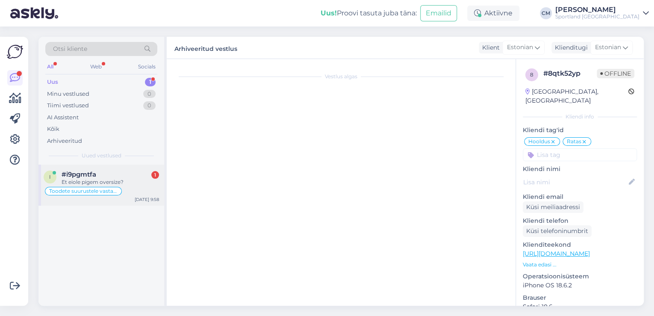
scroll to position [0, 0]
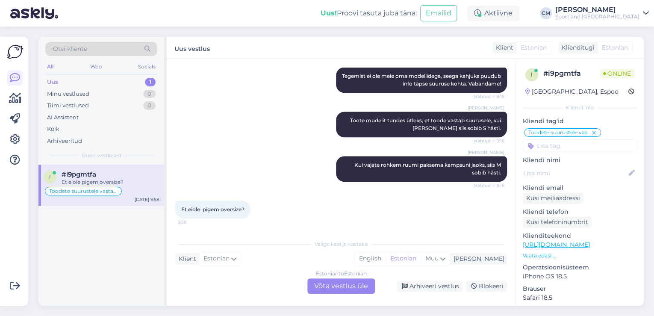
click at [343, 286] on div "Estonian to Estonian Võta vestlus üle" at bounding box center [342, 285] width 68 height 15
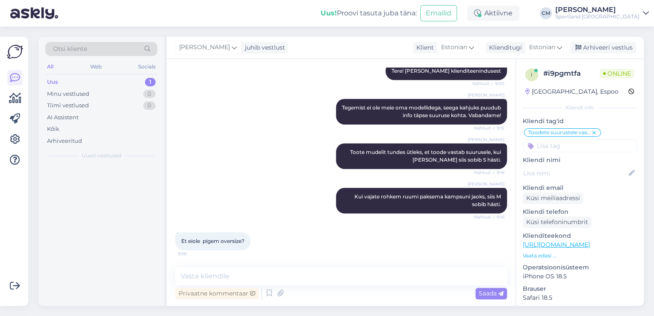
scroll to position [343, 0]
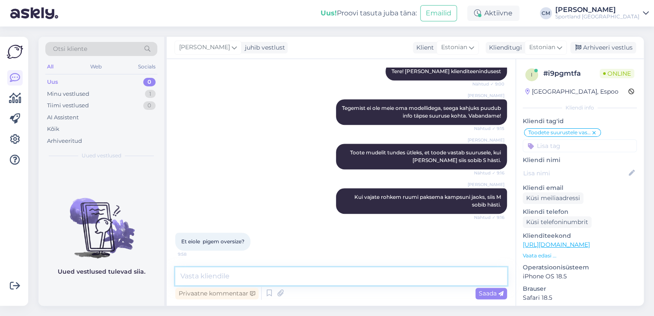
click at [303, 275] on textarea at bounding box center [341, 276] width 332 height 18
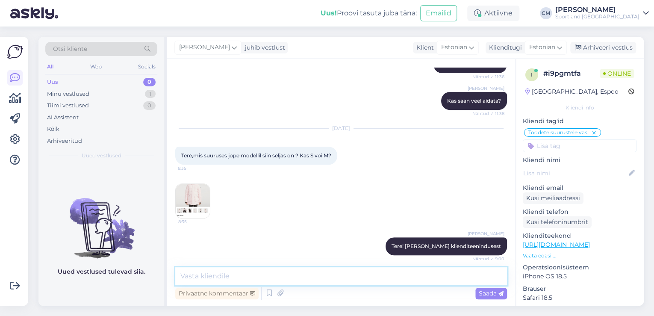
scroll to position [138, 0]
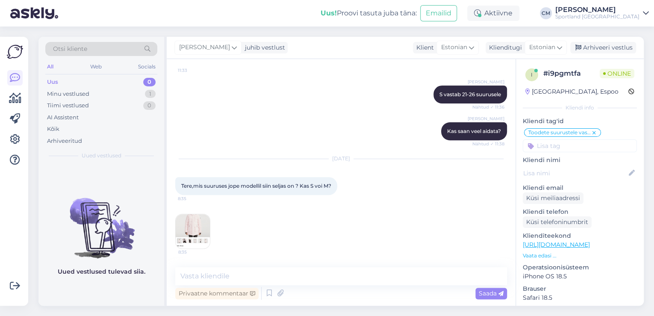
click at [213, 220] on div "[DATE] Tere,mis suuruses jope modellil siin seljas on ? Kas S voi M? 8:35 8:35" at bounding box center [341, 204] width 332 height 109
click at [203, 222] on img at bounding box center [193, 231] width 34 height 34
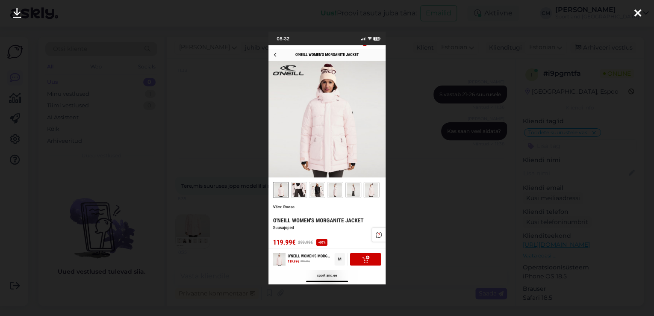
click at [229, 209] on div at bounding box center [327, 158] width 654 height 316
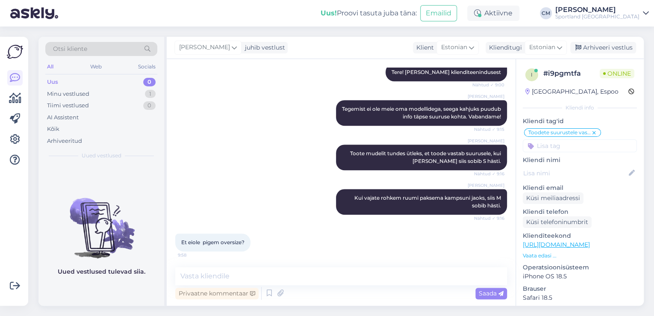
scroll to position [343, 0]
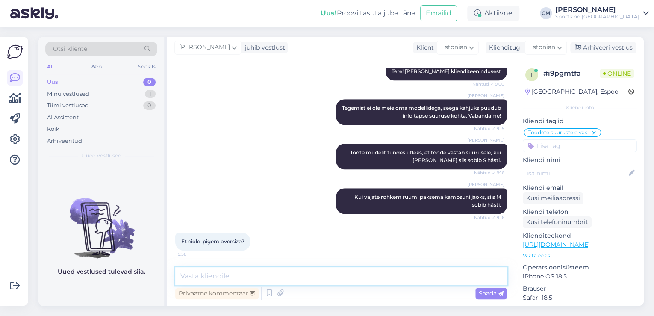
click at [234, 273] on textarea at bounding box center [341, 276] width 332 height 18
type textarea "M"
click at [197, 275] on textarea "Mitte liialt oversize," at bounding box center [341, 276] width 332 height 18
drag, startPoint x: 255, startPoint y: 278, endPoint x: 183, endPoint y: 276, distance: 72.7
click at [183, 276] on textarea "Mitte liialt oversize," at bounding box center [341, 276] width 332 height 18
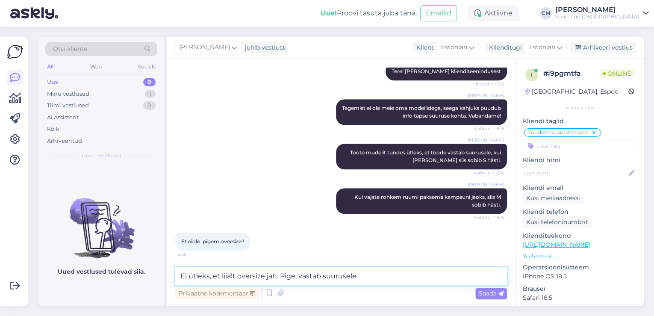
type textarea "Ei ütleks, et liialt oversize jah. Pige, vastab suurusele."
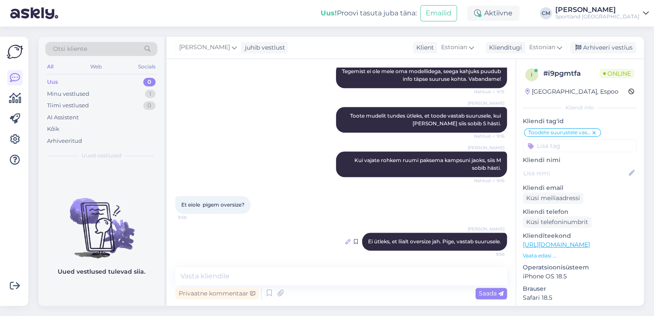
click at [346, 240] on icon at bounding box center [348, 241] width 5 height 5
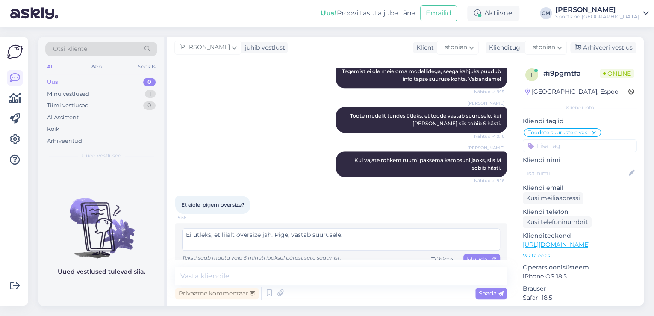
click at [286, 235] on textarea "Ei ütleks, et liialt oversize jah. Pige, vastab suurusele." at bounding box center [341, 239] width 318 height 22
type textarea "Ei ütleks, et liialt oversize jah. Pigem, vastab suurusele."
click at [481, 257] on span "Muuda" at bounding box center [482, 260] width 30 height 8
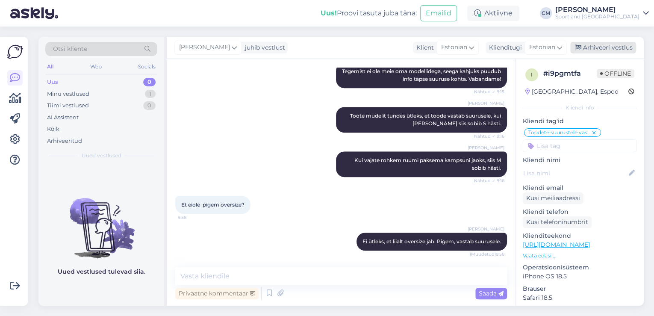
click at [588, 45] on div "Arhiveeri vestlus" at bounding box center [604, 48] width 66 height 12
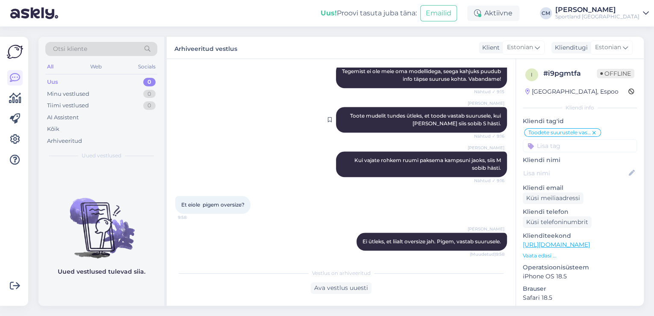
click at [489, 139] on span "Nähtud ✓ 9:16" at bounding box center [489, 136] width 32 height 6
click at [513, 13] on div "Aktiivne" at bounding box center [493, 13] width 52 height 15
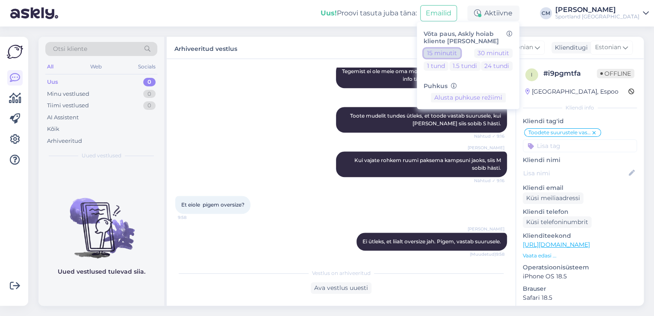
click at [458, 50] on button "15 minutit" at bounding box center [442, 52] width 37 height 9
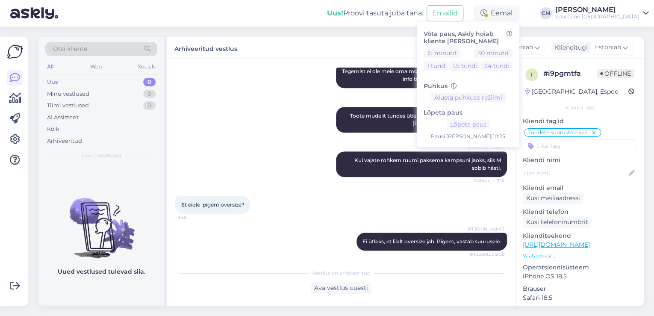
click at [609, 13] on div "Sportland [GEOGRAPHIC_DATA]" at bounding box center [598, 16] width 84 height 7
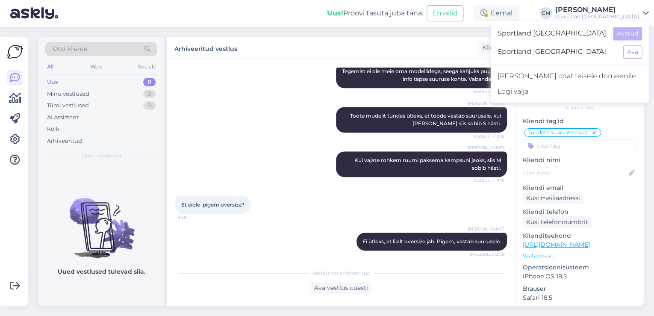
click at [636, 62] on div "Sportland [GEOGRAPHIC_DATA] Avatud Sportland [GEOGRAPHIC_DATA] Ava [PERSON_NAME…" at bounding box center [570, 62] width 158 height 82
click at [634, 60] on div "Sportland [GEOGRAPHIC_DATA] Ava" at bounding box center [570, 52] width 158 height 18
click at [630, 52] on button "Ava" at bounding box center [633, 51] width 19 height 13
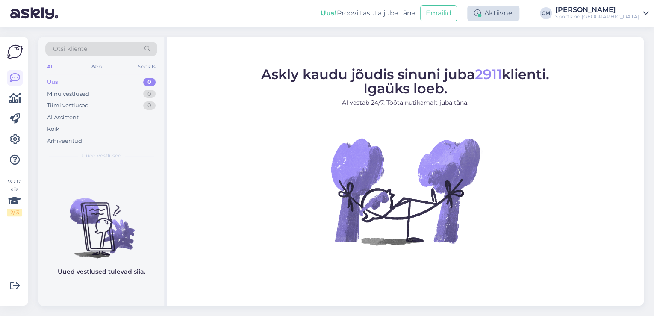
click at [515, 14] on div "Aktiivne" at bounding box center [493, 13] width 52 height 15
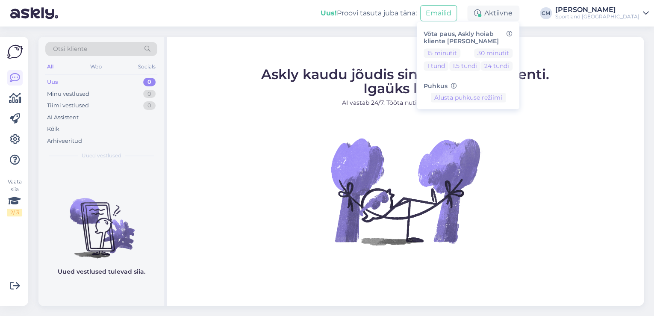
click at [462, 59] on div "15 minutit 30 minutit 1 tund 1.5 tundi 24 tundi" at bounding box center [468, 61] width 89 height 26
click at [461, 54] on button "15 minutit" at bounding box center [442, 52] width 37 height 9
click at [490, 127] on button "Lõpeta paus" at bounding box center [468, 124] width 43 height 9
click at [599, 16] on div "Sportland [GEOGRAPHIC_DATA]" at bounding box center [598, 16] width 84 height 7
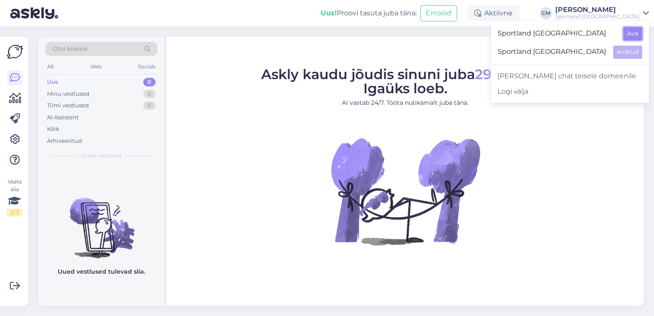
click at [631, 33] on button "Ava" at bounding box center [633, 33] width 19 height 13
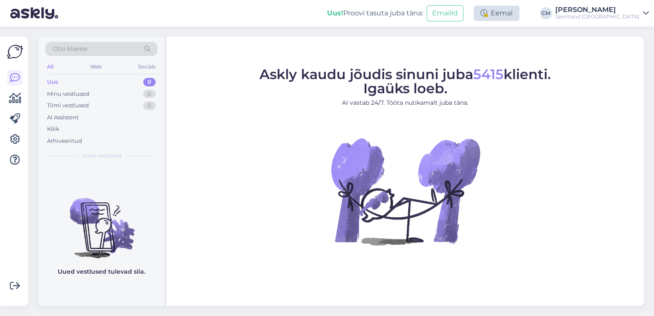
click at [520, 11] on div "Eemal" at bounding box center [497, 13] width 46 height 15
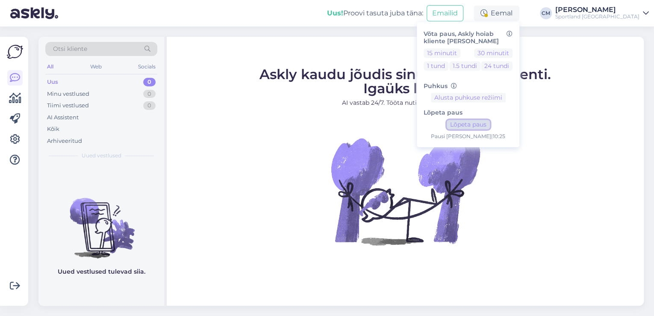
click at [490, 123] on button "Lõpeta paus" at bounding box center [468, 124] width 43 height 9
